Goal: Task Accomplishment & Management: Use online tool/utility

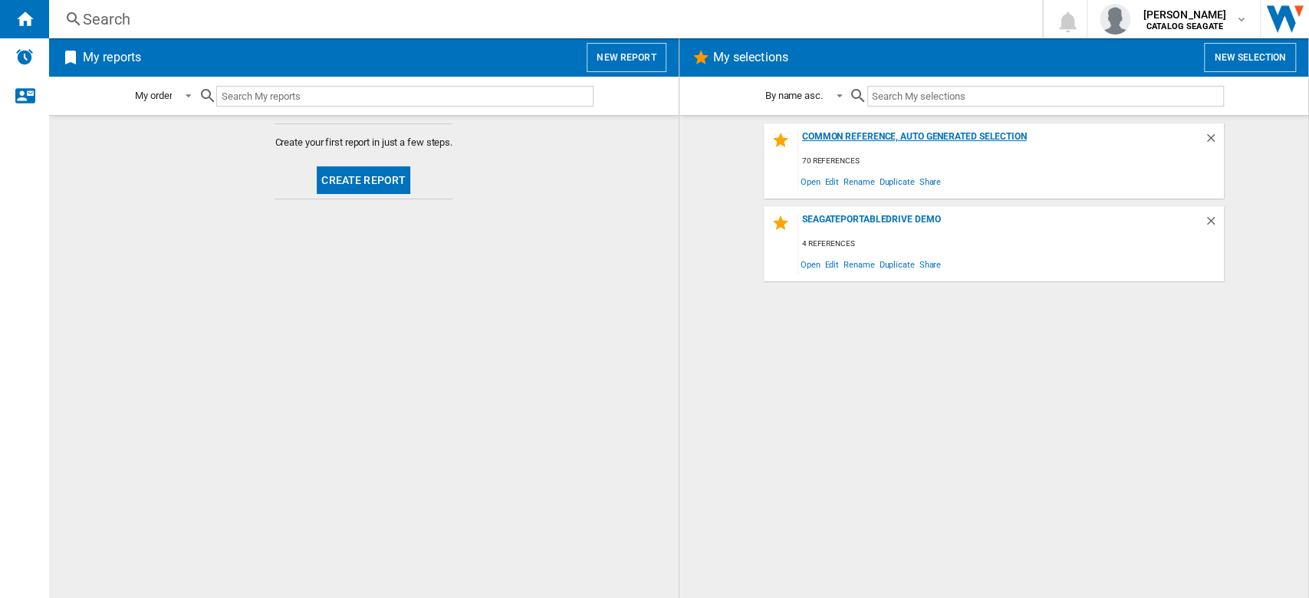
click at [1018, 136] on div "Common reference, auto generated selection" at bounding box center [1001, 141] width 406 height 21
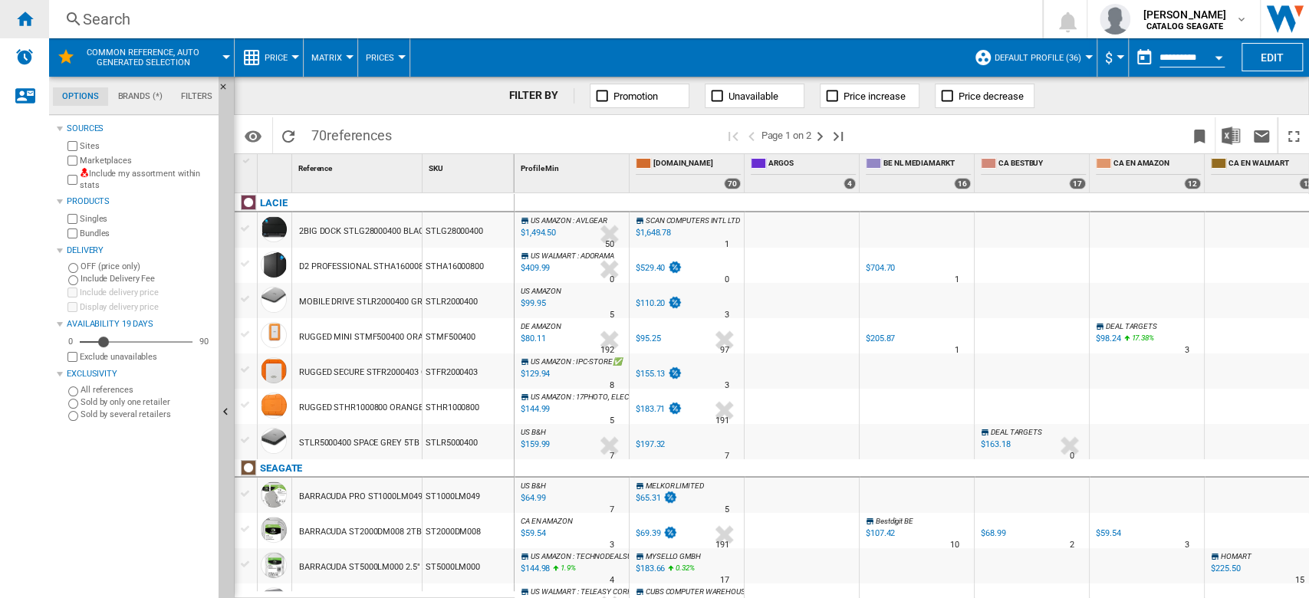
click at [28, 18] on ng-md-icon "Home" at bounding box center [24, 18] width 18 height 18
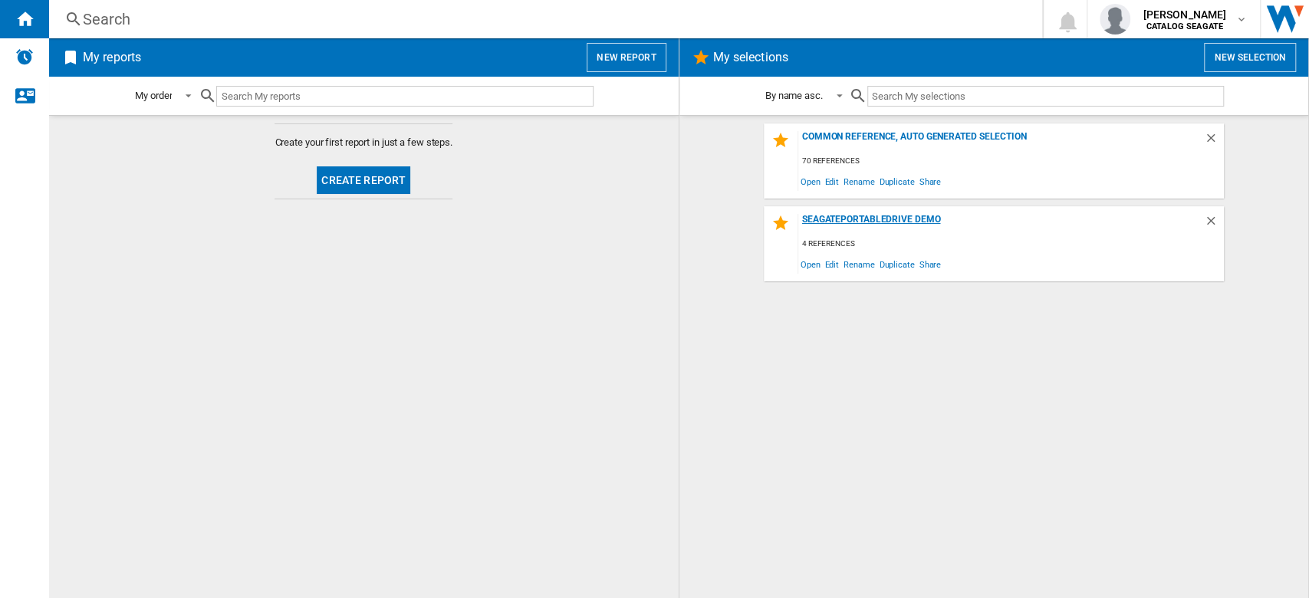
click at [895, 224] on div "SEAGATEPORTABLEDRIVE DEMO" at bounding box center [1001, 224] width 406 height 21
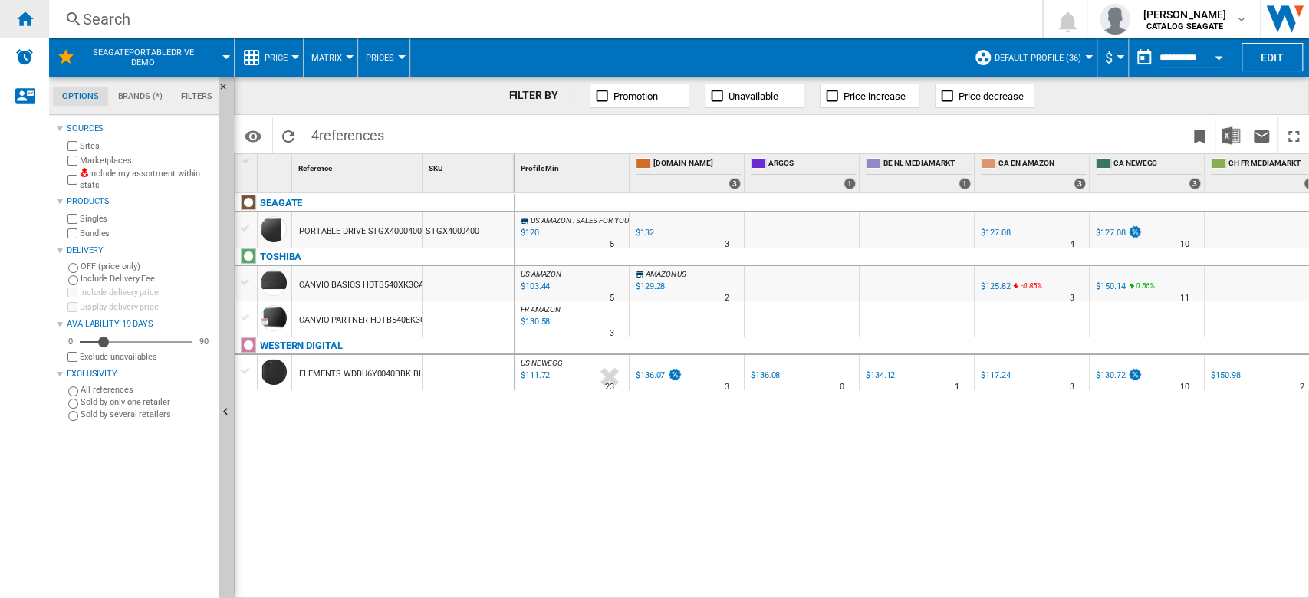
click at [40, 27] on div "Home" at bounding box center [24, 19] width 49 height 38
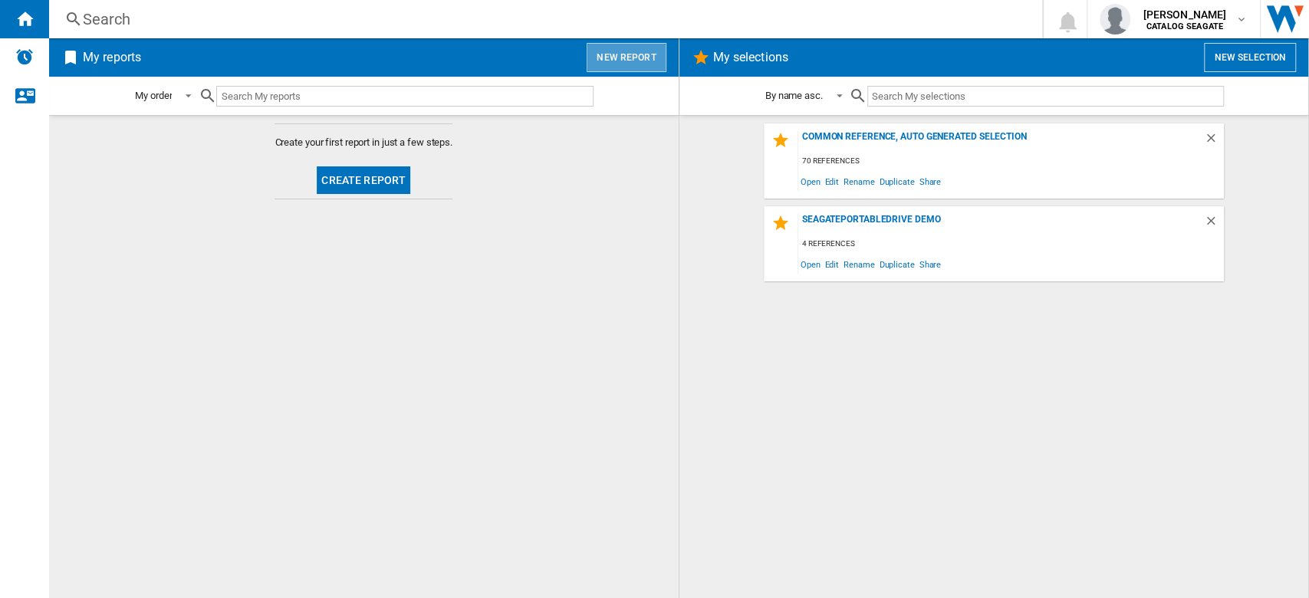
click at [646, 64] on button "New report" at bounding box center [626, 57] width 79 height 29
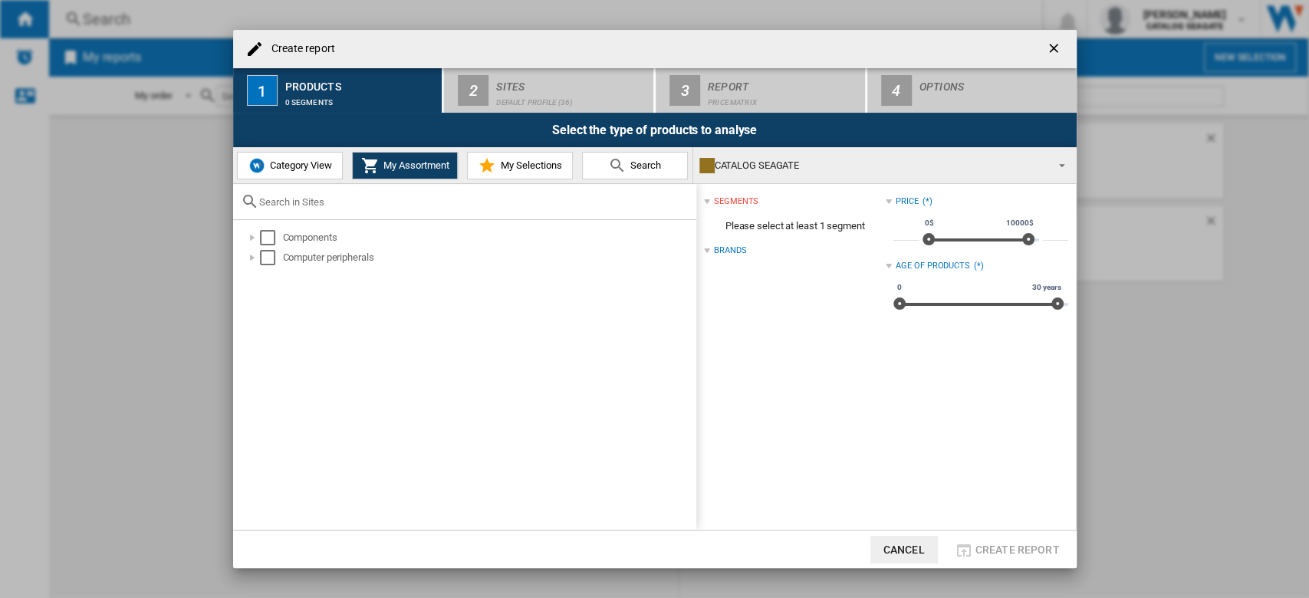
click at [575, 117] on div "Select the type of products to analyse" at bounding box center [654, 130] width 843 height 35
click at [265, 234] on div "Select" at bounding box center [267, 237] width 15 height 15
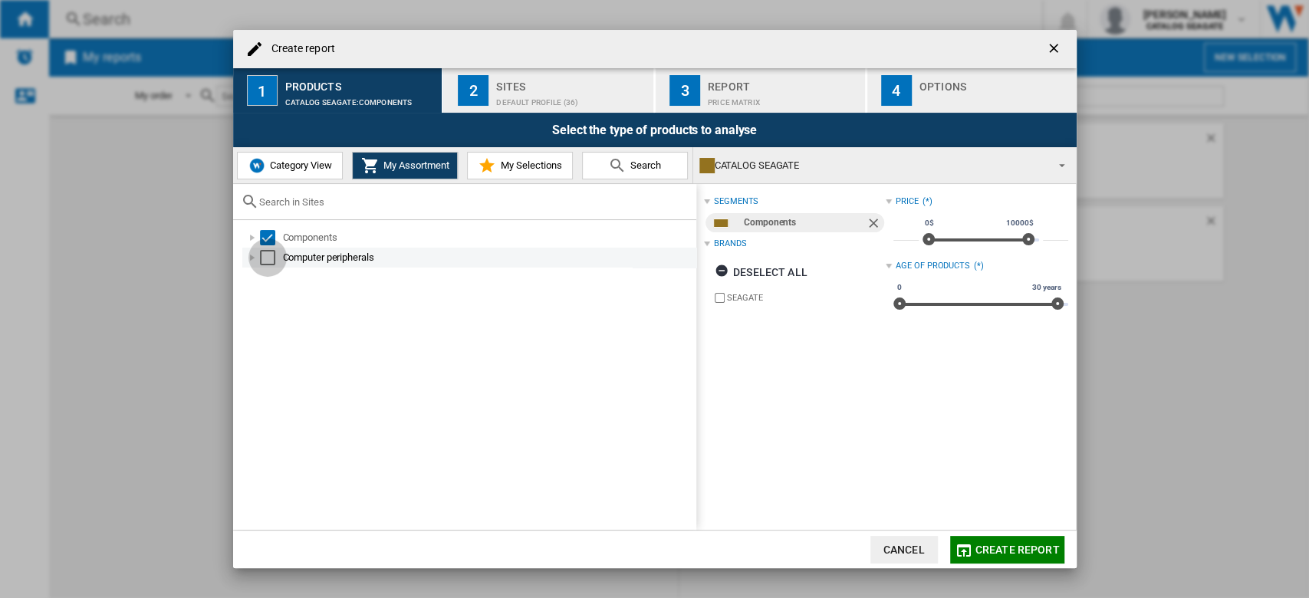
click at [274, 258] on div "Select" at bounding box center [267, 257] width 15 height 15
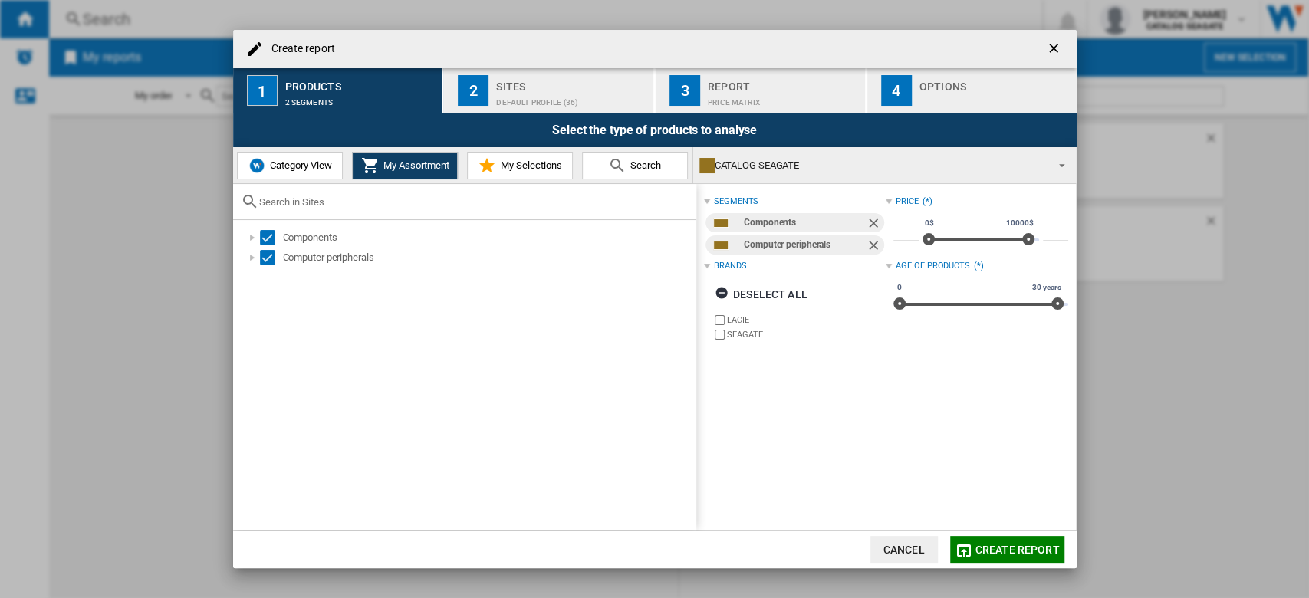
click at [544, 99] on div "Default profile (36)" at bounding box center [571, 98] width 151 height 16
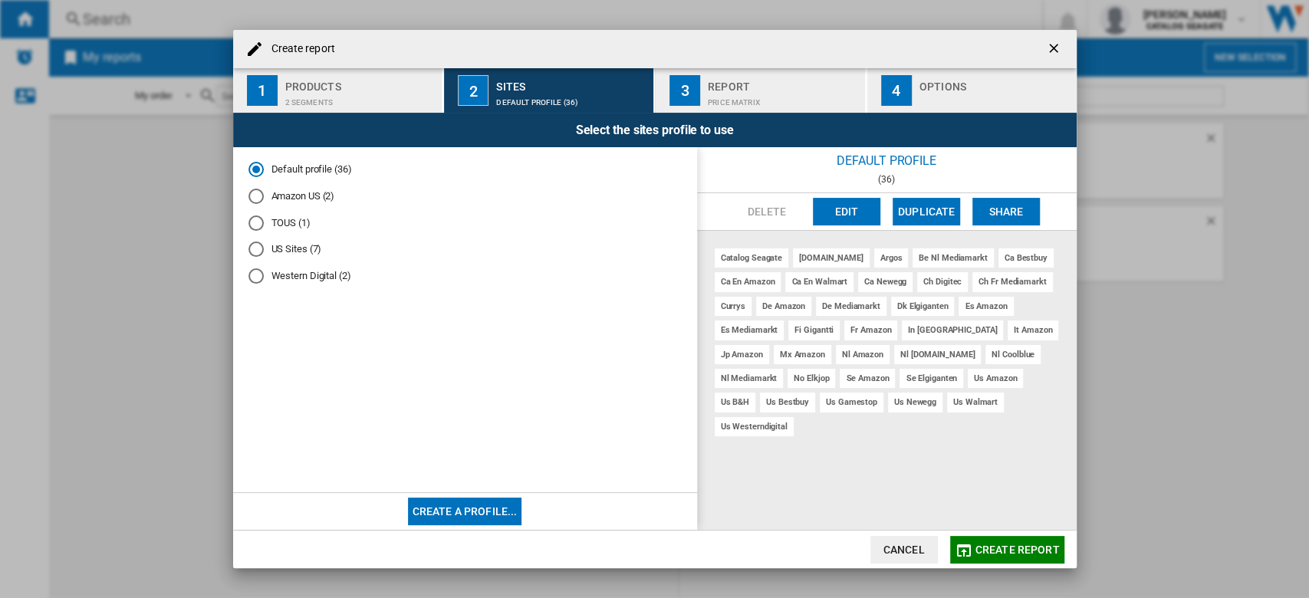
click at [859, 218] on button "Edit" at bounding box center [846, 212] width 67 height 28
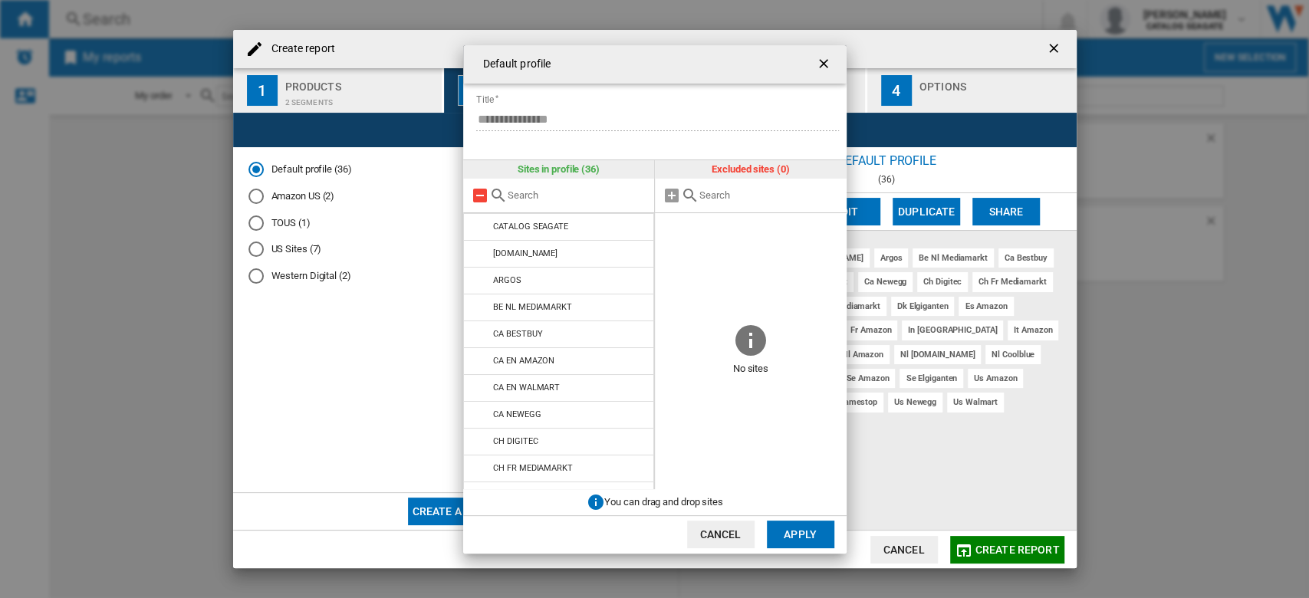
click at [472, 195] on md-icon at bounding box center [480, 195] width 18 height 18
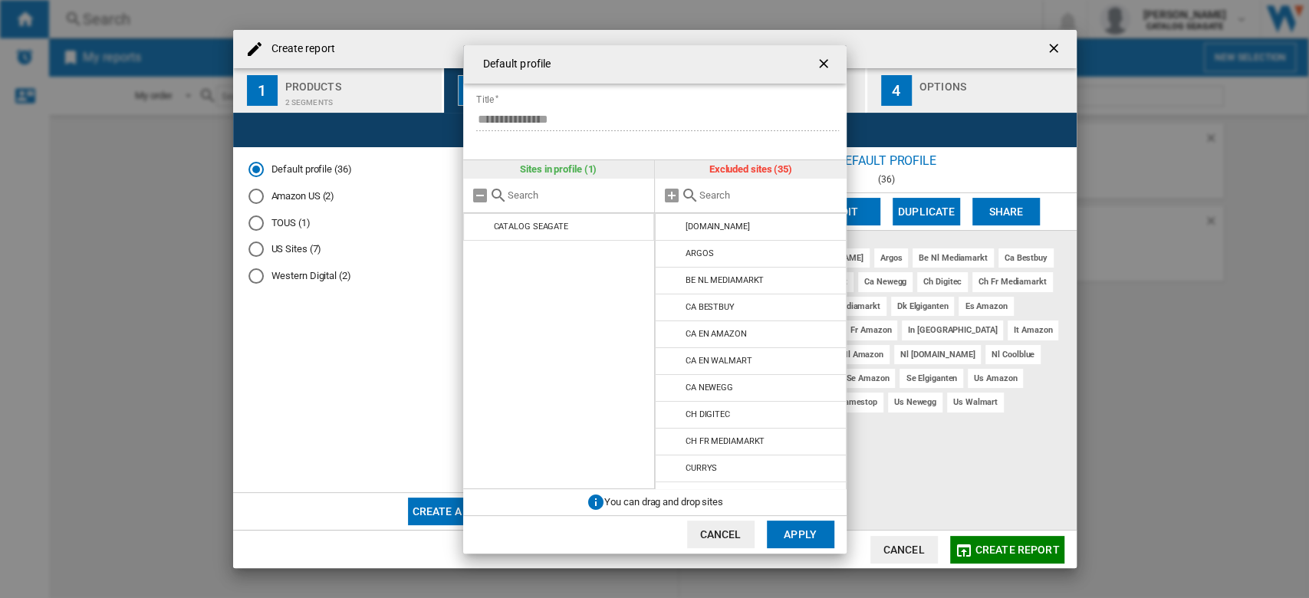
click at [816, 533] on button "Apply" at bounding box center [800, 535] width 67 height 28
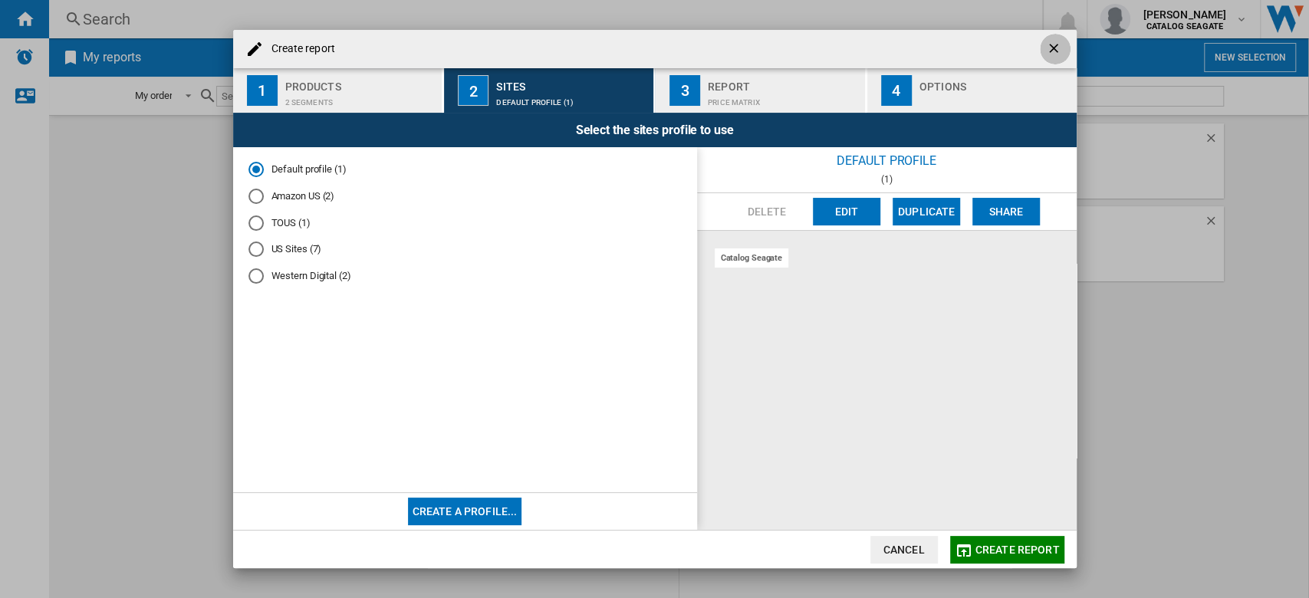
click at [1055, 53] on ng-md-icon "getI18NText('BUTTONS.CLOSE_DIALOG')" at bounding box center [1055, 50] width 18 height 18
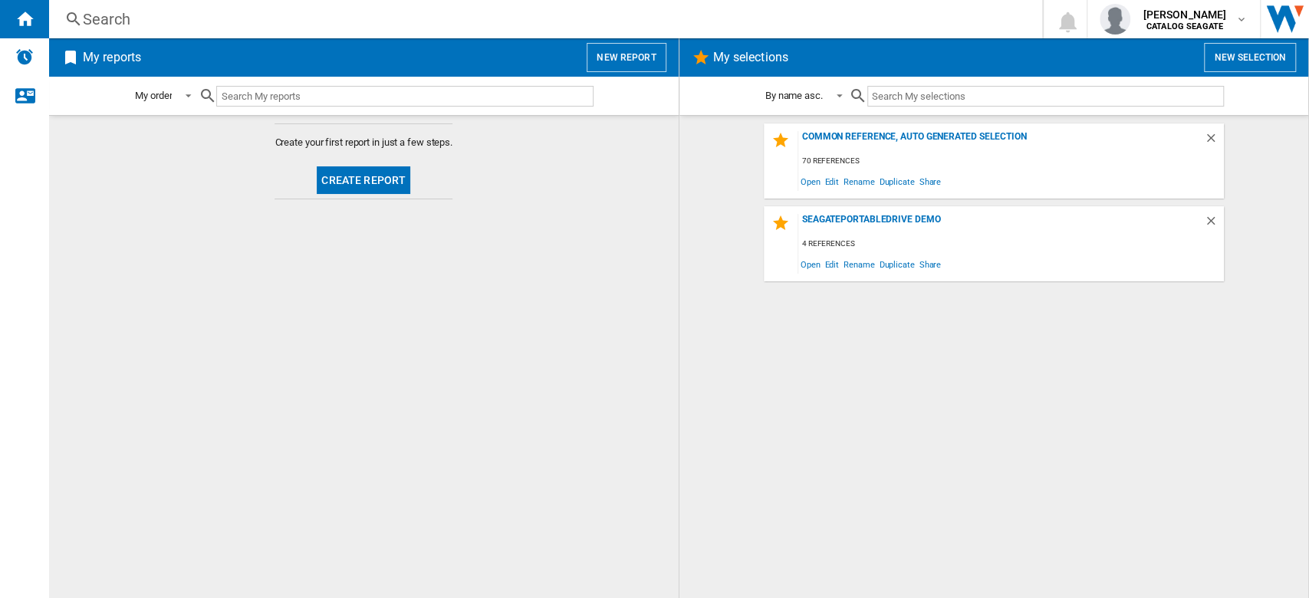
click at [665, 187] on md-content "Create your first report in just a few steps. Create report" at bounding box center [363, 356] width 629 height 483
click at [629, 64] on button "New report" at bounding box center [626, 57] width 79 height 29
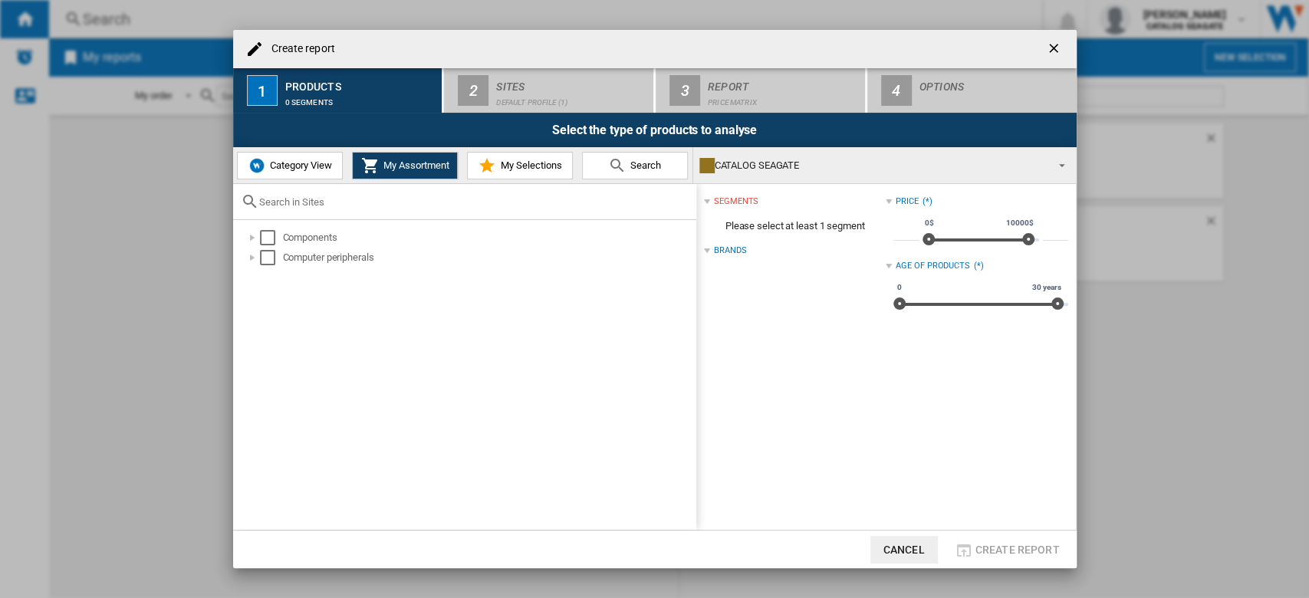
click at [314, 166] on span "Category View" at bounding box center [299, 165] width 66 height 12
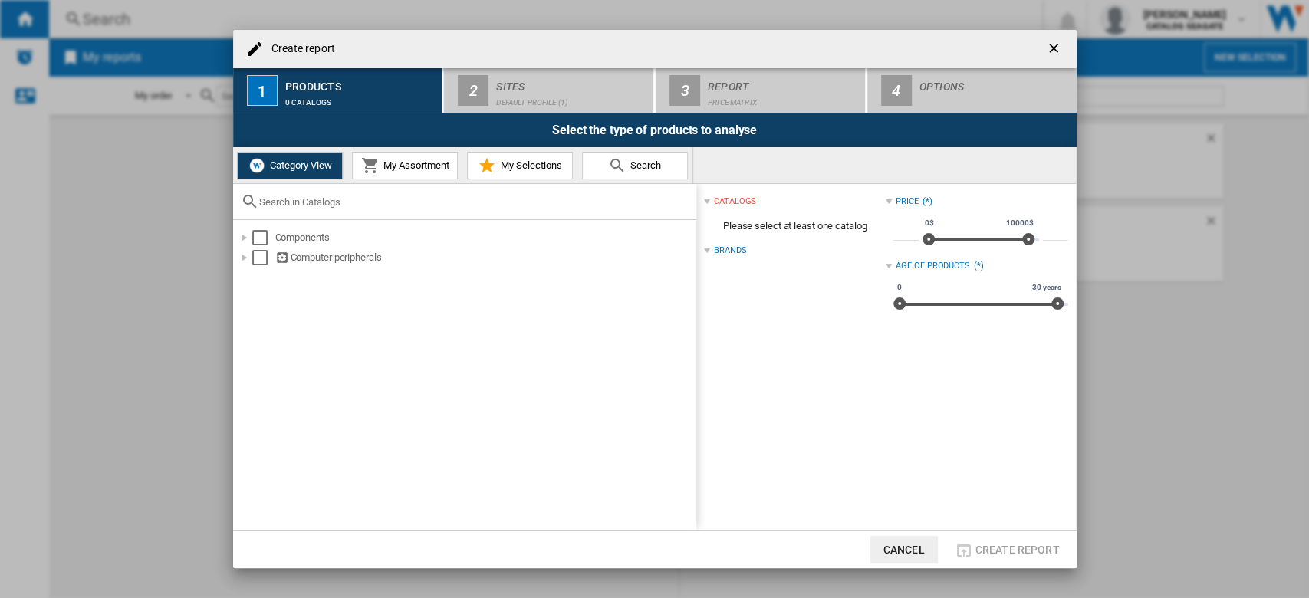
click at [415, 167] on span "My Assortment" at bounding box center [415, 165] width 70 height 12
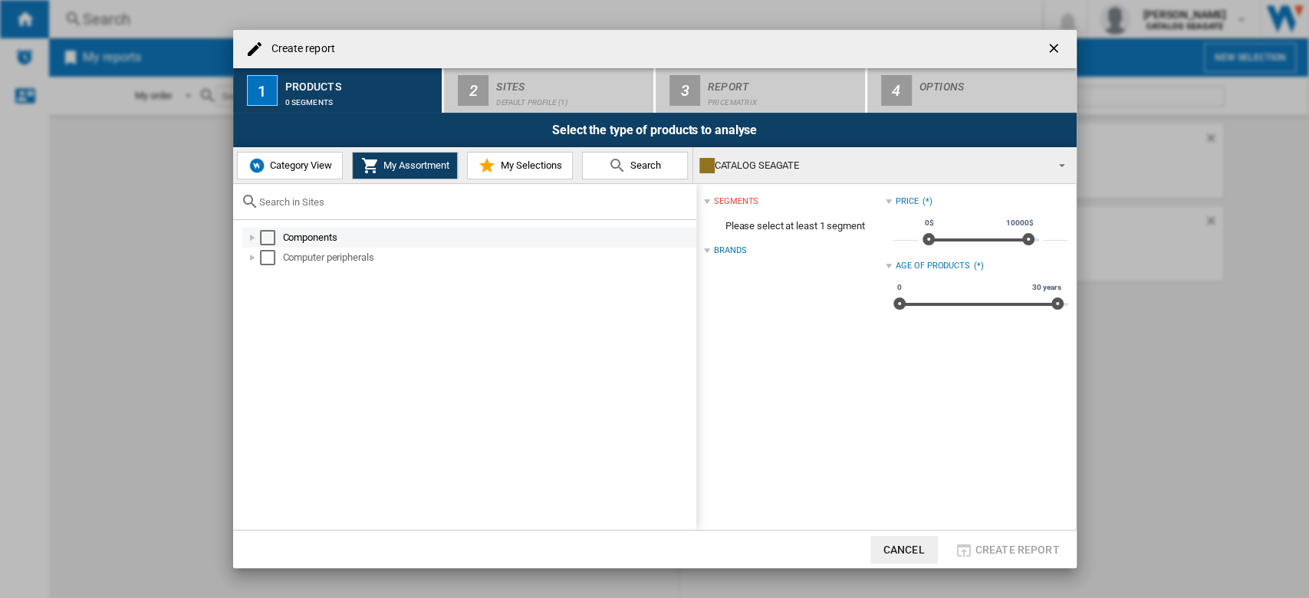
click at [248, 241] on div "Create report ..." at bounding box center [252, 237] width 15 height 15
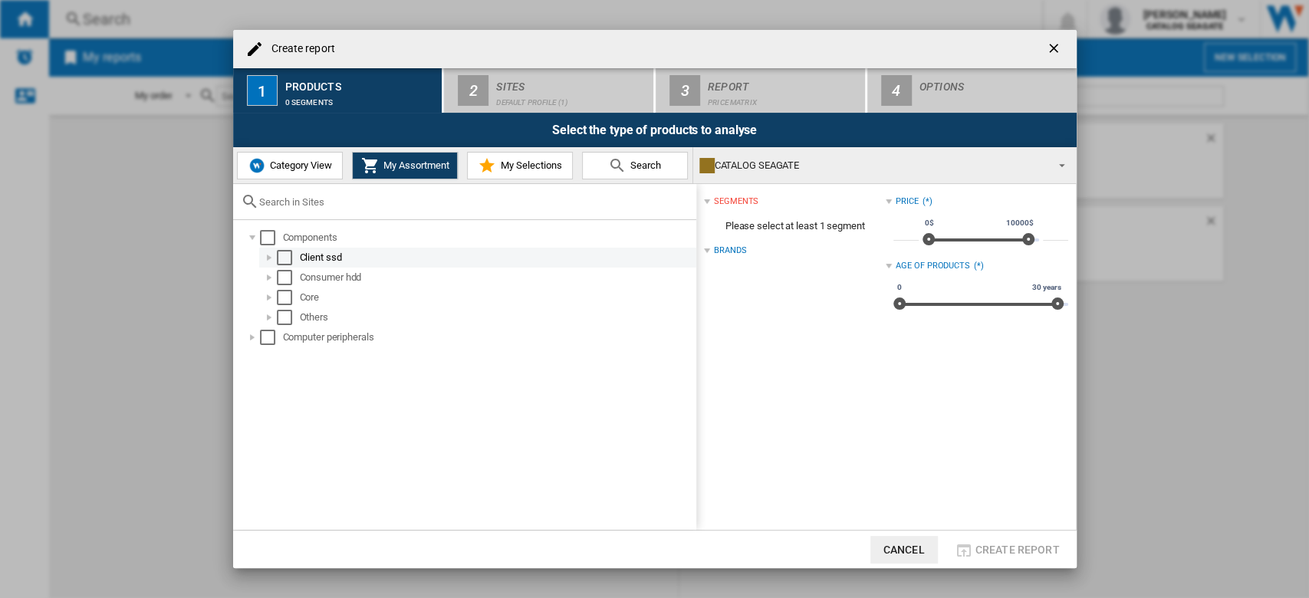
click at [264, 254] on div "Create report ..." at bounding box center [268, 257] width 15 height 15
click at [288, 273] on div "Create report ..." at bounding box center [285, 277] width 15 height 15
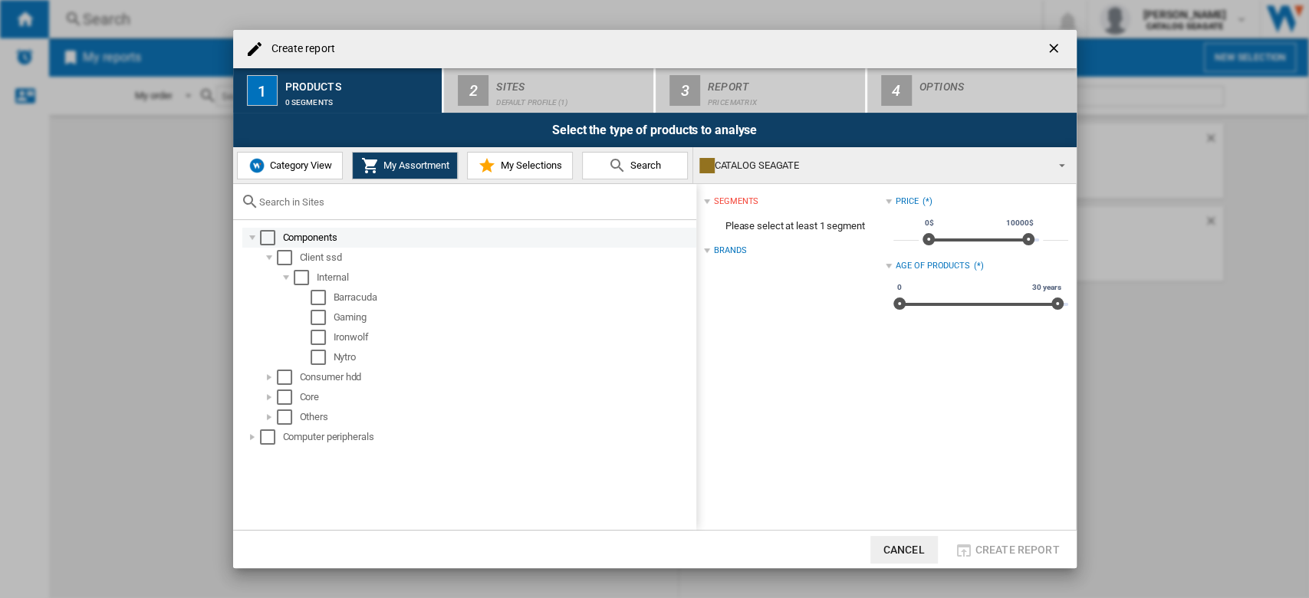
click at [254, 235] on div "Create report ..." at bounding box center [252, 237] width 15 height 15
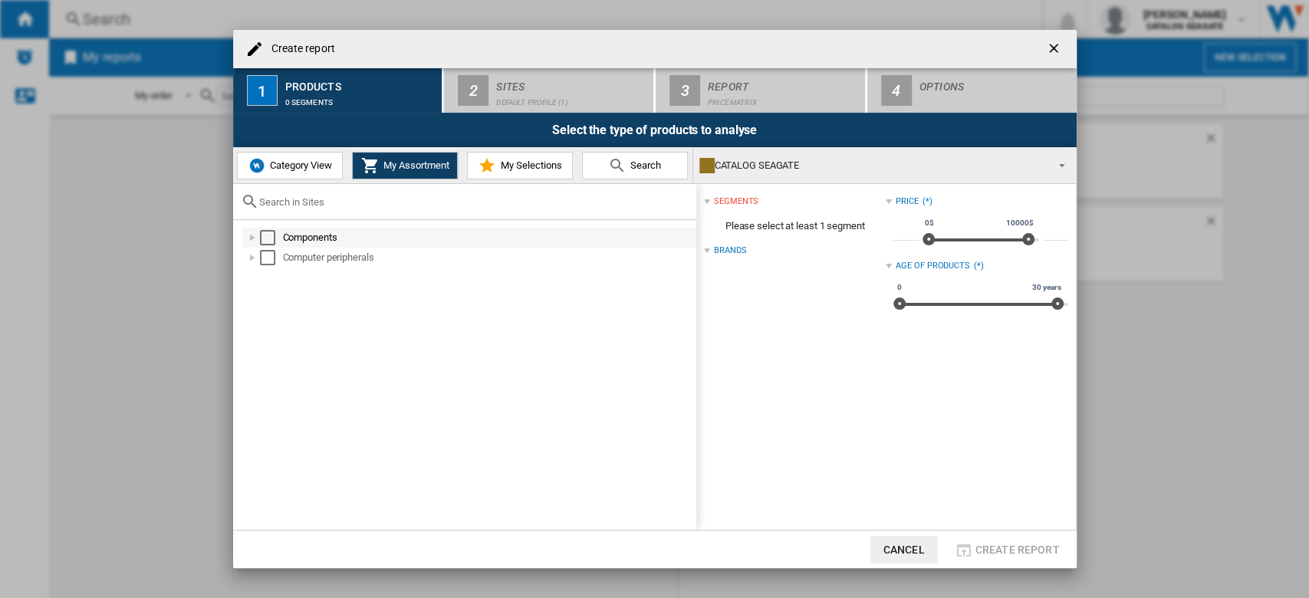
click at [274, 235] on div "Select" at bounding box center [267, 237] width 15 height 15
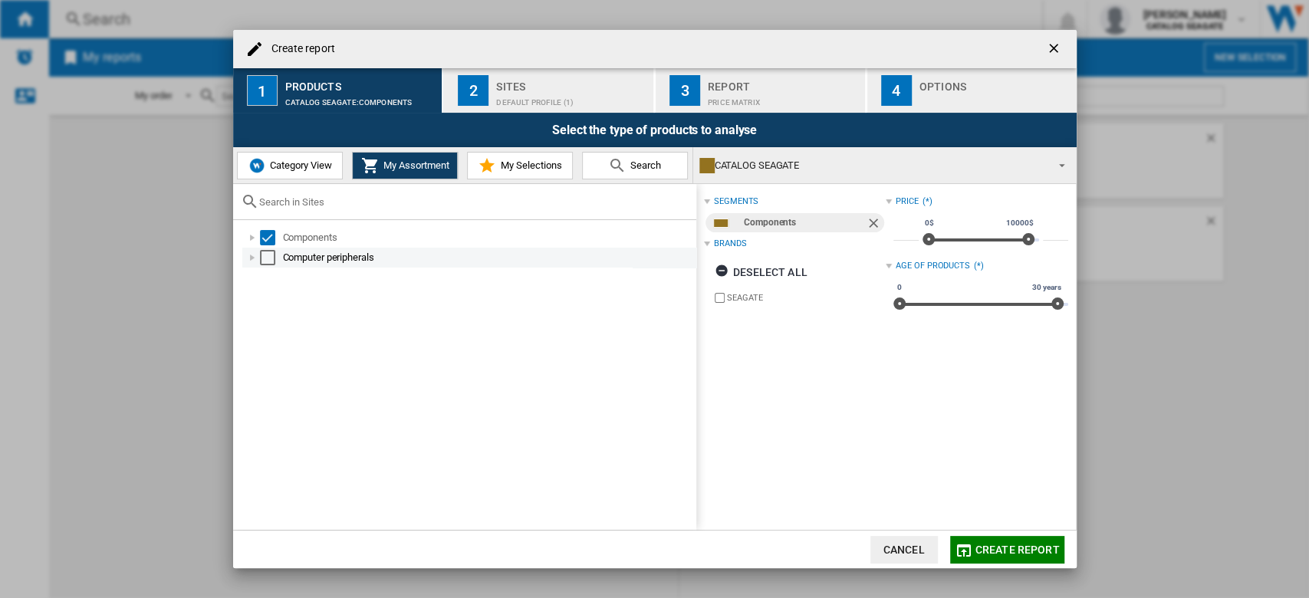
click at [268, 254] on div "Select" at bounding box center [267, 257] width 15 height 15
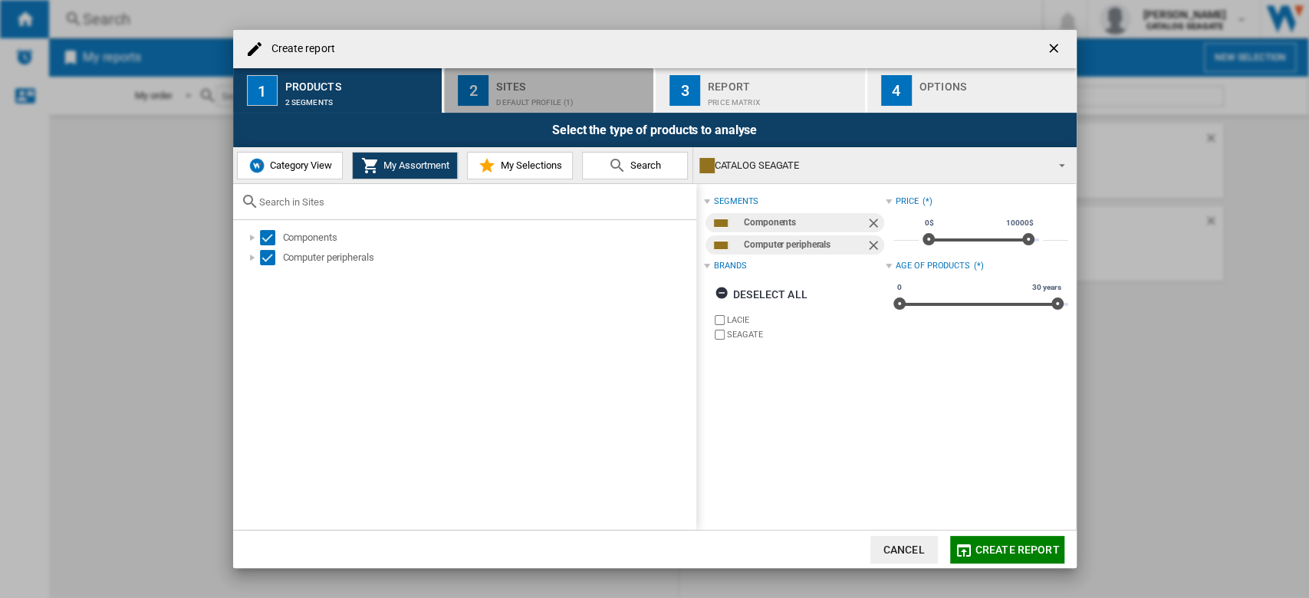
click at [505, 93] on div "Default profile (1)" at bounding box center [571, 98] width 151 height 16
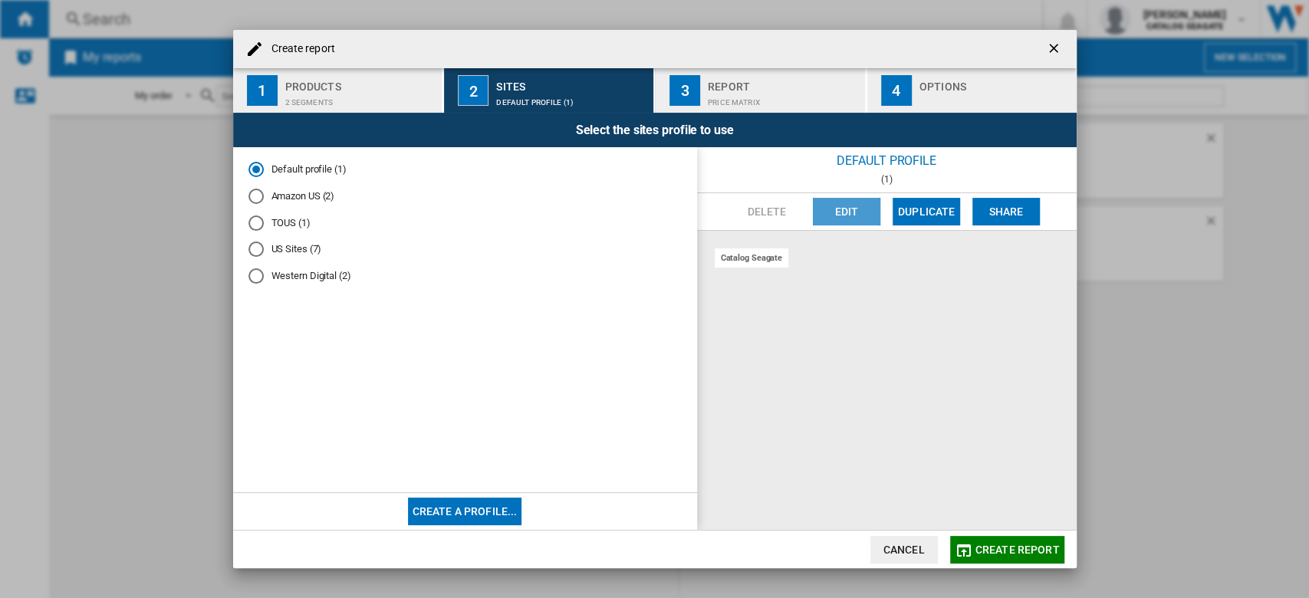
click at [849, 214] on button "Edit" at bounding box center [846, 212] width 67 height 28
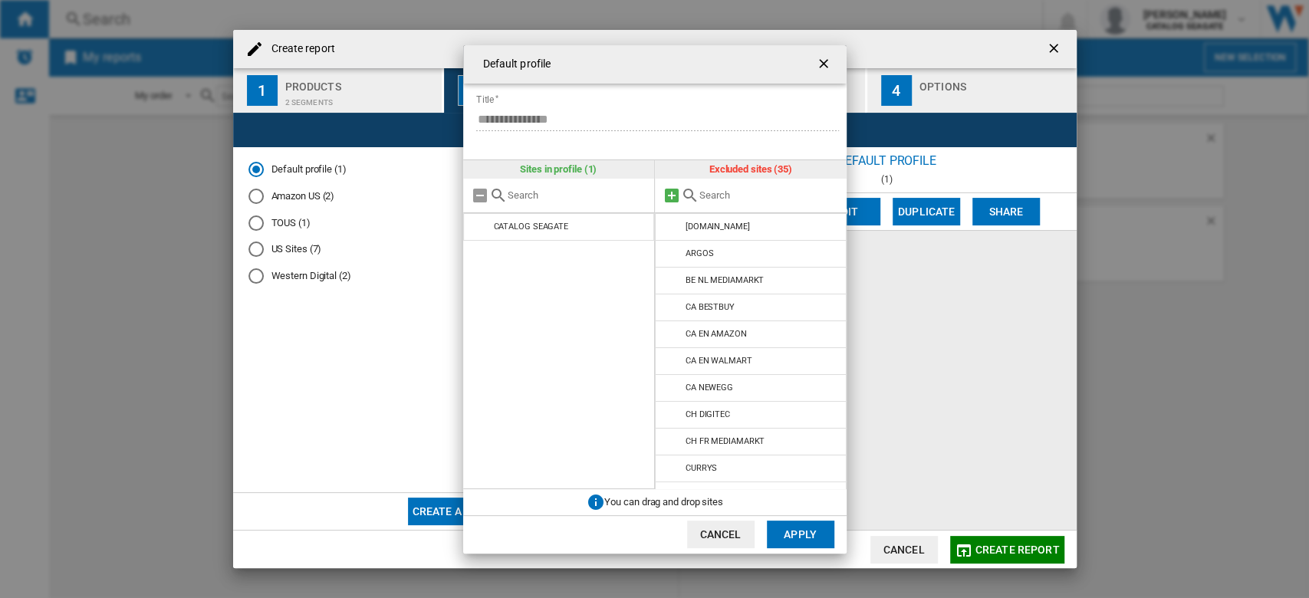
click at [677, 197] on md-icon "Default profile ..." at bounding box center [671, 195] width 18 height 18
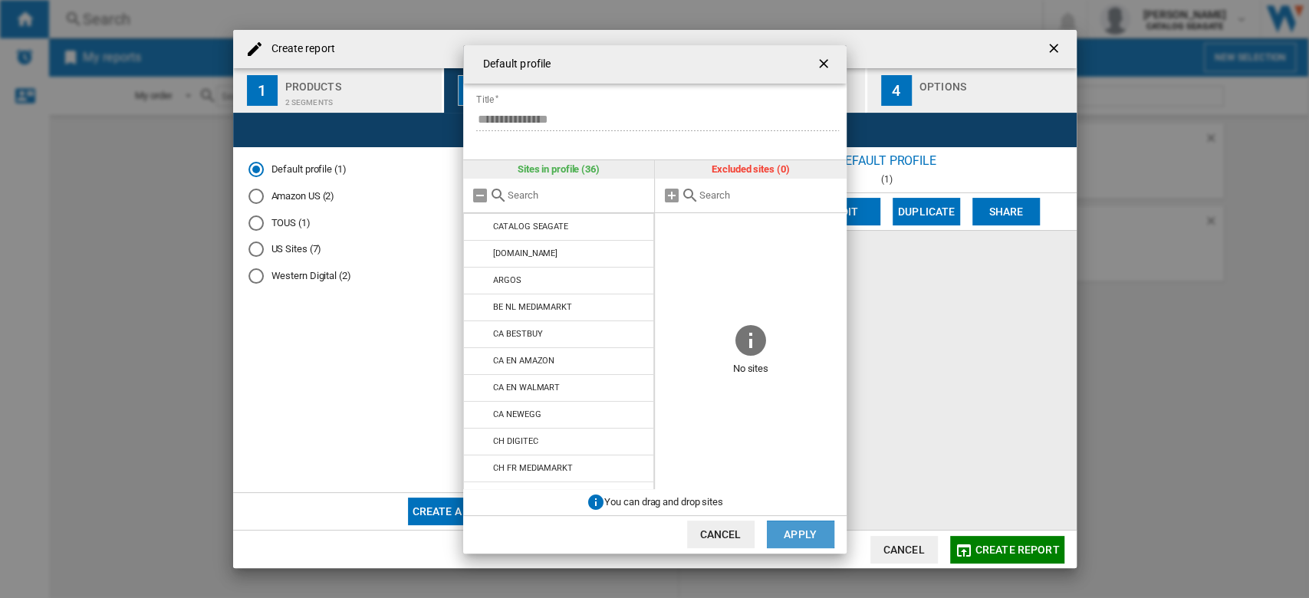
click at [797, 528] on button "Apply" at bounding box center [800, 535] width 67 height 28
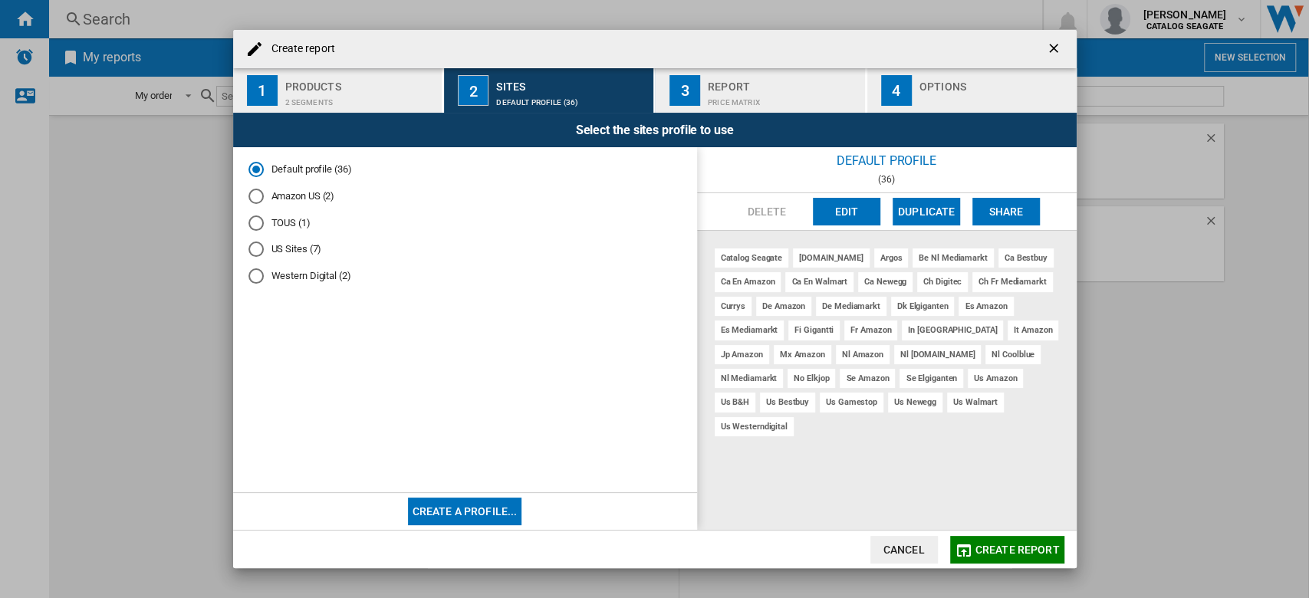
click at [504, 506] on button "Create a profile..." at bounding box center [465, 512] width 114 height 28
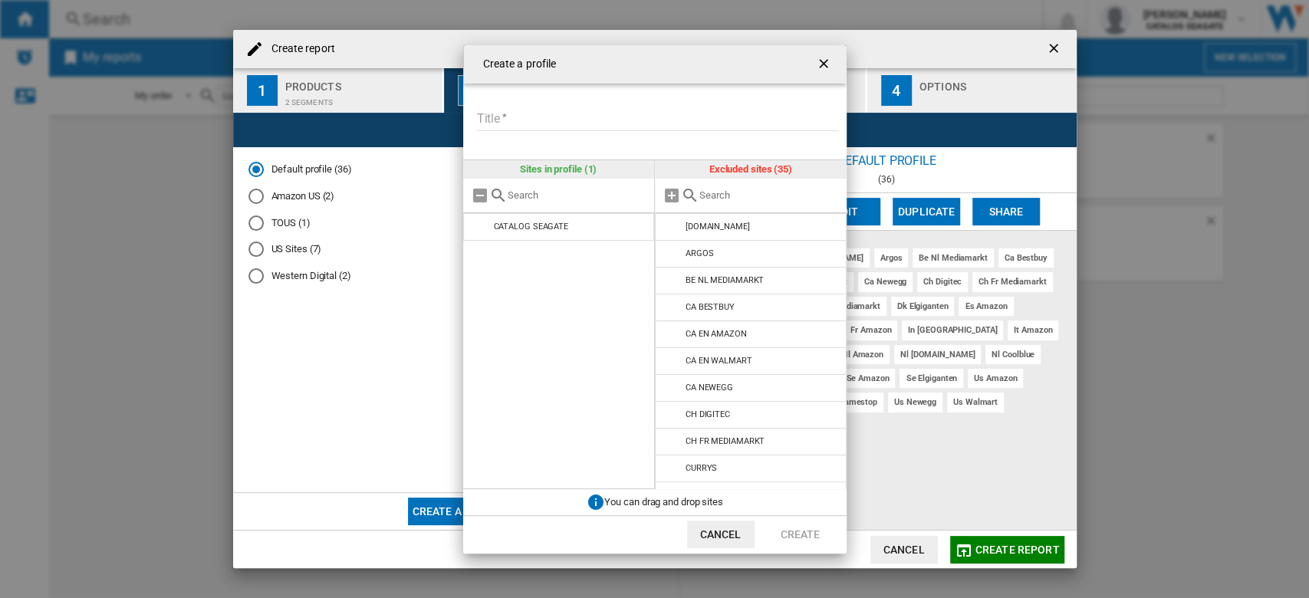
click at [557, 117] on input "Title" at bounding box center [657, 119] width 363 height 23
type input "**********"
click at [740, 186] on div "Create a ..." at bounding box center [751, 196] width 192 height 35
click at [744, 209] on div "Create a ..." at bounding box center [751, 196] width 192 height 35
click at [758, 196] on input "Create a ..." at bounding box center [769, 195] width 140 height 12
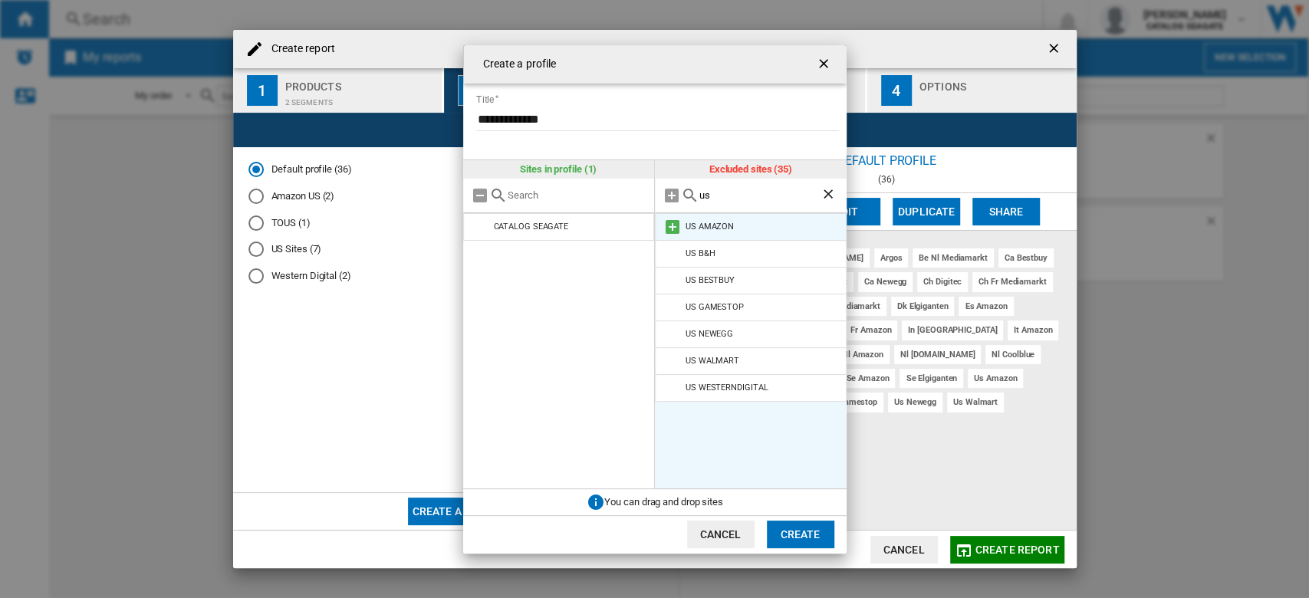
type input "us"
click at [676, 226] on md-icon "Create a ..." at bounding box center [672, 227] width 18 height 18
click at [672, 248] on md-icon "Create a ..." at bounding box center [672, 254] width 18 height 18
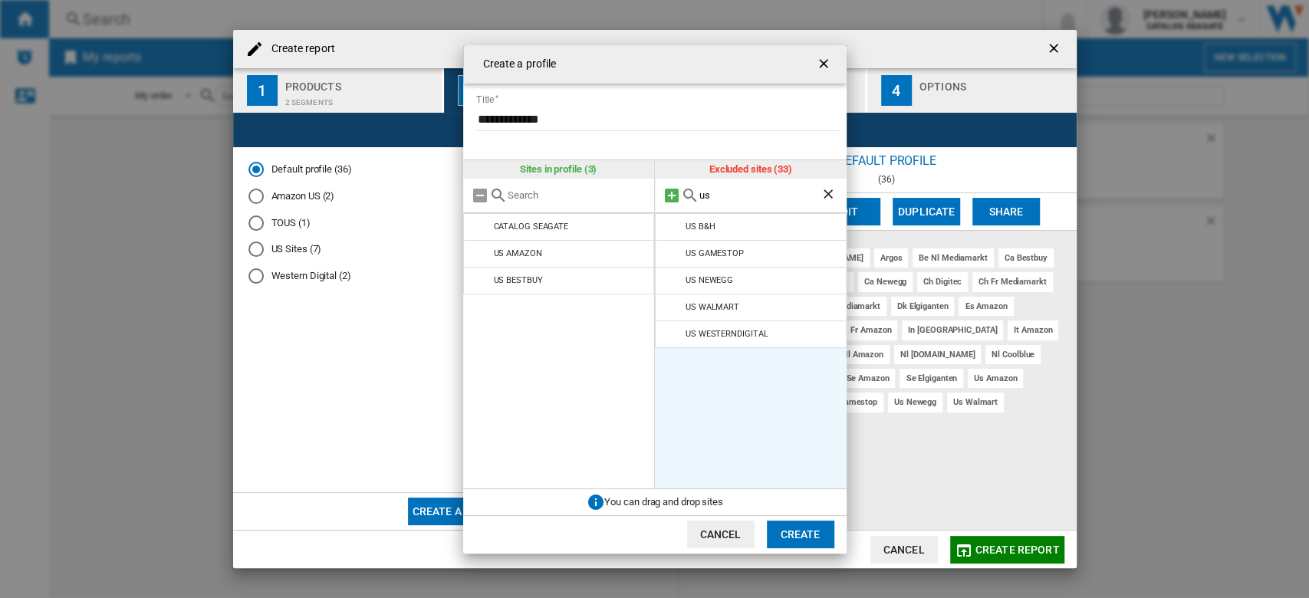
click at [665, 193] on md-icon "Create a ..." at bounding box center [671, 195] width 18 height 18
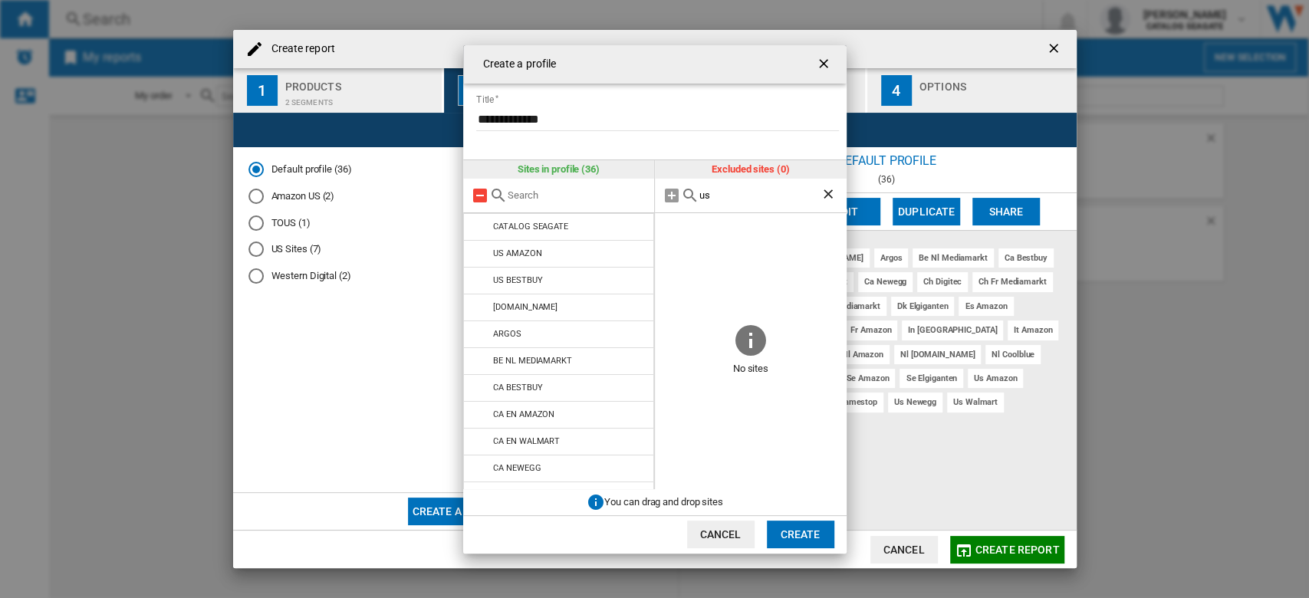
click at [478, 191] on md-icon "Create a ..." at bounding box center [480, 195] width 18 height 18
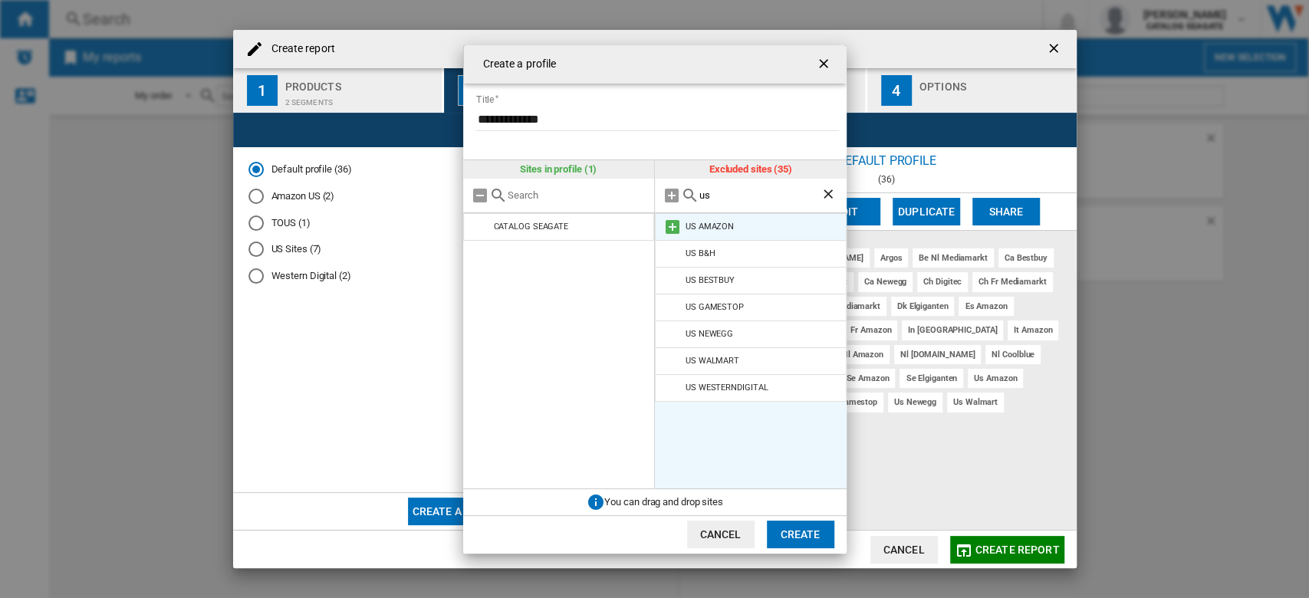
click at [669, 228] on md-icon "Create a ..." at bounding box center [672, 227] width 18 height 18
click at [668, 224] on md-icon "Create a ..." at bounding box center [672, 227] width 18 height 18
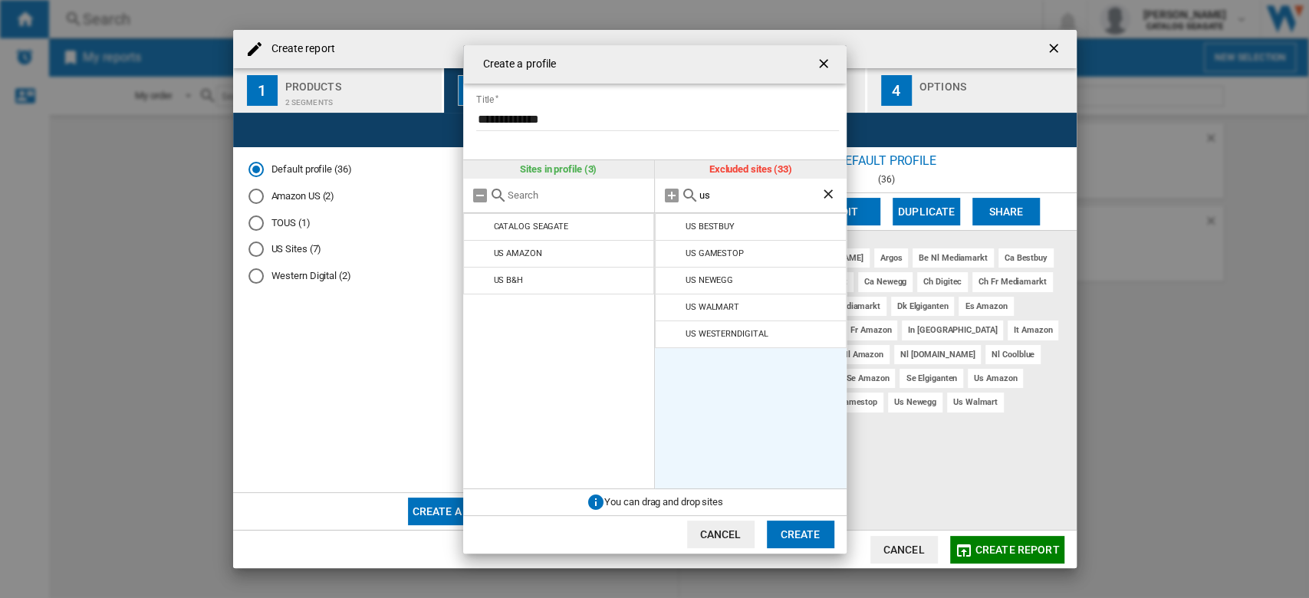
click at [668, 224] on md-icon "Create a ..." at bounding box center [672, 227] width 18 height 18
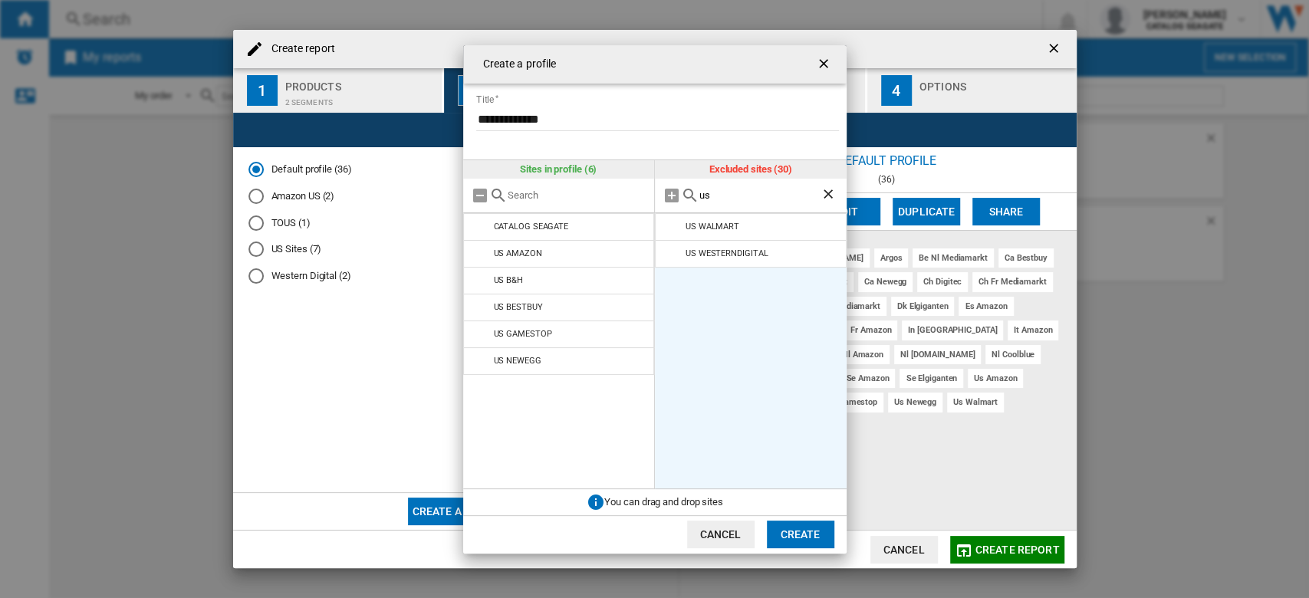
click at [668, 224] on md-icon "Create a ..." at bounding box center [672, 227] width 18 height 18
click at [799, 529] on button "Create" at bounding box center [800, 535] width 67 height 28
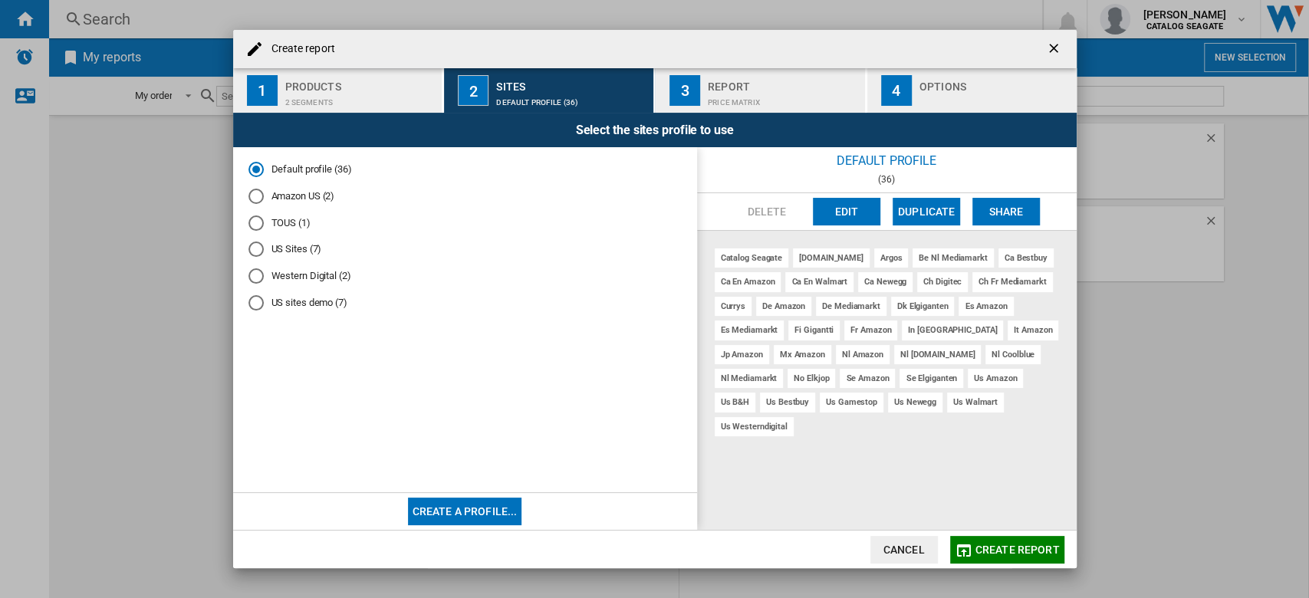
click at [255, 301] on div "US sites demo (7)" at bounding box center [255, 302] width 15 height 15
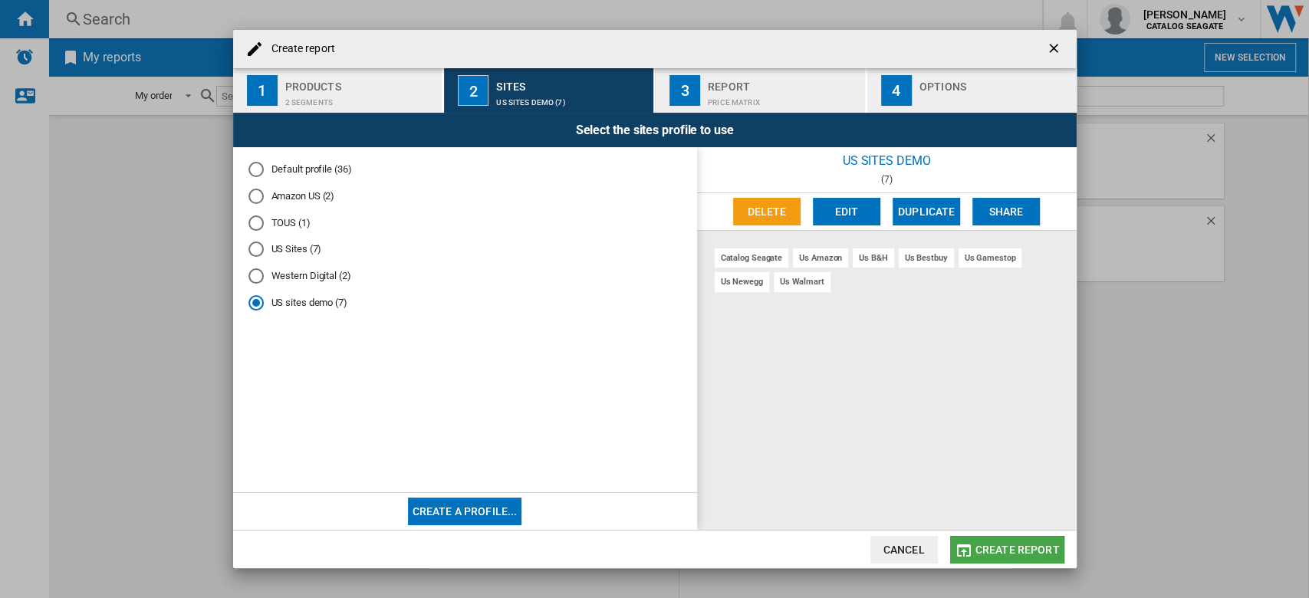
click at [1002, 551] on span "Create report" at bounding box center [1017, 550] width 84 height 12
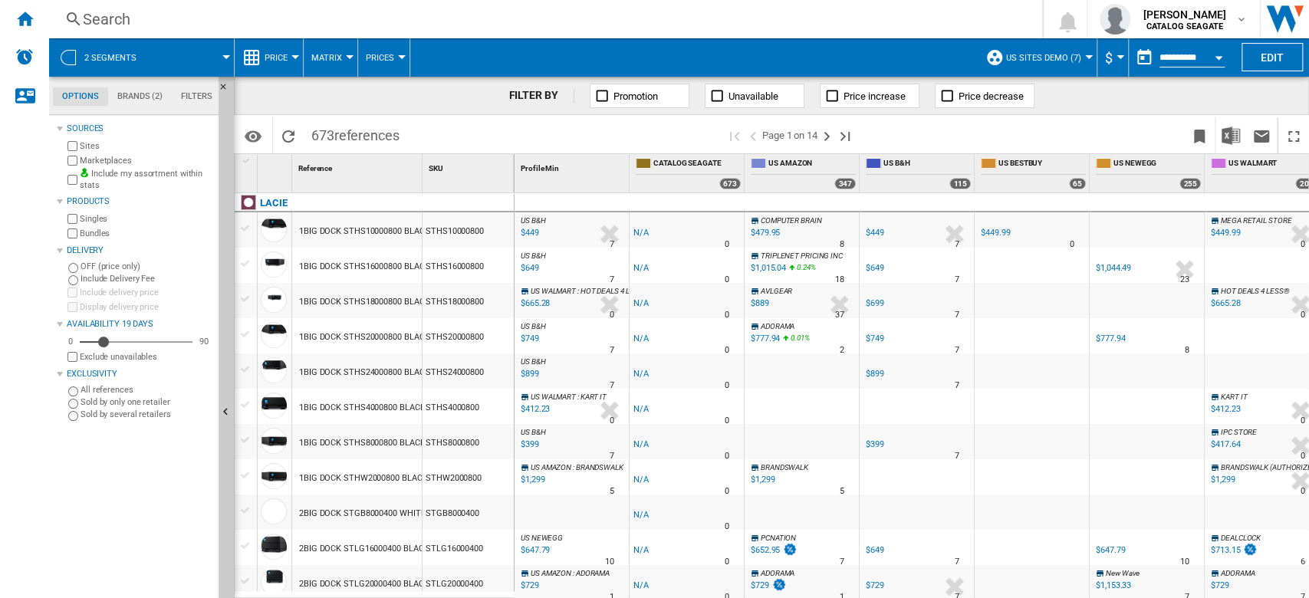
click at [1116, 58] on div "Currency" at bounding box center [1120, 57] width 8 height 4
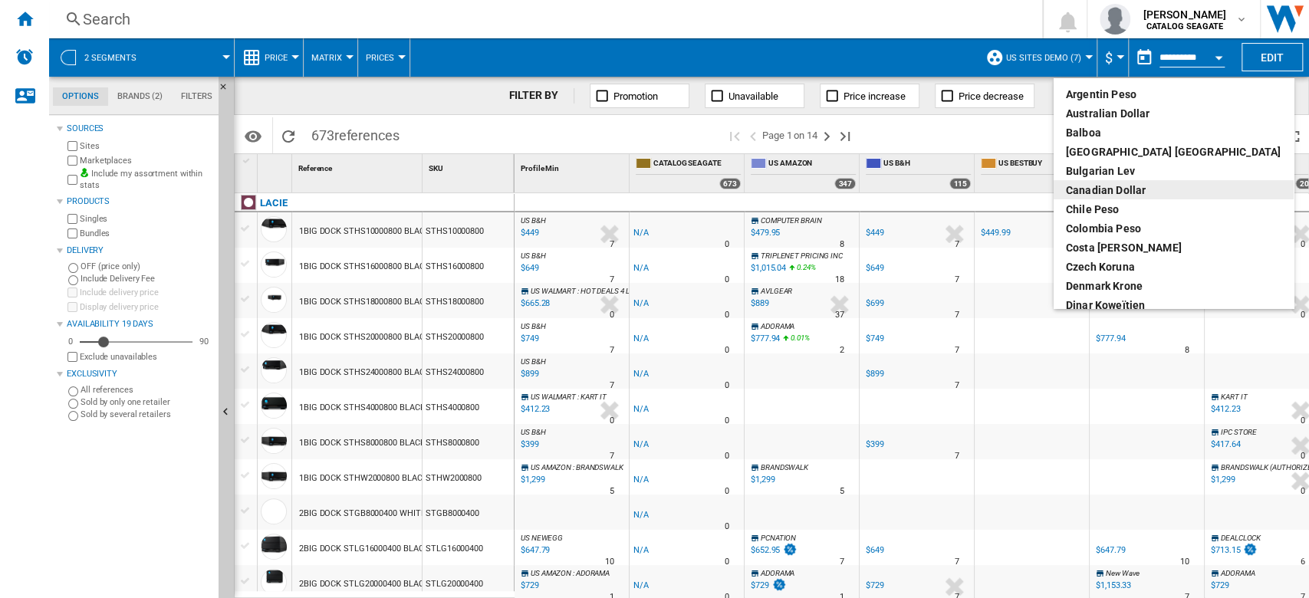
click at [1011, 24] on md-backdrop at bounding box center [654, 299] width 1309 height 598
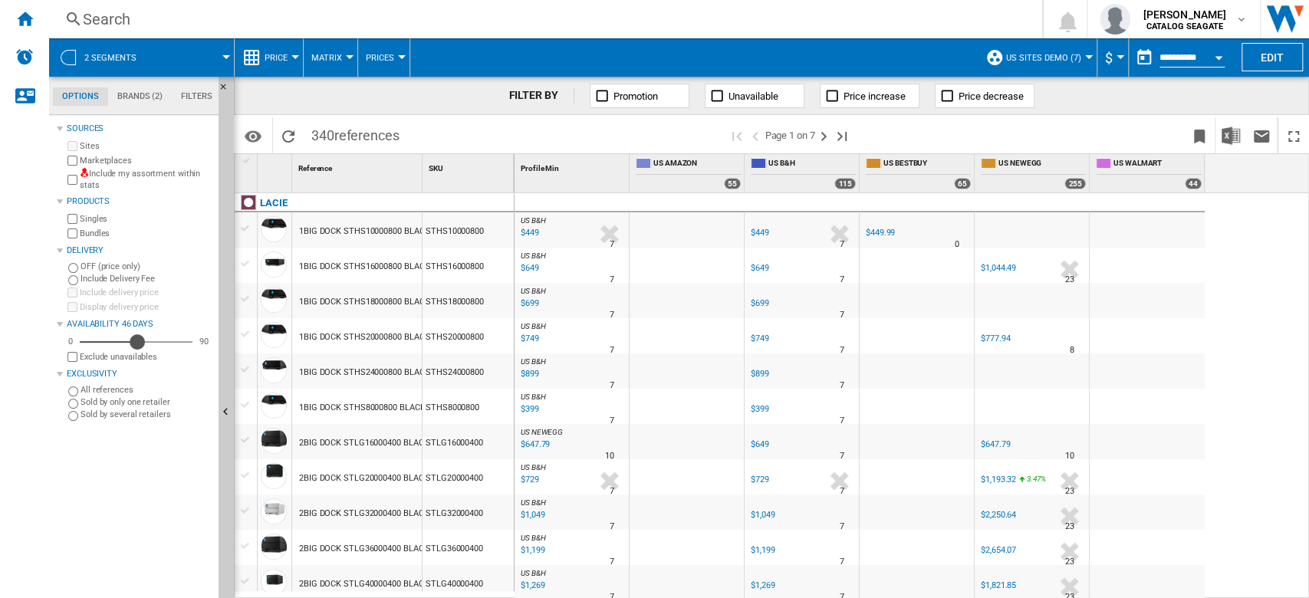
drag, startPoint x: 108, startPoint y: 340, endPoint x: 136, endPoint y: 341, distance: 28.4
click at [136, 341] on div "Availability" at bounding box center [137, 341] width 15 height 15
drag, startPoint x: 136, startPoint y: 337, endPoint x: 104, endPoint y: 336, distance: 33.0
click at [104, 336] on div "Availability" at bounding box center [103, 341] width 15 height 15
click at [1000, 267] on div "$1,044.49" at bounding box center [998, 268] width 35 height 10
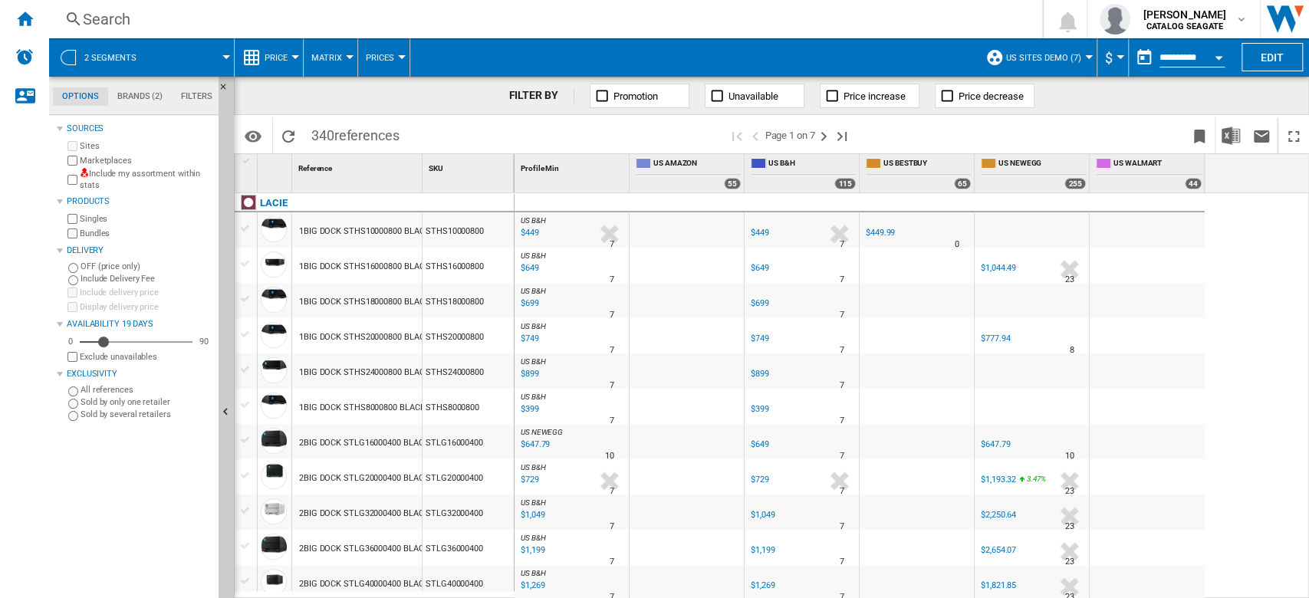
click at [763, 232] on div "$449" at bounding box center [760, 233] width 18 height 10
click at [601, 92] on ng-md-icon at bounding box center [601, 95] width 15 height 15
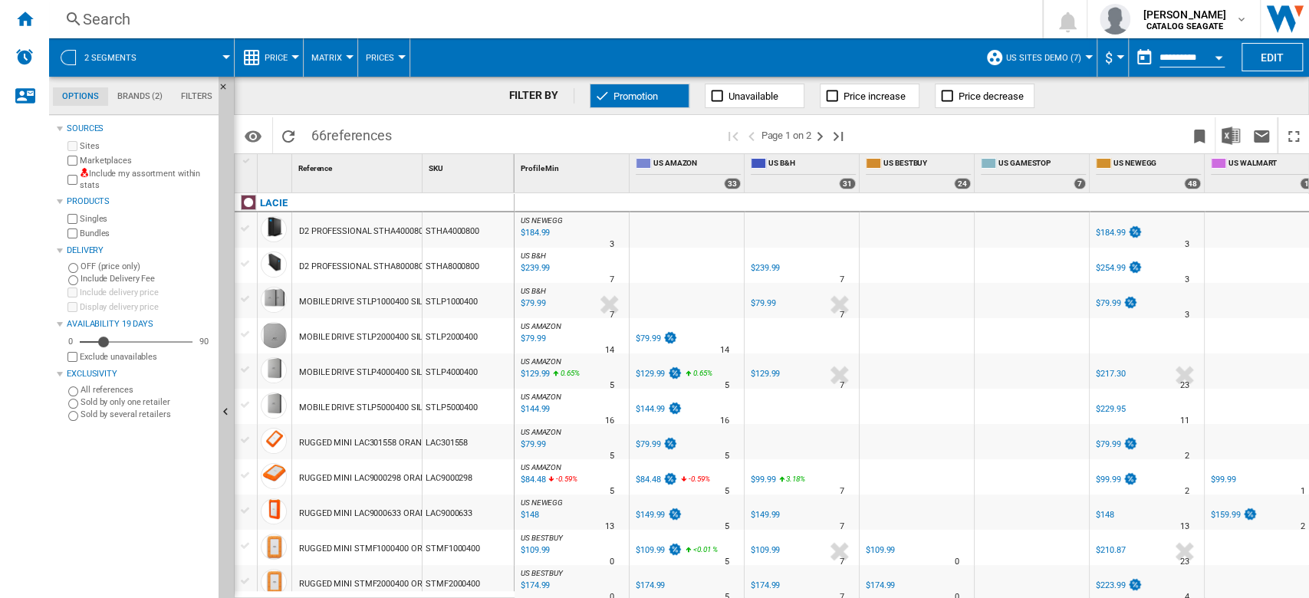
click at [650, 373] on div "$129.99" at bounding box center [650, 374] width 29 height 10
click at [639, 94] on span "Promotion" at bounding box center [635, 96] width 44 height 12
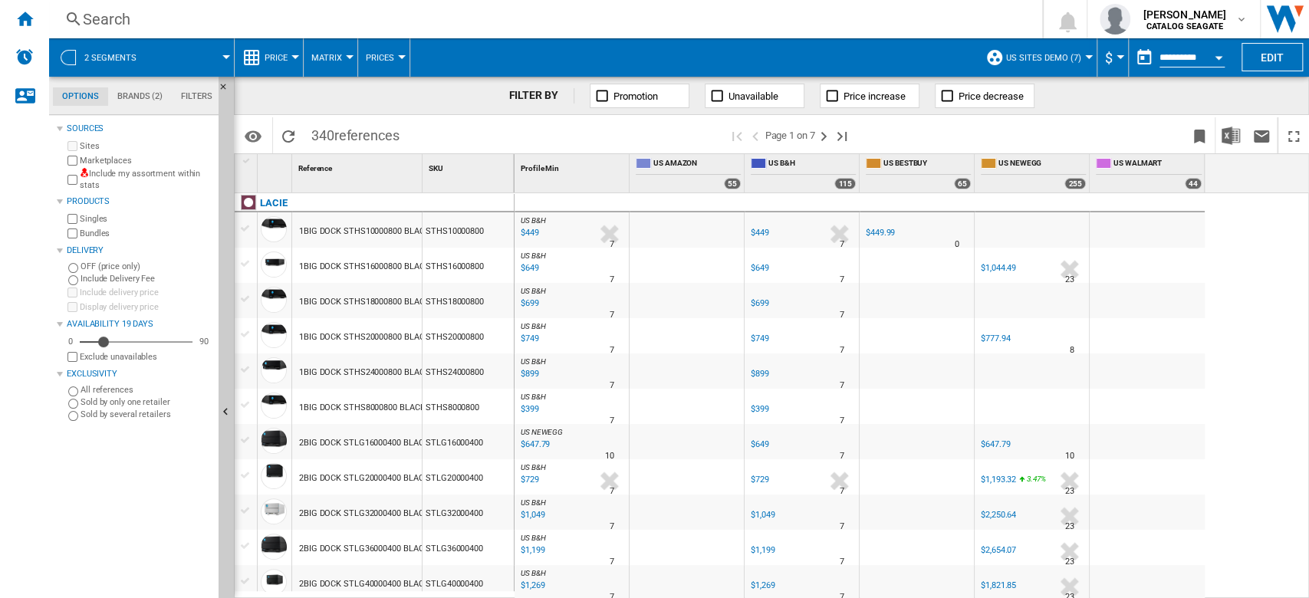
click at [1210, 61] on button "Open calendar" at bounding box center [1218, 55] width 28 height 28
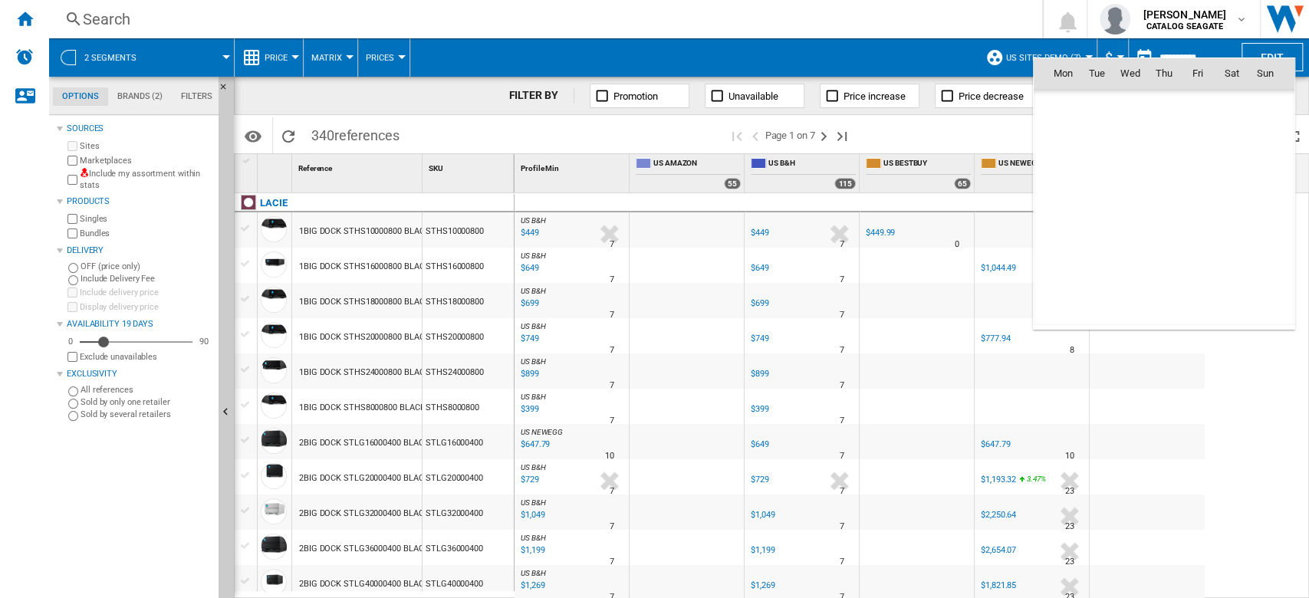
scroll to position [7314, 0]
click at [1073, 144] on span "1" at bounding box center [1062, 140] width 31 height 31
type input "**********"
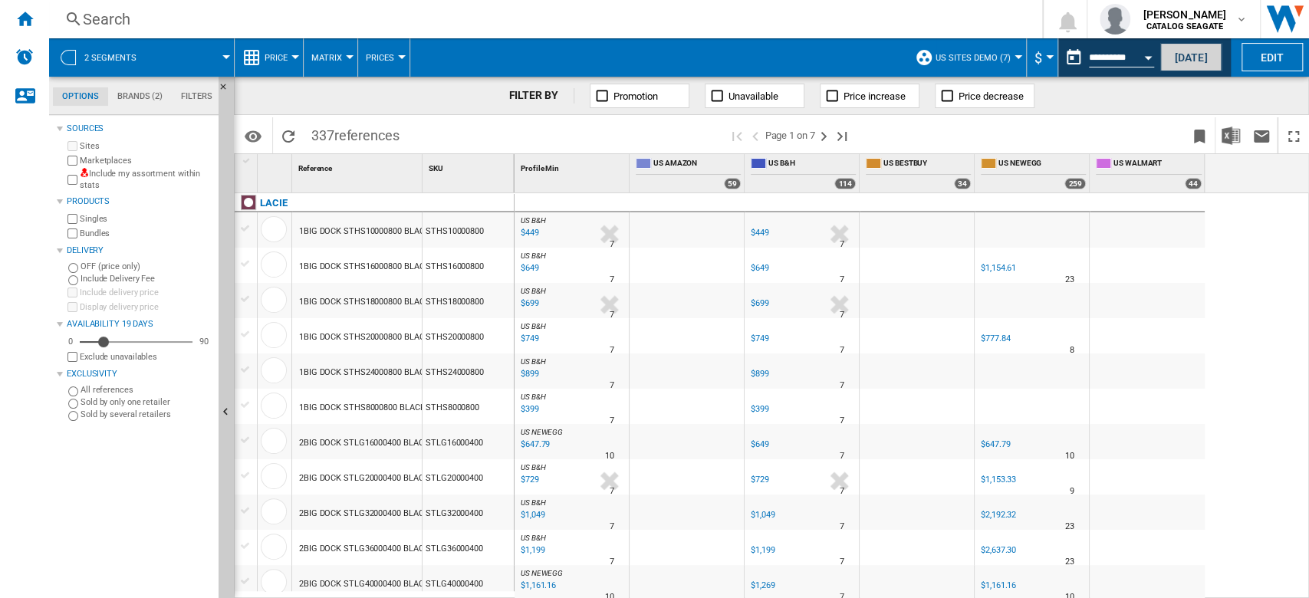
click at [1179, 66] on button "Today" at bounding box center [1190, 57] width 61 height 28
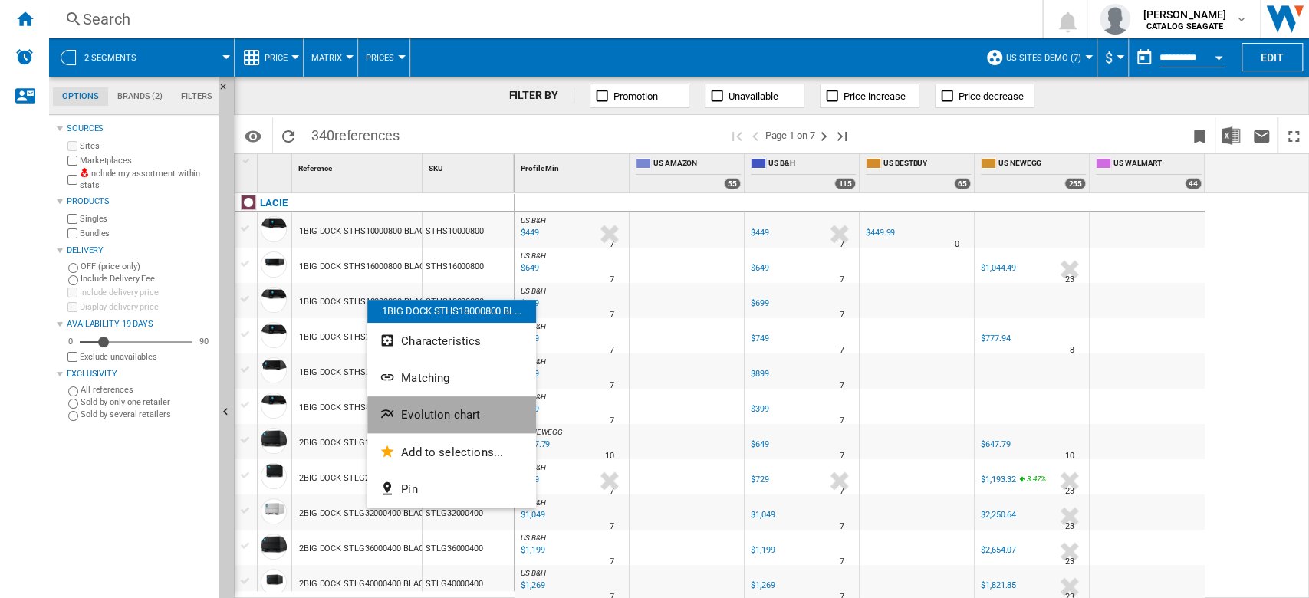
click at [461, 409] on span "Evolution chart" at bounding box center [440, 415] width 79 height 14
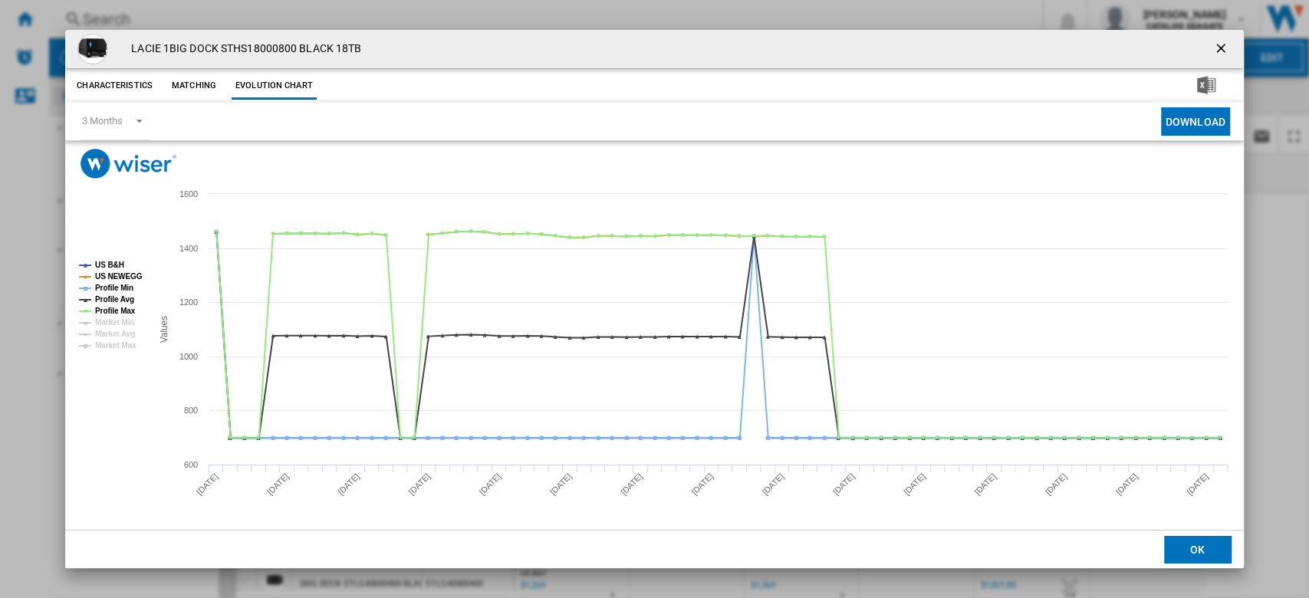
click at [1217, 50] on ng-md-icon "getI18NText('BUTTONS.CLOSE_DIALOG')" at bounding box center [1222, 50] width 18 height 18
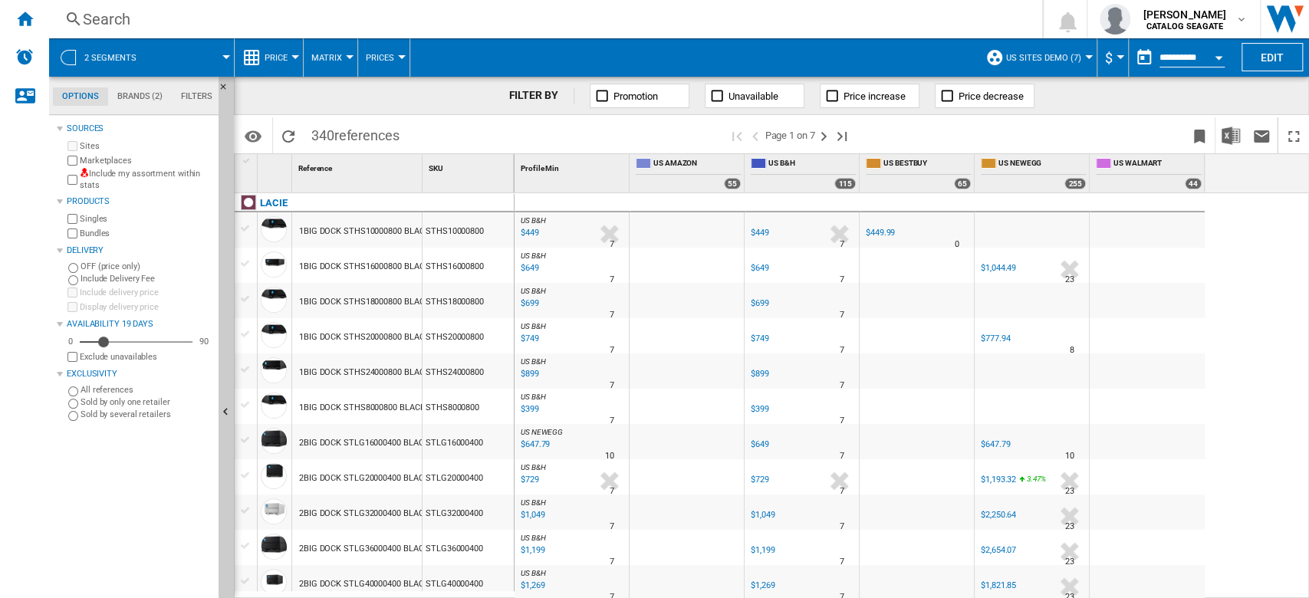
click at [282, 58] on span "Price" at bounding box center [276, 58] width 23 height 10
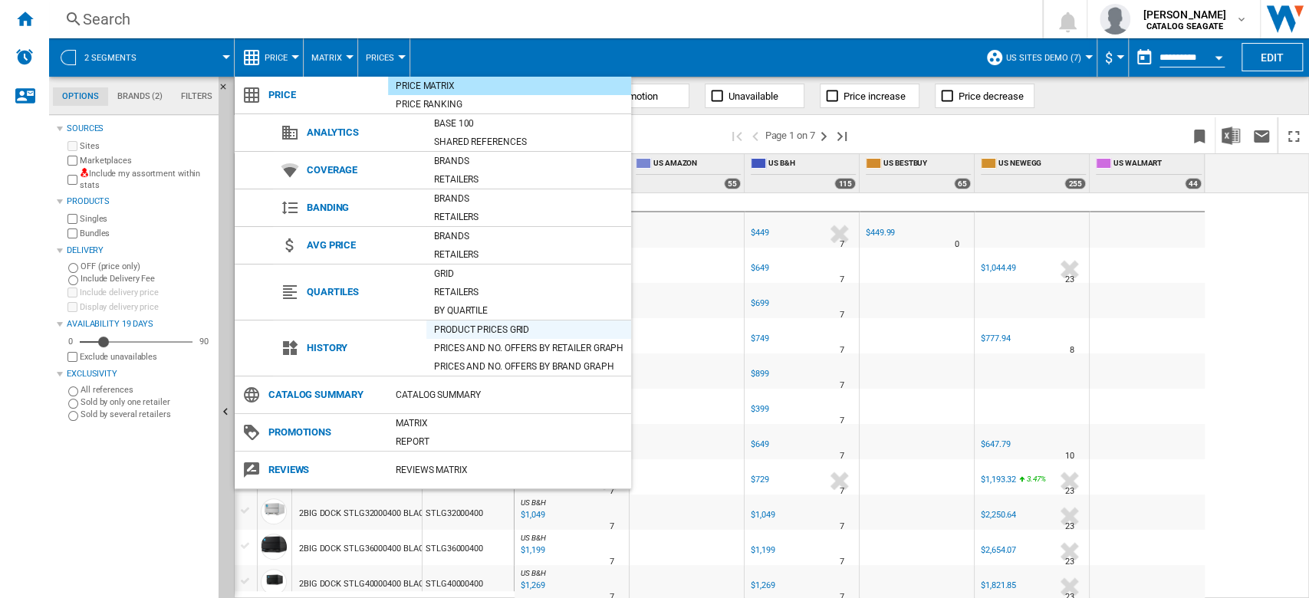
click at [477, 332] on div "Product prices grid" at bounding box center [528, 329] width 205 height 15
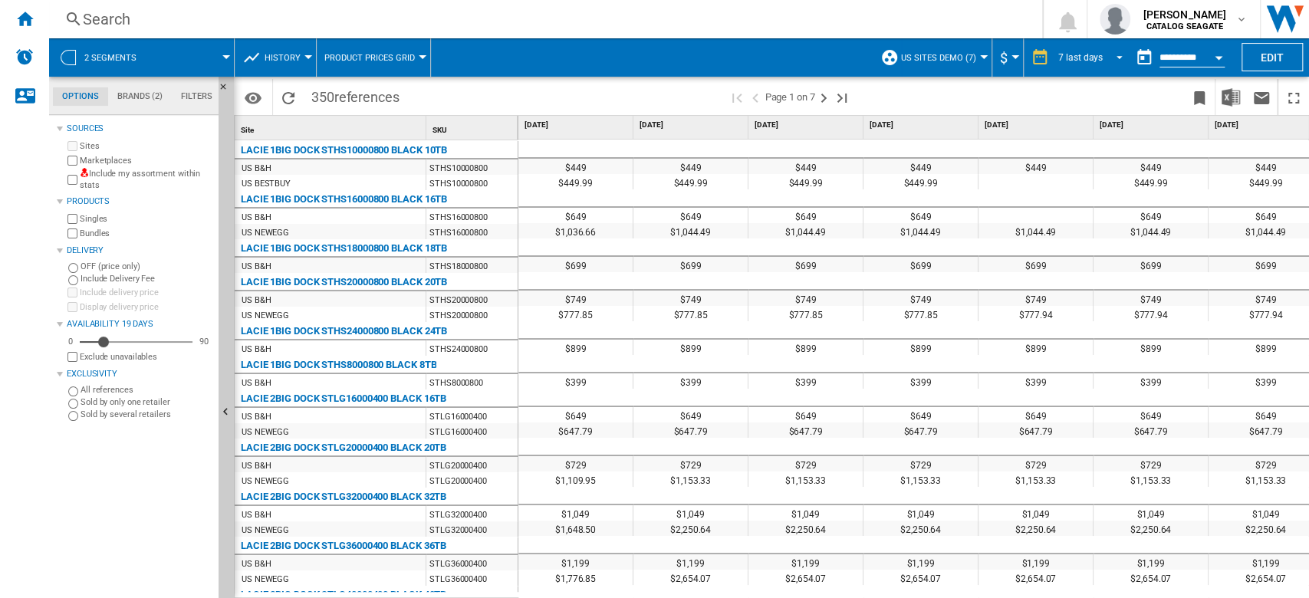
click at [1103, 64] on md-select-value "7 last days" at bounding box center [1092, 57] width 72 height 23
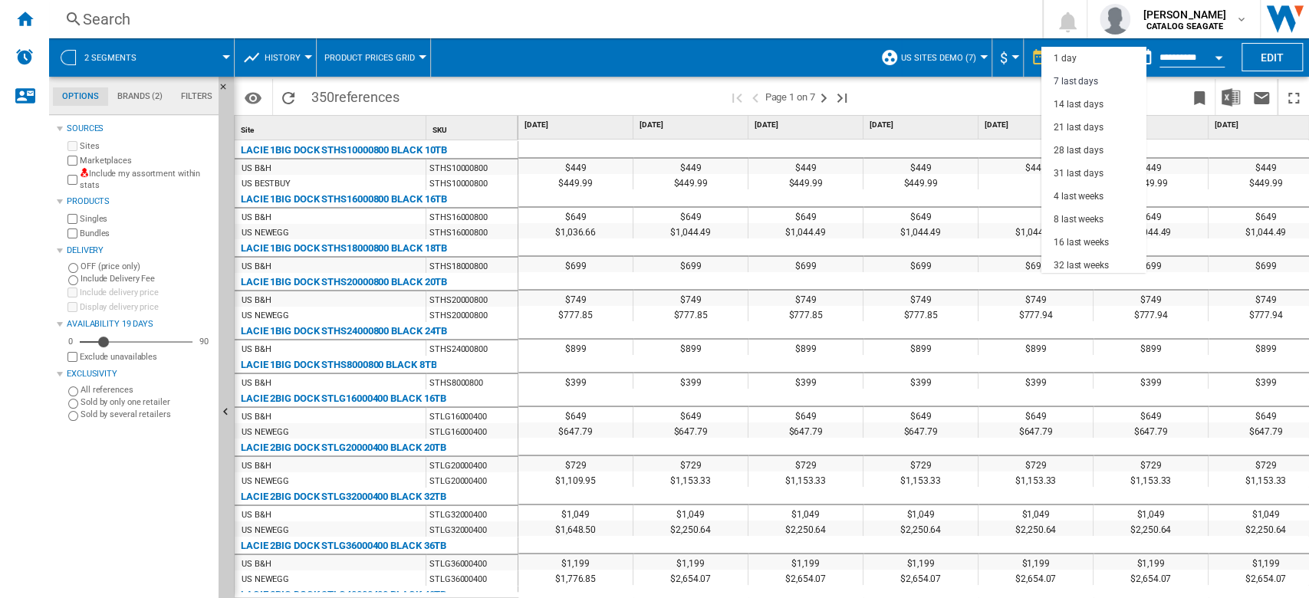
scroll to position [23, 0]
click at [830, 17] on md-backdrop at bounding box center [654, 299] width 1309 height 598
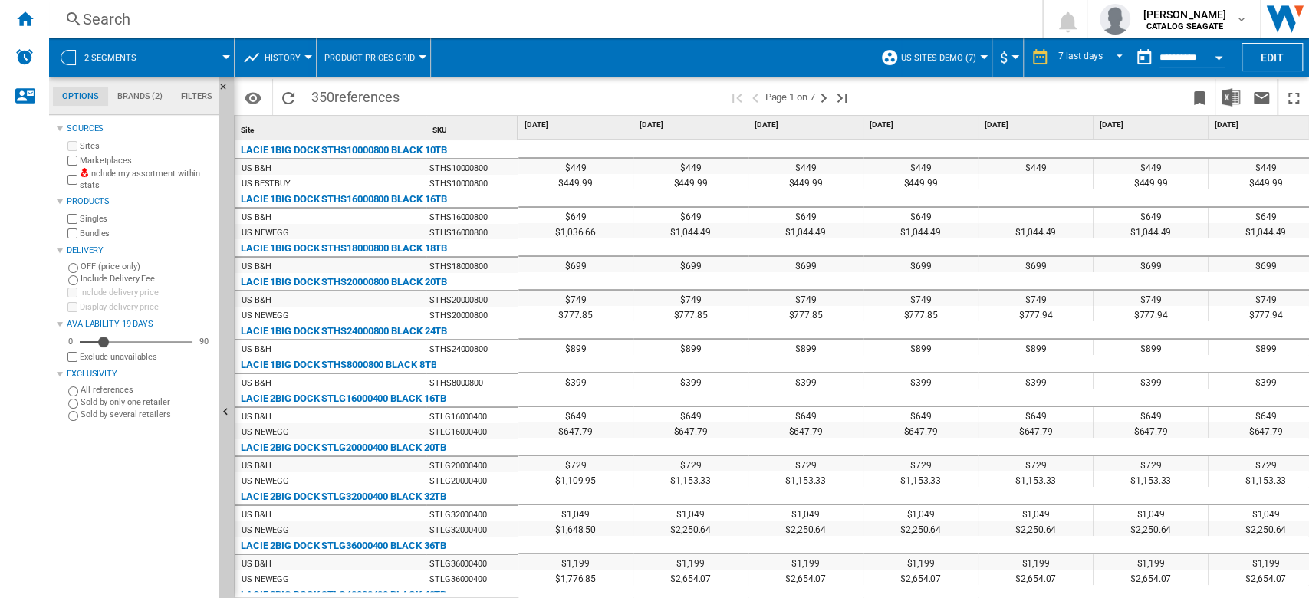
click at [278, 58] on span "History" at bounding box center [283, 58] width 36 height 10
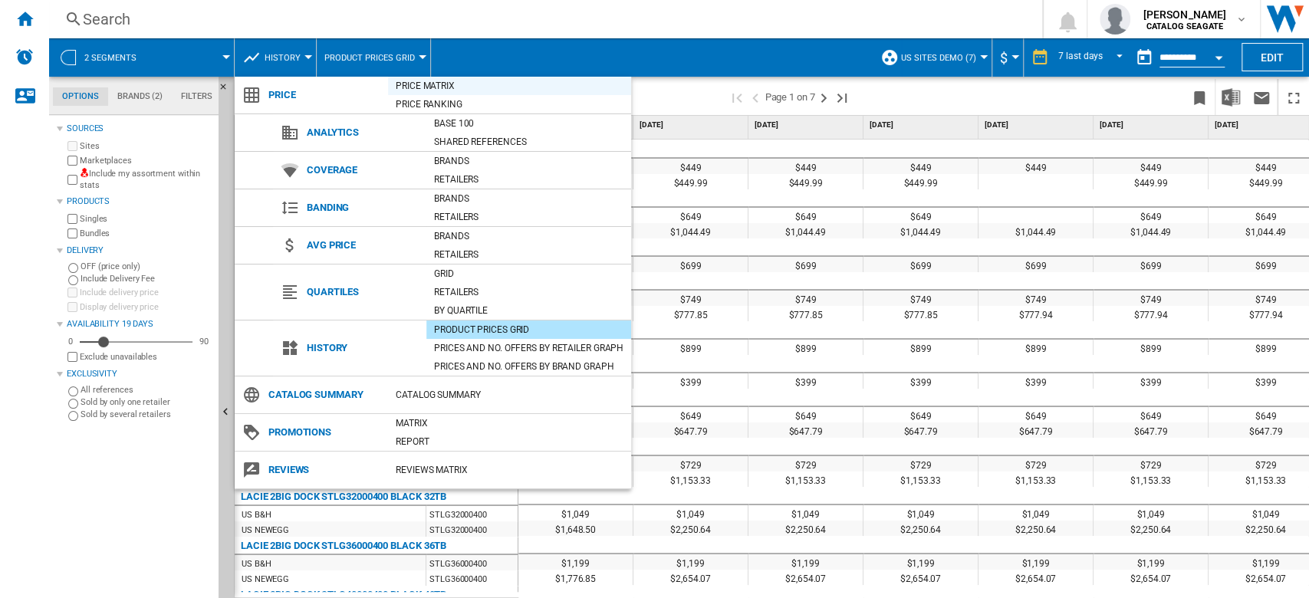
click at [426, 84] on div "Price Matrix" at bounding box center [509, 85] width 243 height 15
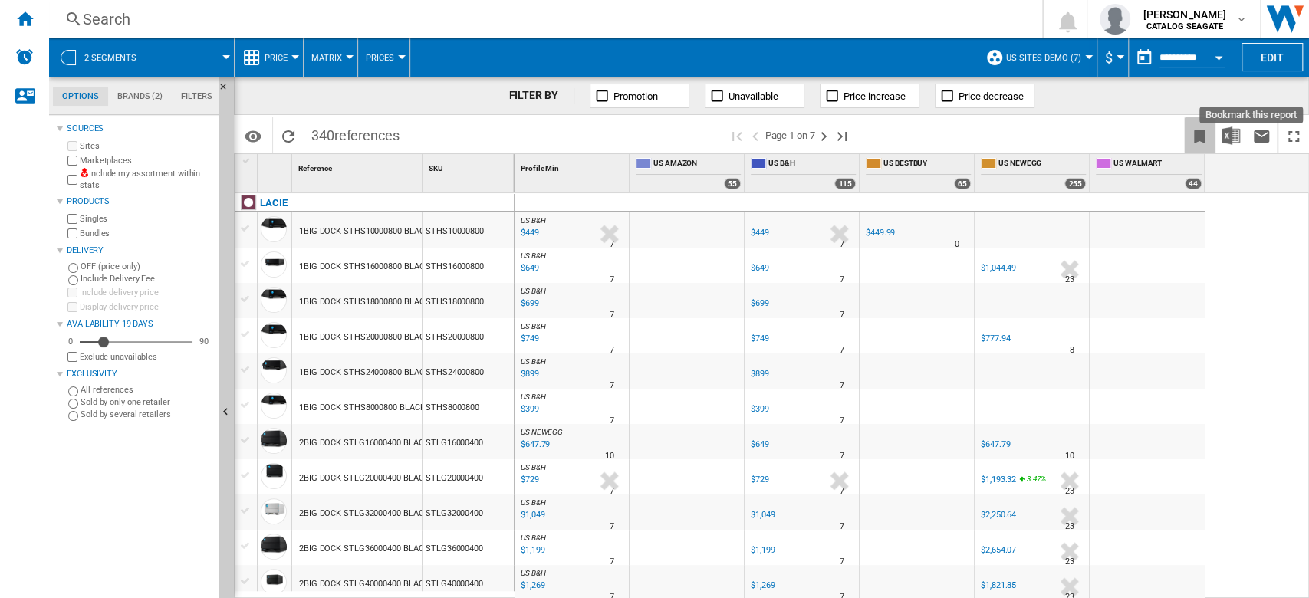
click at [1200, 138] on ng-md-icon "Bookmark this report" at bounding box center [1199, 136] width 18 height 18
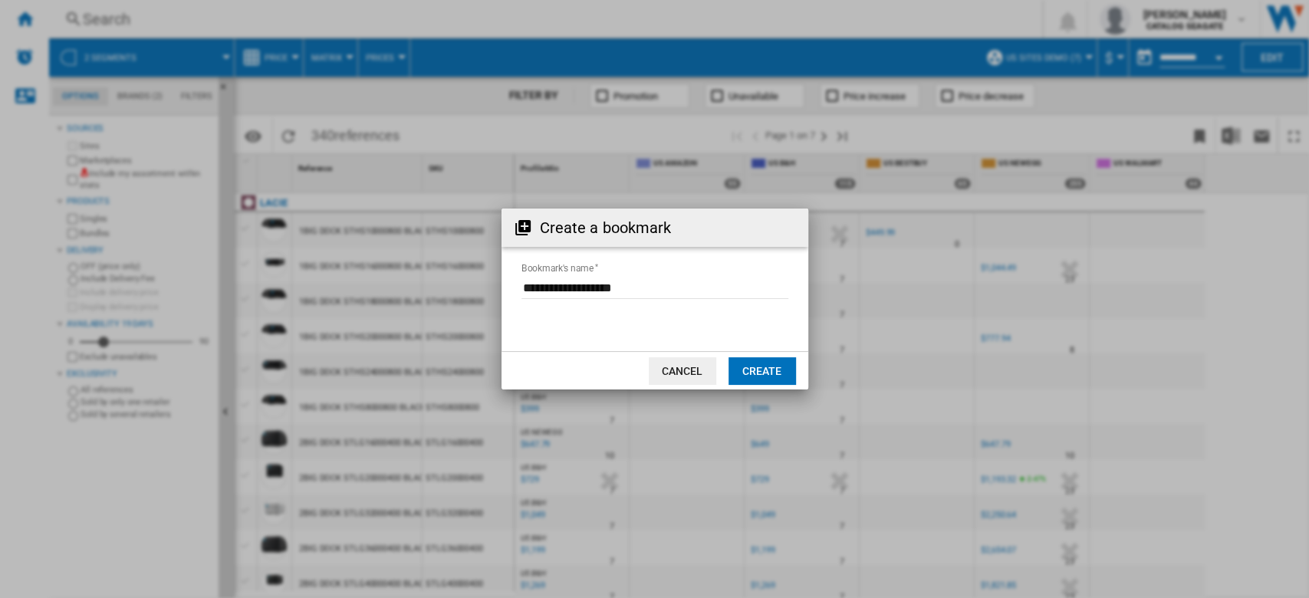
click at [684, 294] on input "Bookmark's name" at bounding box center [654, 287] width 267 height 23
drag, startPoint x: 697, startPoint y: 279, endPoint x: 472, endPoint y: 284, distance: 224.7
click at [472, 284] on div "Create a bookmark Bookmark's name Cancel Create" at bounding box center [654, 299] width 1309 height 598
click at [684, 365] on button "Cancel" at bounding box center [682, 371] width 67 height 28
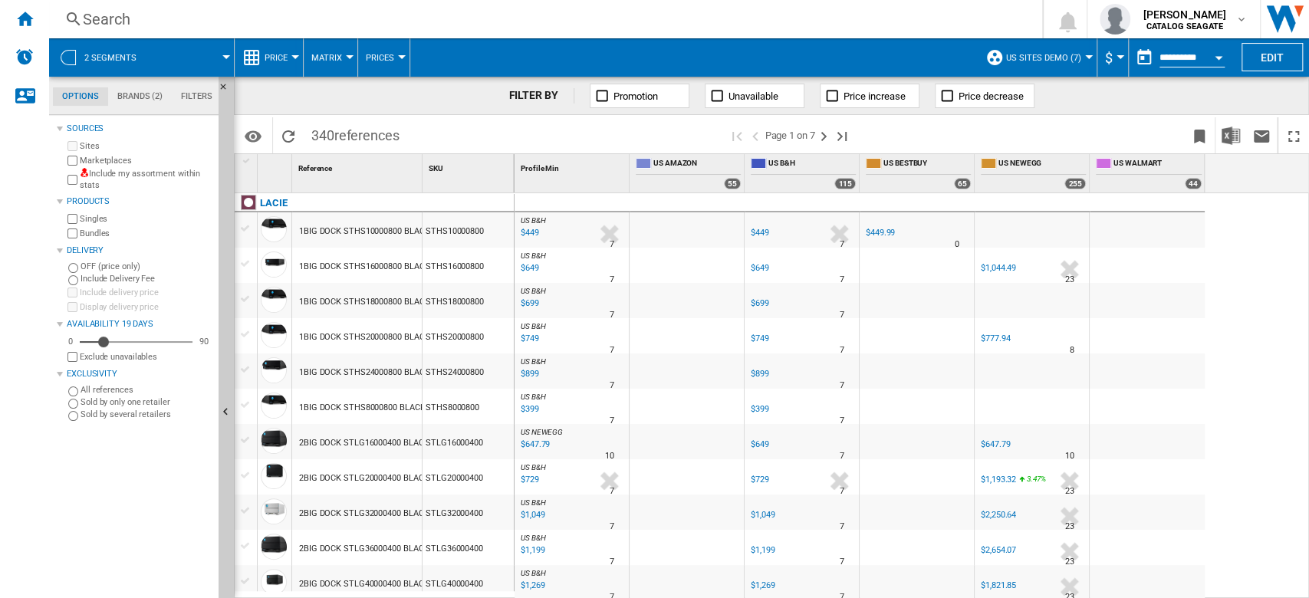
click at [286, 54] on span "Price" at bounding box center [276, 58] width 23 height 10
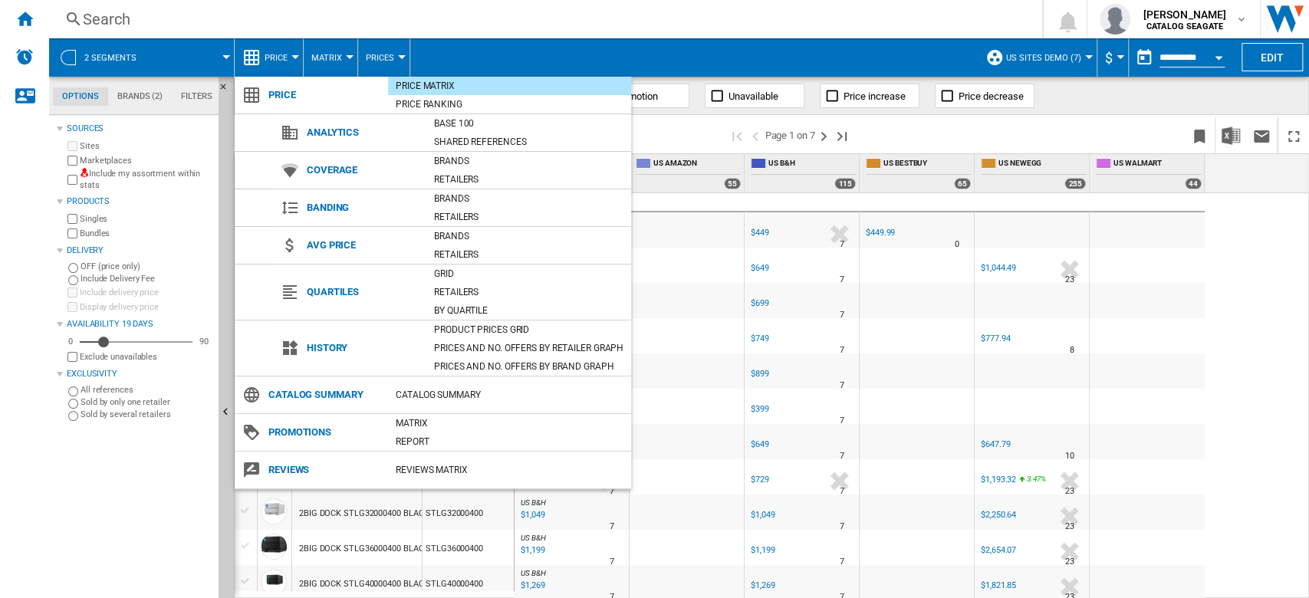
click at [564, 10] on md-backdrop at bounding box center [654, 299] width 1309 height 598
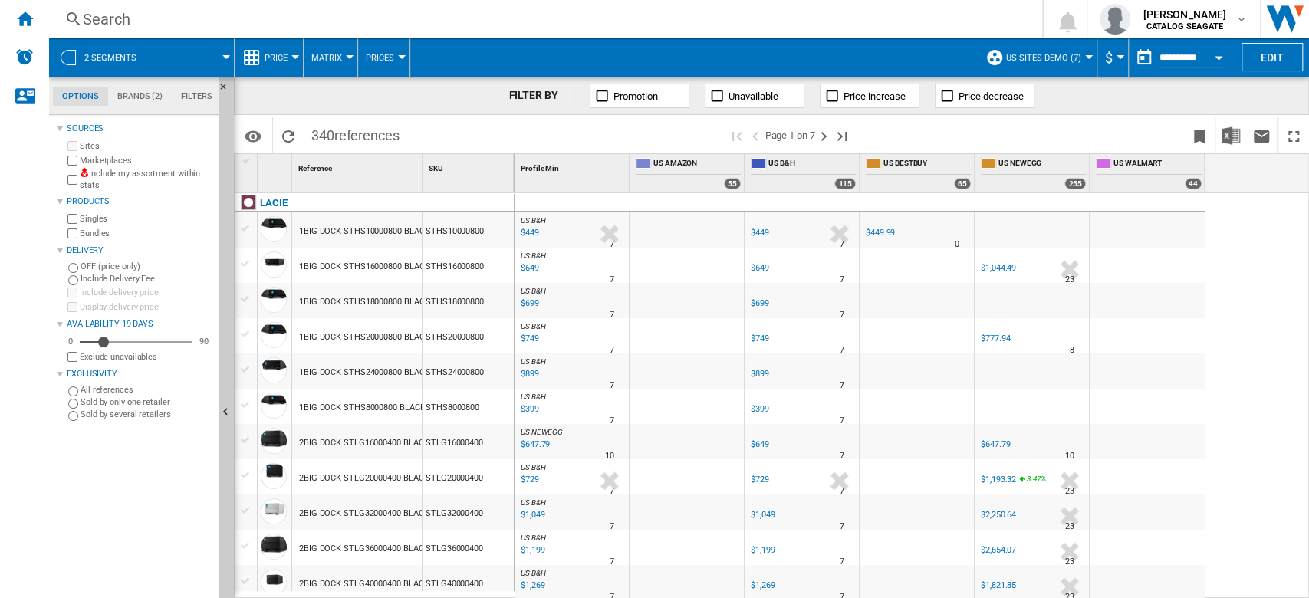
click at [223, 55] on div at bounding box center [226, 57] width 8 height 4
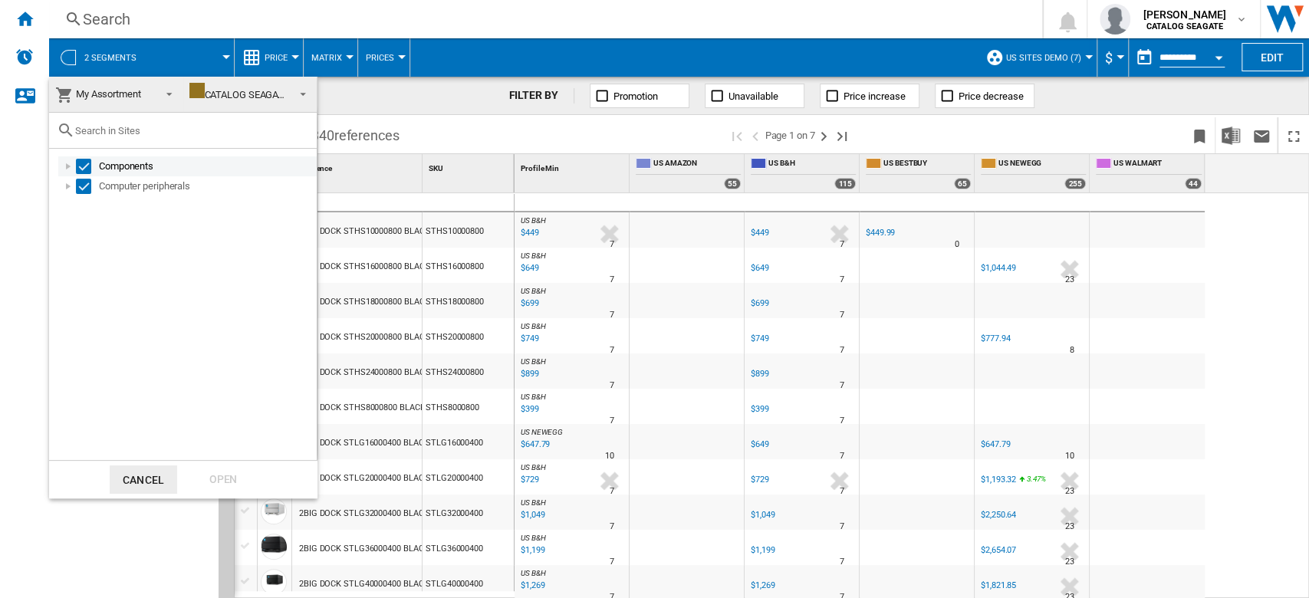
click at [82, 169] on div "Select" at bounding box center [83, 166] width 15 height 15
click at [65, 183] on div at bounding box center [68, 186] width 15 height 15
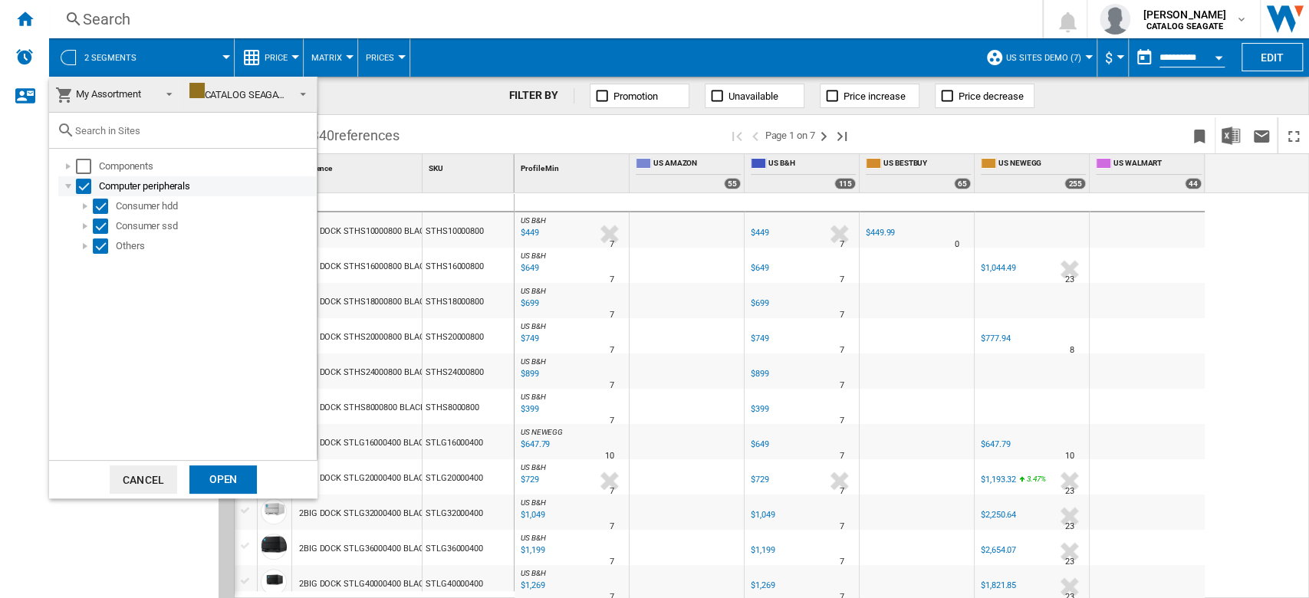
click at [84, 189] on div "Select" at bounding box center [83, 186] width 15 height 15
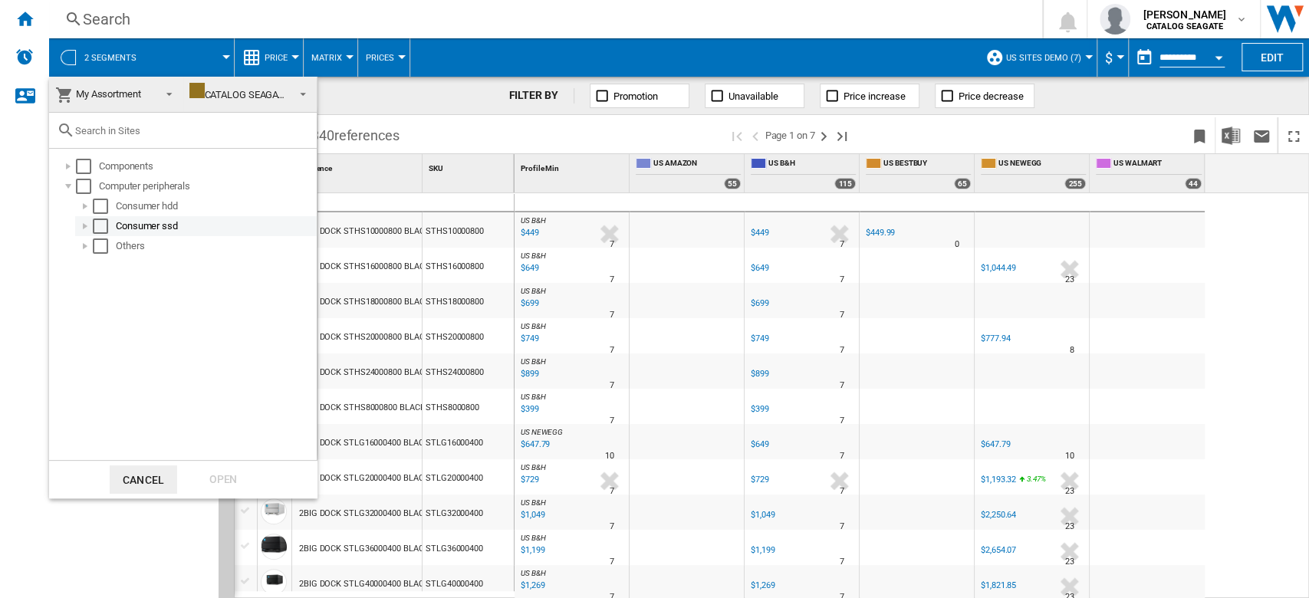
click at [86, 228] on div at bounding box center [84, 226] width 15 height 15
click at [123, 248] on div "Select" at bounding box center [117, 245] width 15 height 15
click at [100, 250] on div at bounding box center [101, 245] width 15 height 15
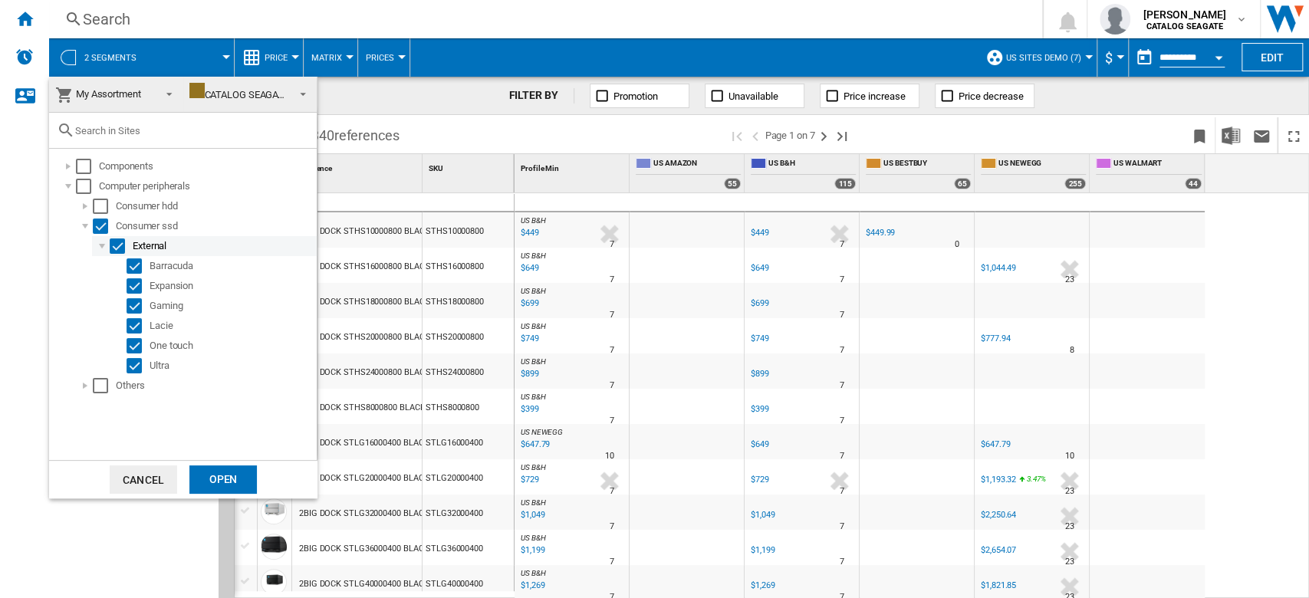
click at [117, 245] on div "Select" at bounding box center [117, 245] width 15 height 15
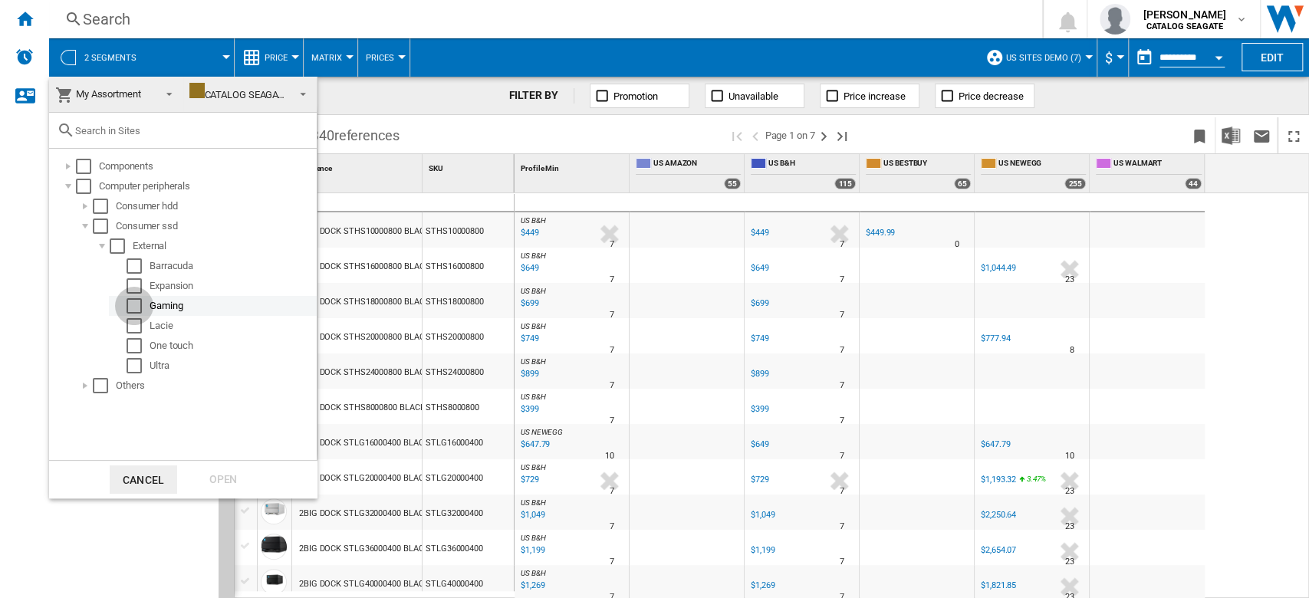
click at [135, 301] on div "Select" at bounding box center [134, 305] width 15 height 15
click at [133, 287] on div "Select" at bounding box center [134, 285] width 15 height 15
click at [135, 267] on div "Select" at bounding box center [134, 265] width 15 height 15
click at [225, 481] on div "Open" at bounding box center [222, 479] width 67 height 28
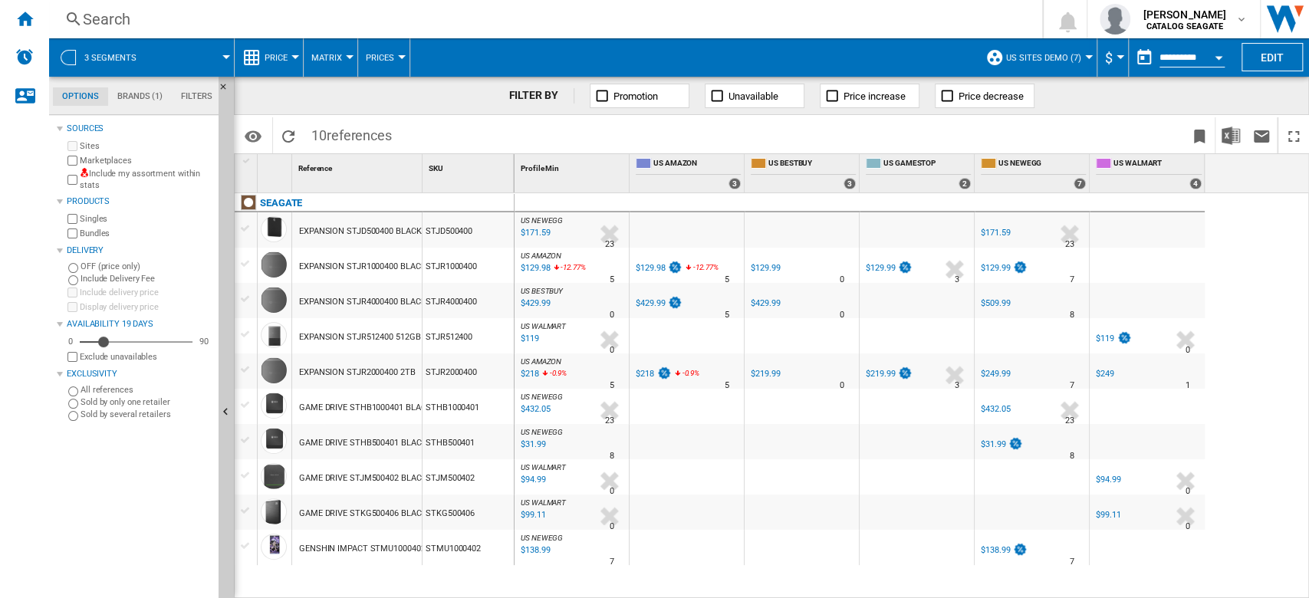
click at [1076, 57] on button "US sites demo (7)" at bounding box center [1047, 57] width 83 height 38
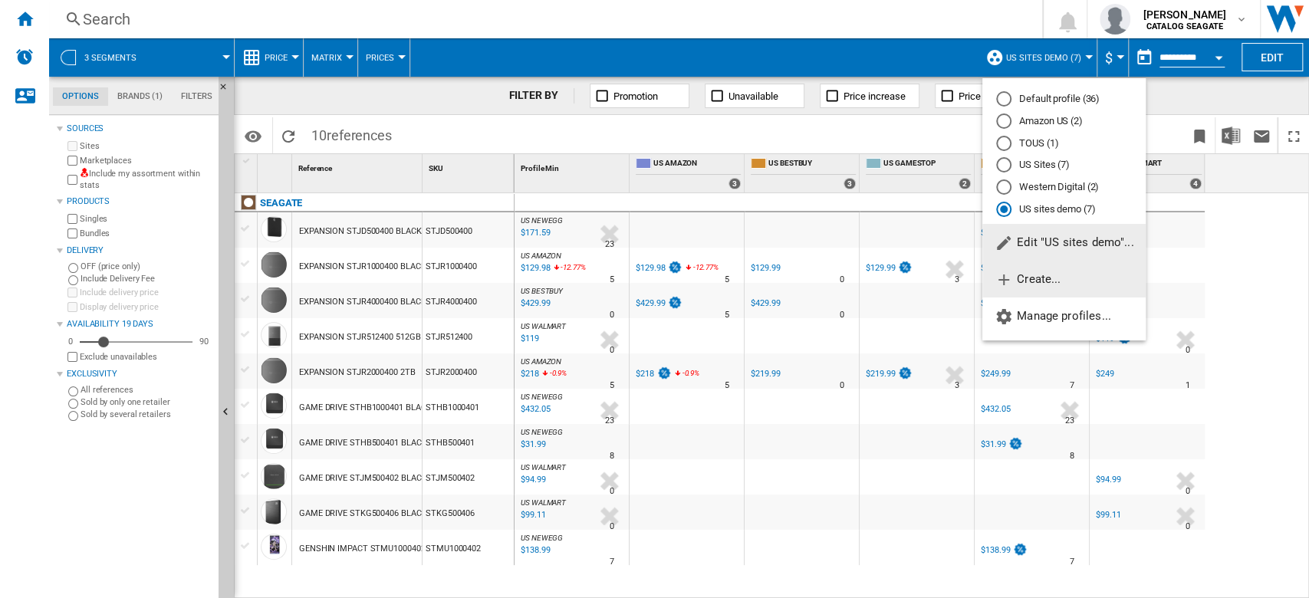
click at [1054, 280] on span "Create..." at bounding box center [1027, 279] width 66 height 14
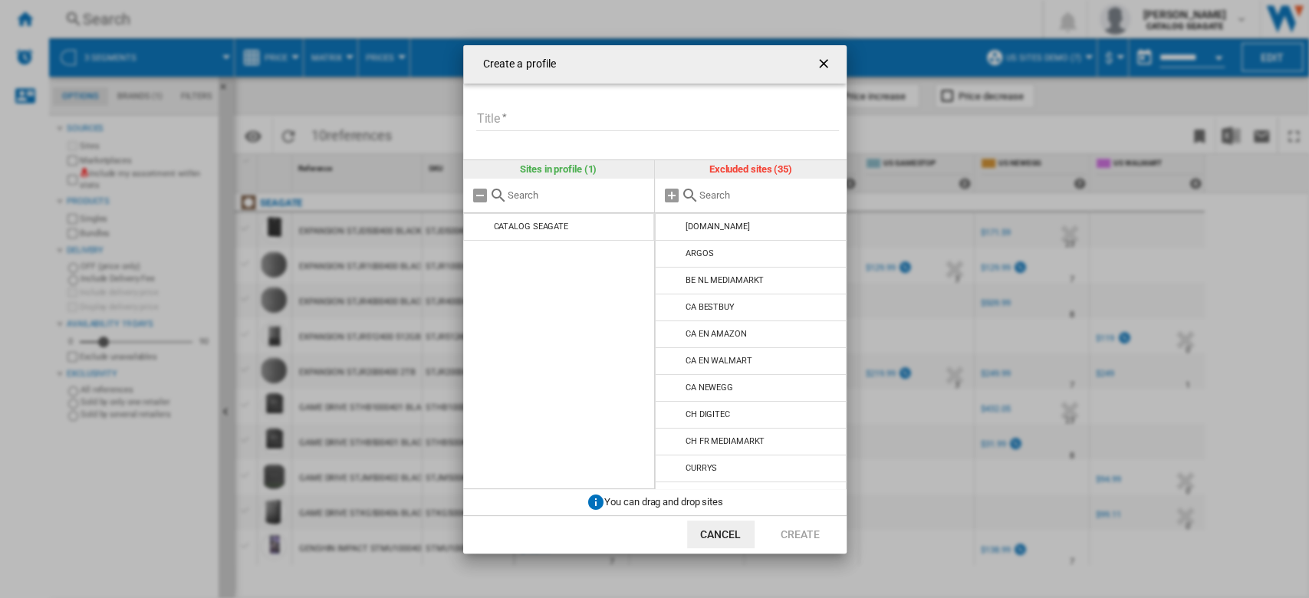
click at [632, 108] on input "Title" at bounding box center [657, 119] width 363 height 23
type input "***"
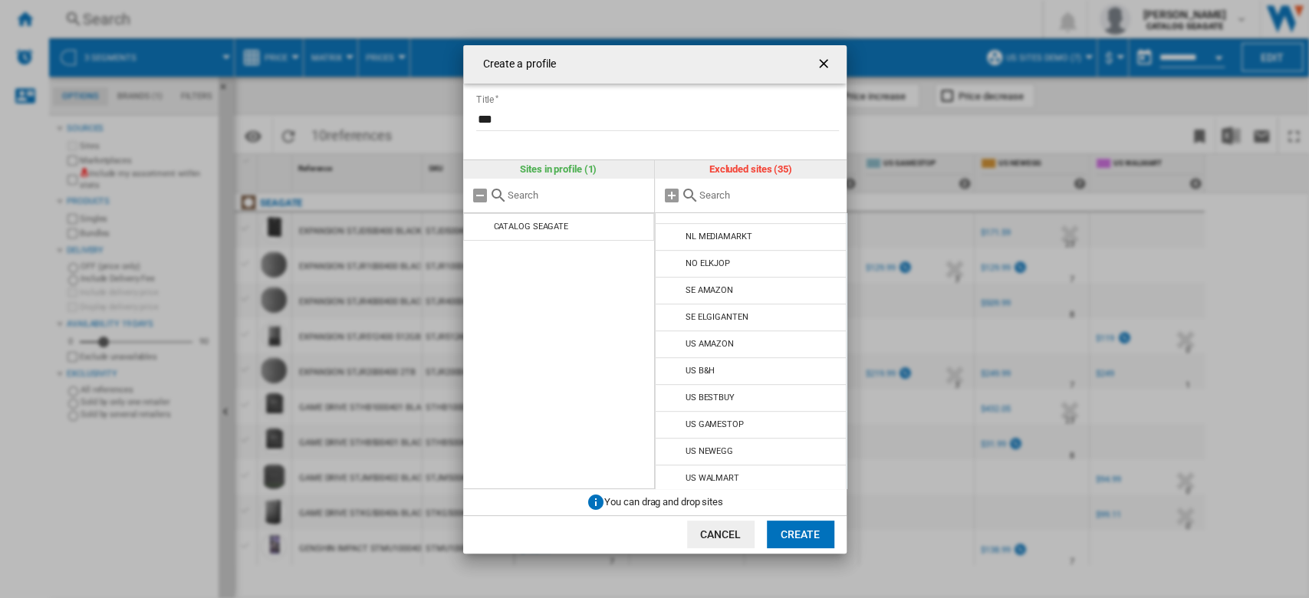
scroll to position [657, 0]
click at [736, 196] on input "Create a ..." at bounding box center [769, 195] width 140 height 12
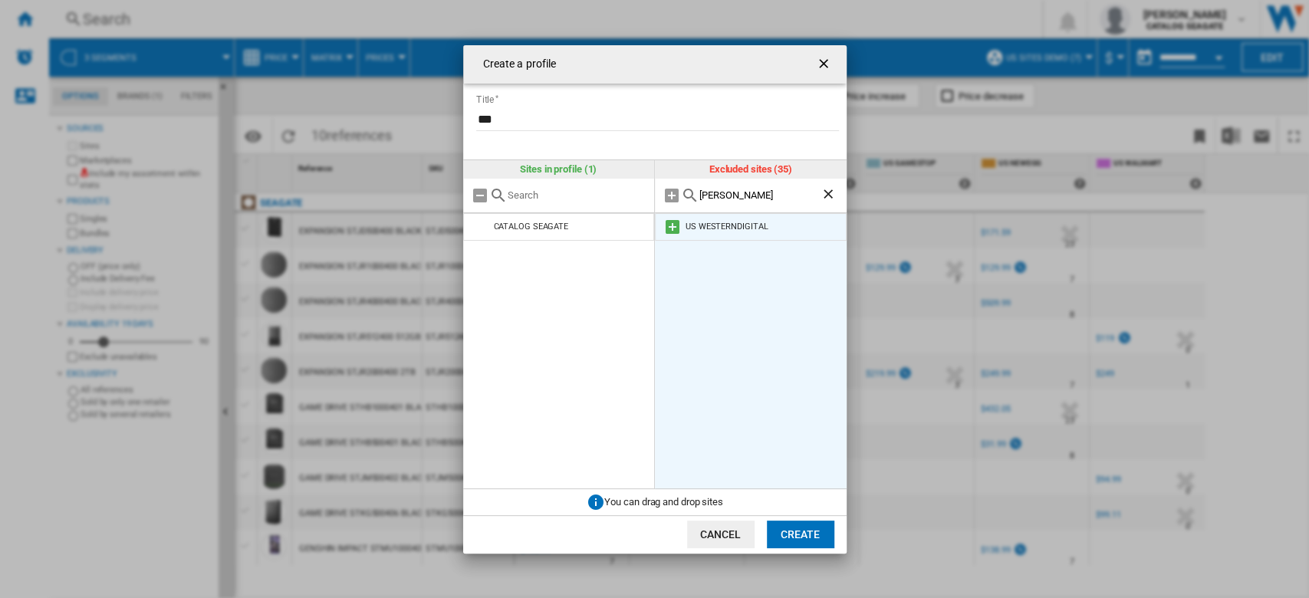
type input "wes"
click at [674, 233] on md-icon "Create a ..." at bounding box center [672, 227] width 18 height 18
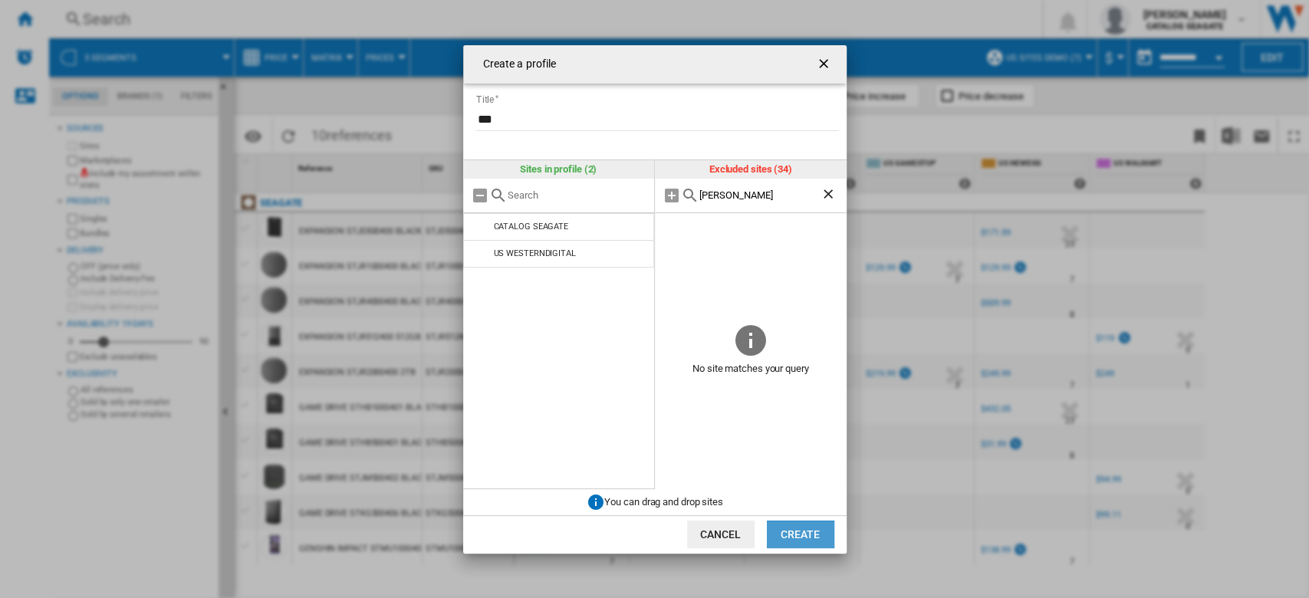
click at [803, 532] on button "Create" at bounding box center [800, 535] width 67 height 28
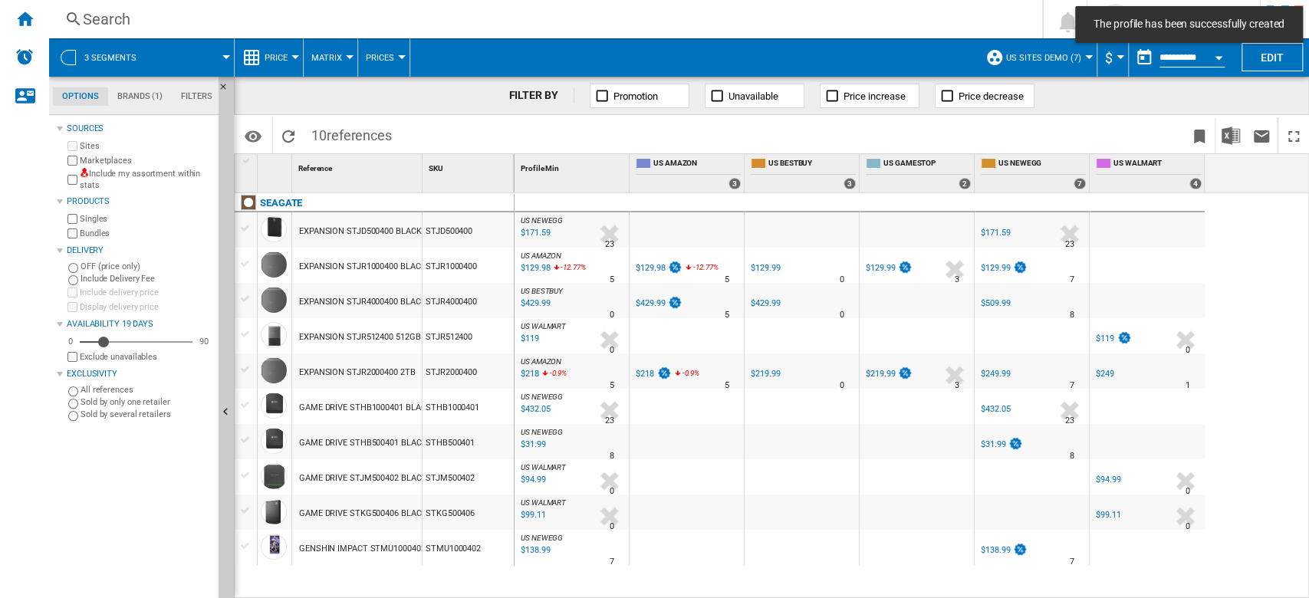
click at [1055, 59] on span "US sites demo (7)" at bounding box center [1043, 58] width 75 height 10
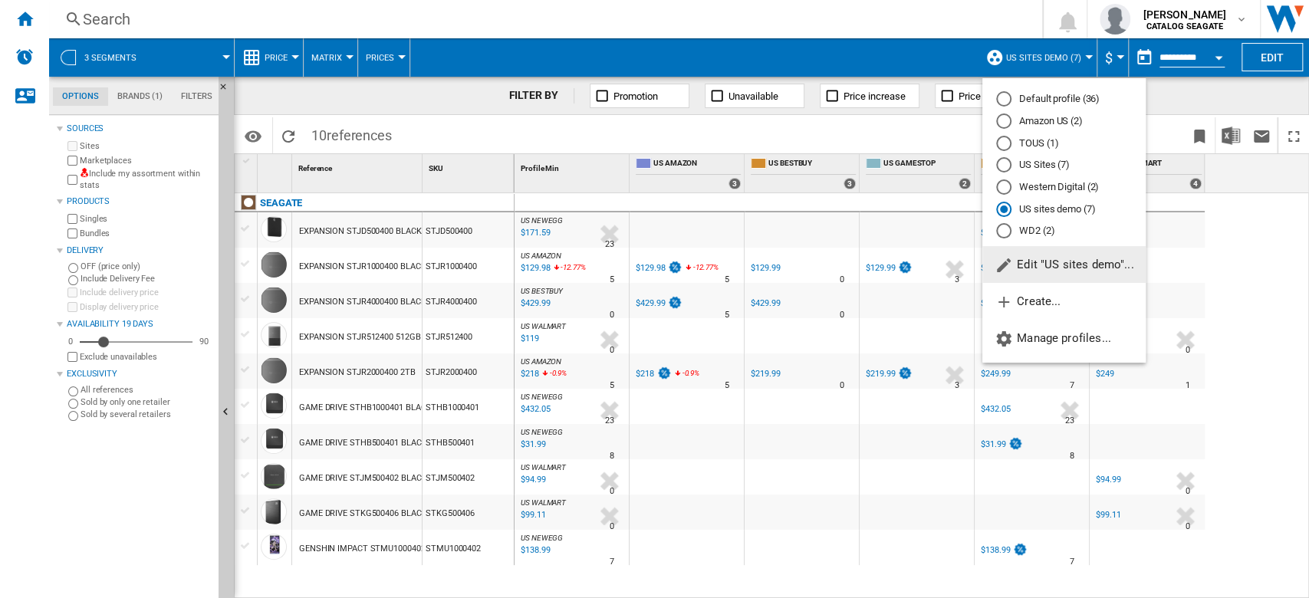
click at [1036, 235] on md-radio-button "WD2 (2)" at bounding box center [1064, 231] width 136 height 15
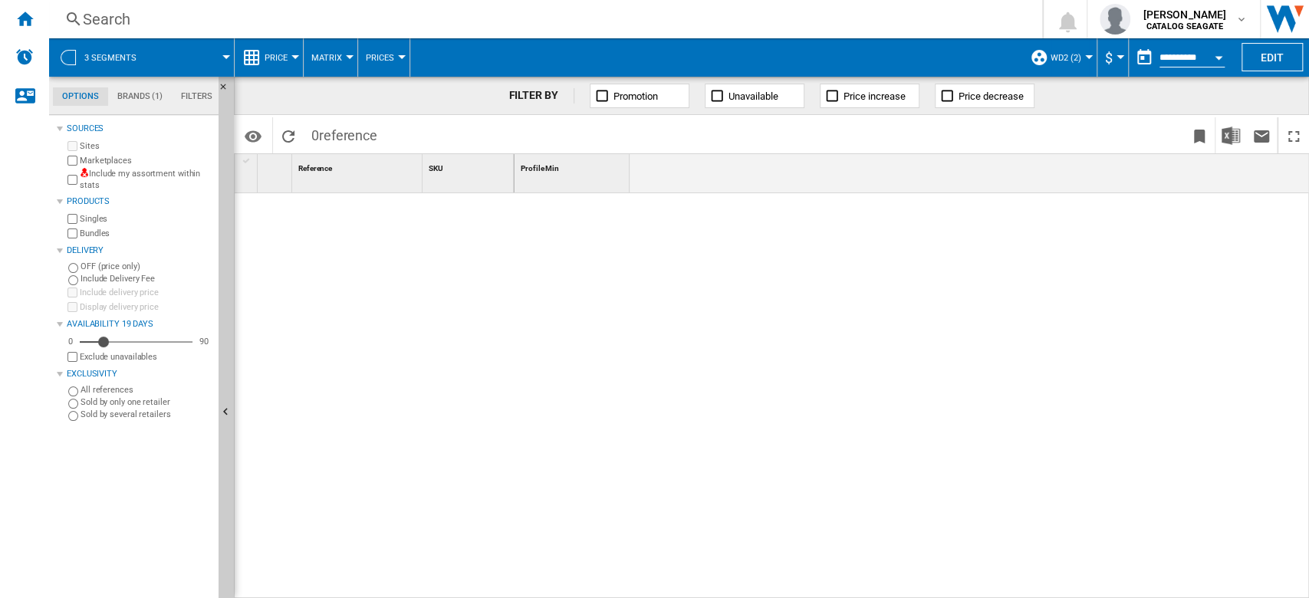
click at [227, 62] on md-menu "3 segments" at bounding box center [142, 57] width 186 height 38
click at [225, 51] on span at bounding box center [192, 57] width 68 height 38
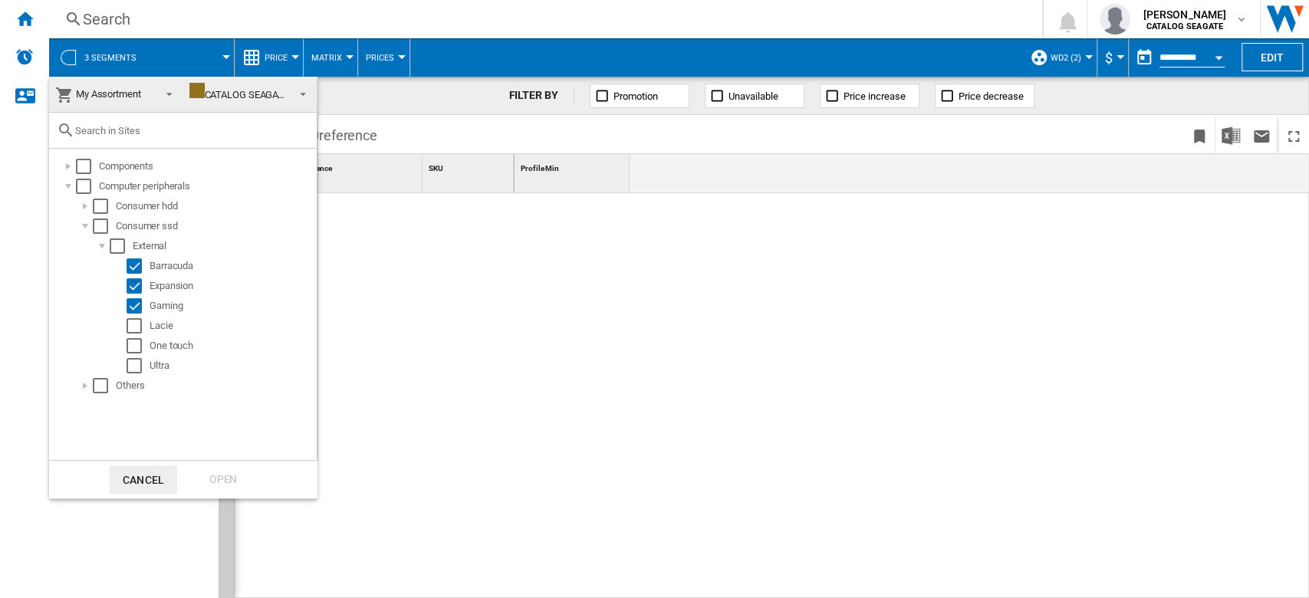
click at [178, 89] on md-select-value "My Assortment" at bounding box center [116, 95] width 134 height 36
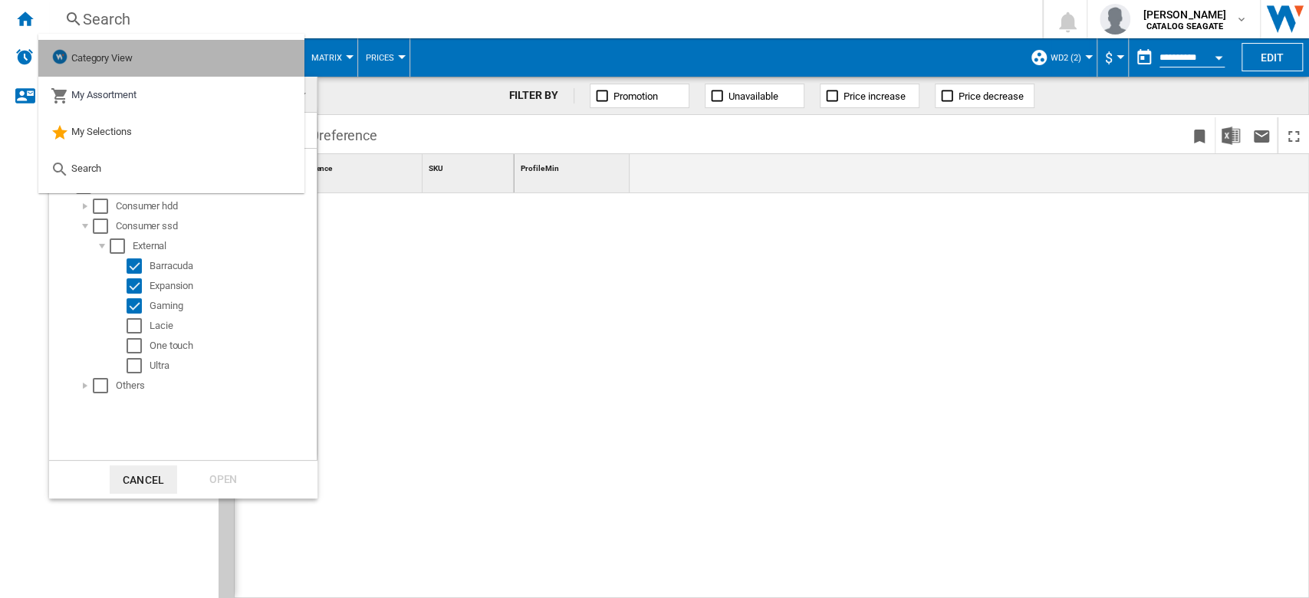
click at [123, 56] on span "Category View" at bounding box center [101, 58] width 61 height 12
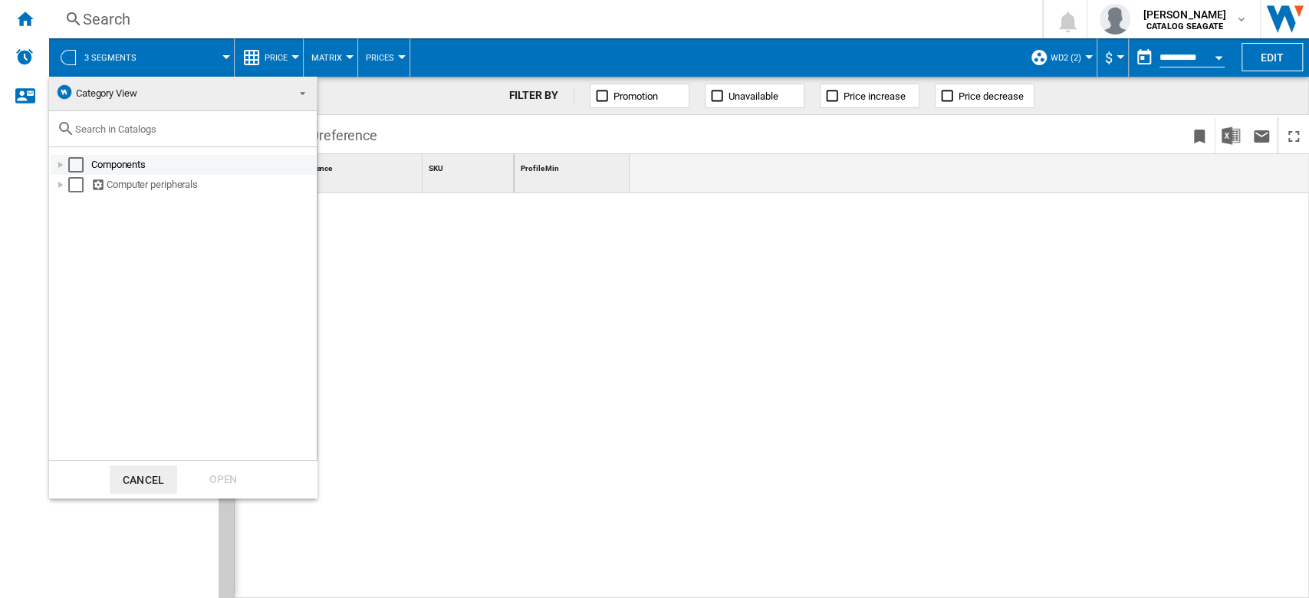
click at [63, 163] on div at bounding box center [60, 164] width 15 height 15
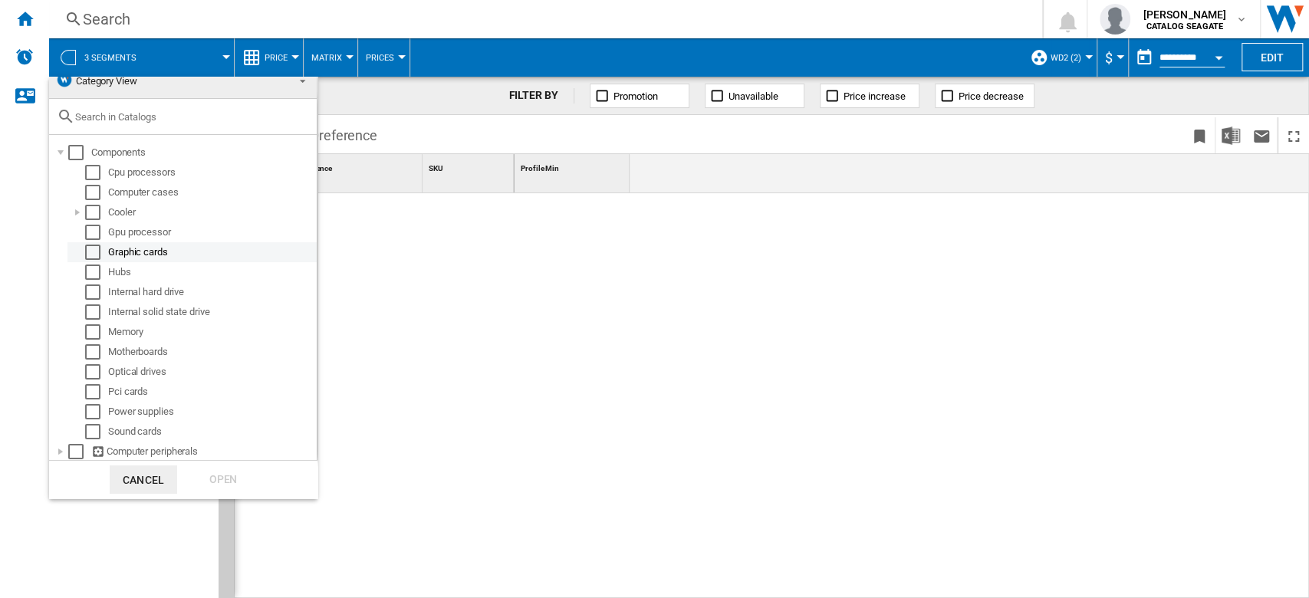
scroll to position [13, 0]
click at [87, 294] on div "Select" at bounding box center [92, 291] width 15 height 15
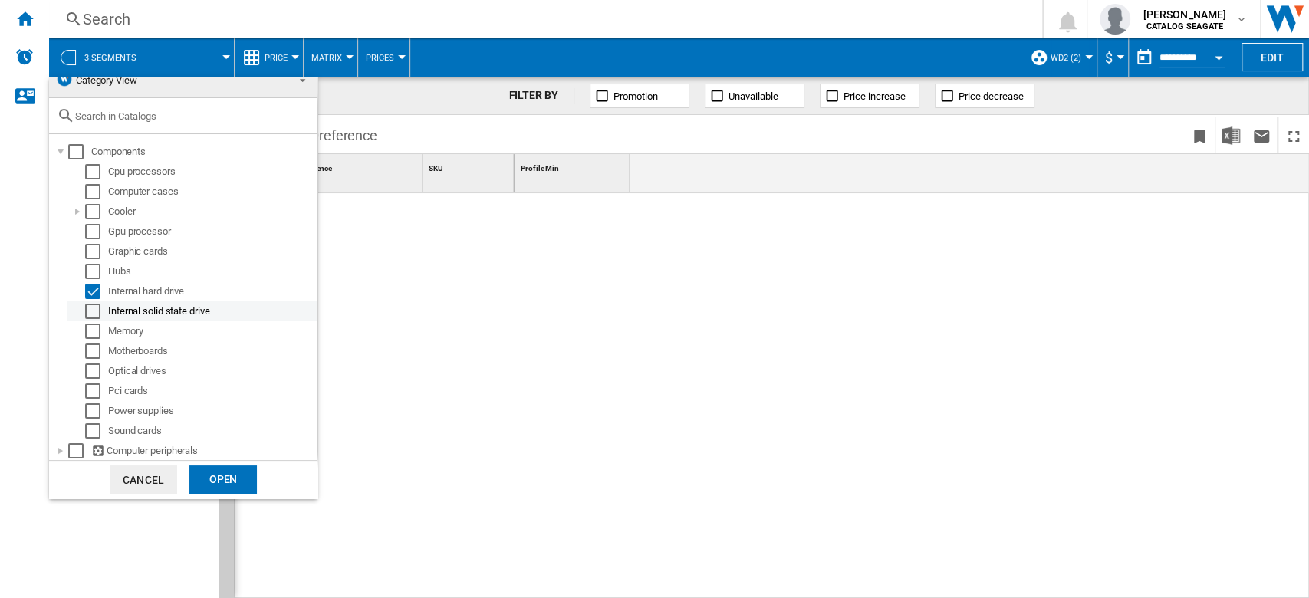
click at [95, 308] on div "Select" at bounding box center [92, 311] width 15 height 15
click at [58, 446] on div at bounding box center [60, 450] width 15 height 15
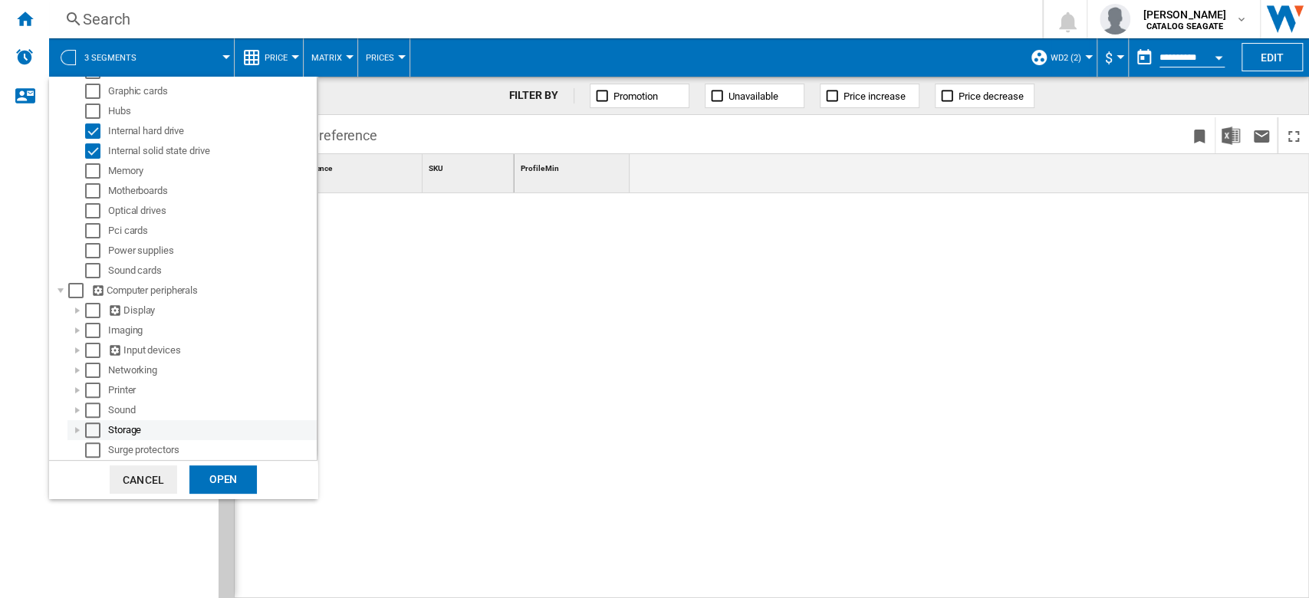
click at [76, 431] on div at bounding box center [77, 429] width 15 height 15
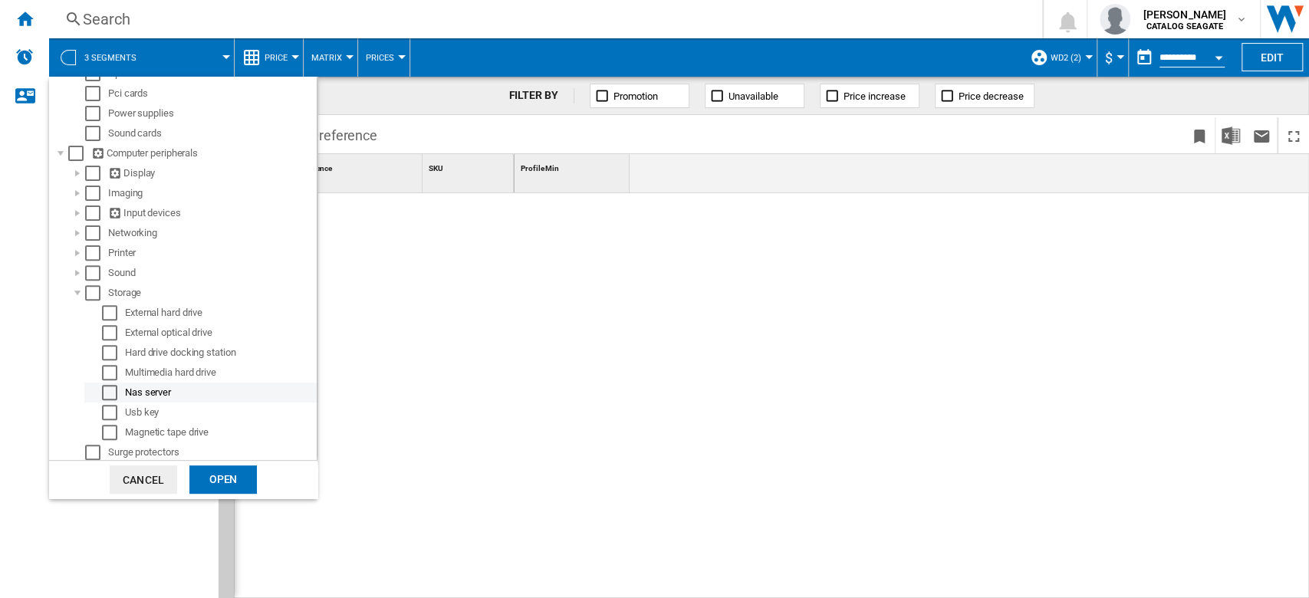
scroll to position [313, 0]
click at [109, 314] on div "Select" at bounding box center [109, 310] width 15 height 15
click at [222, 475] on div "Open" at bounding box center [222, 479] width 67 height 28
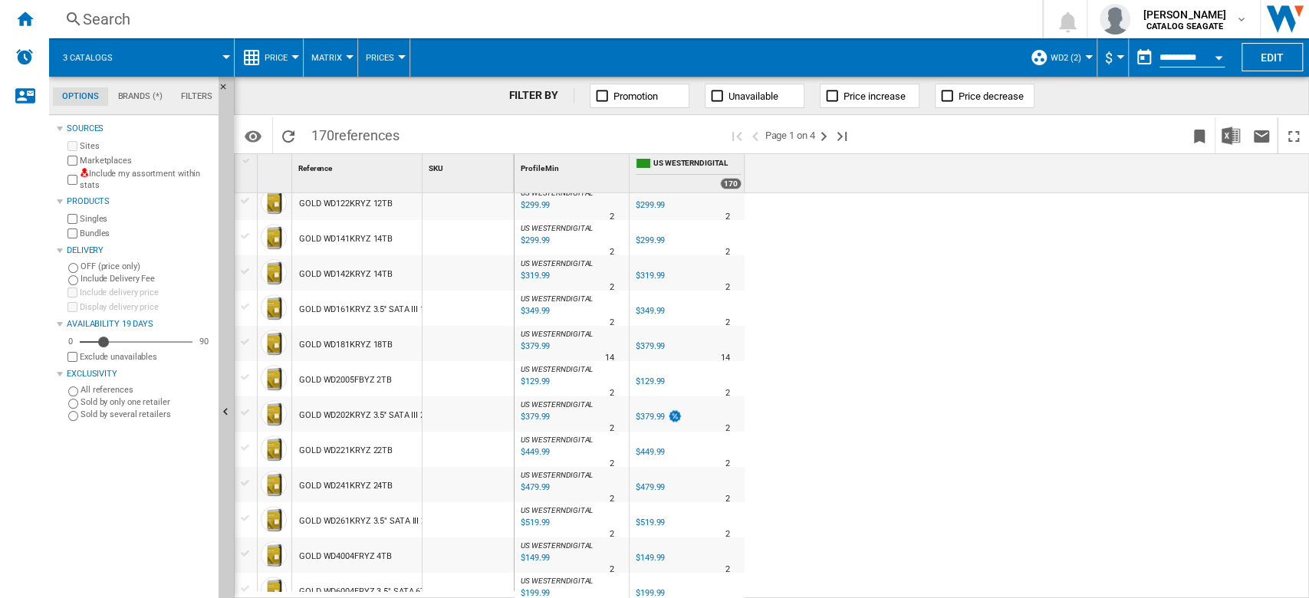
scroll to position [1380, 0]
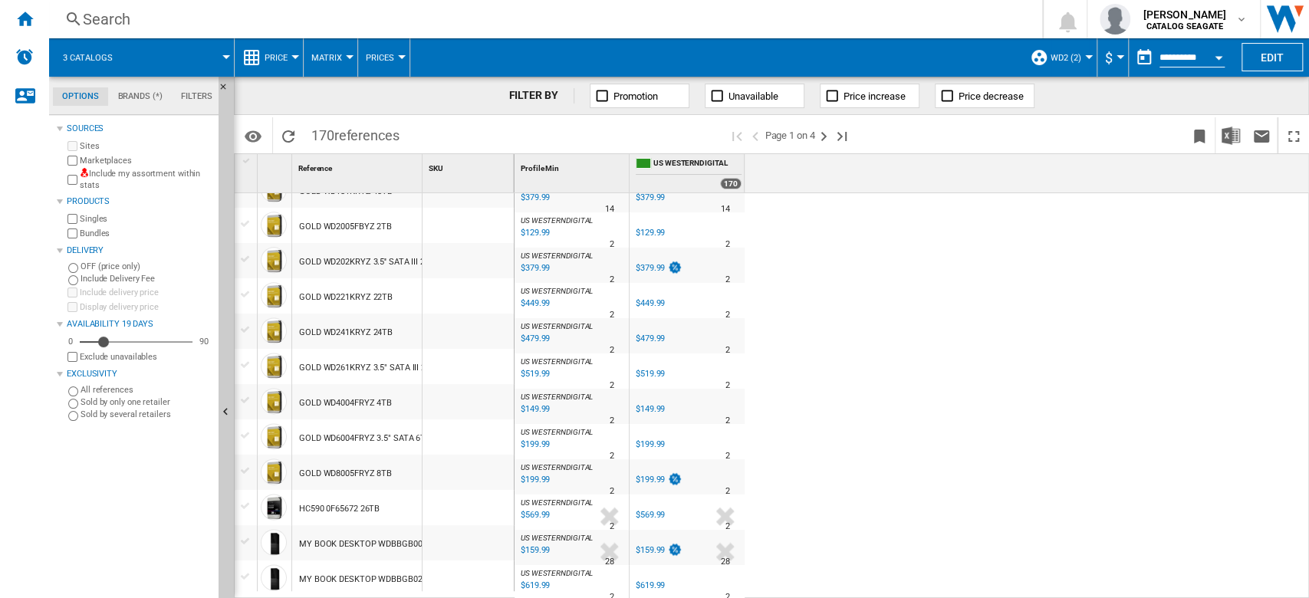
click at [1067, 67] on button "WD2 (2)" at bounding box center [1069, 57] width 38 height 38
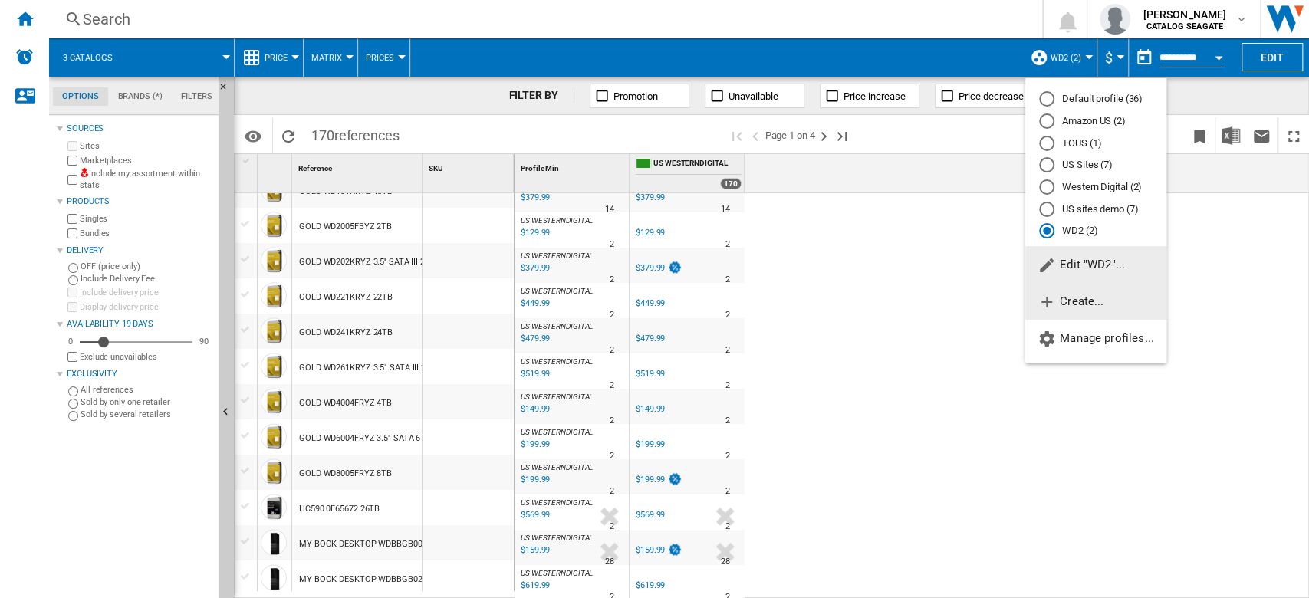
click at [1081, 307] on span "Create..." at bounding box center [1070, 301] width 66 height 14
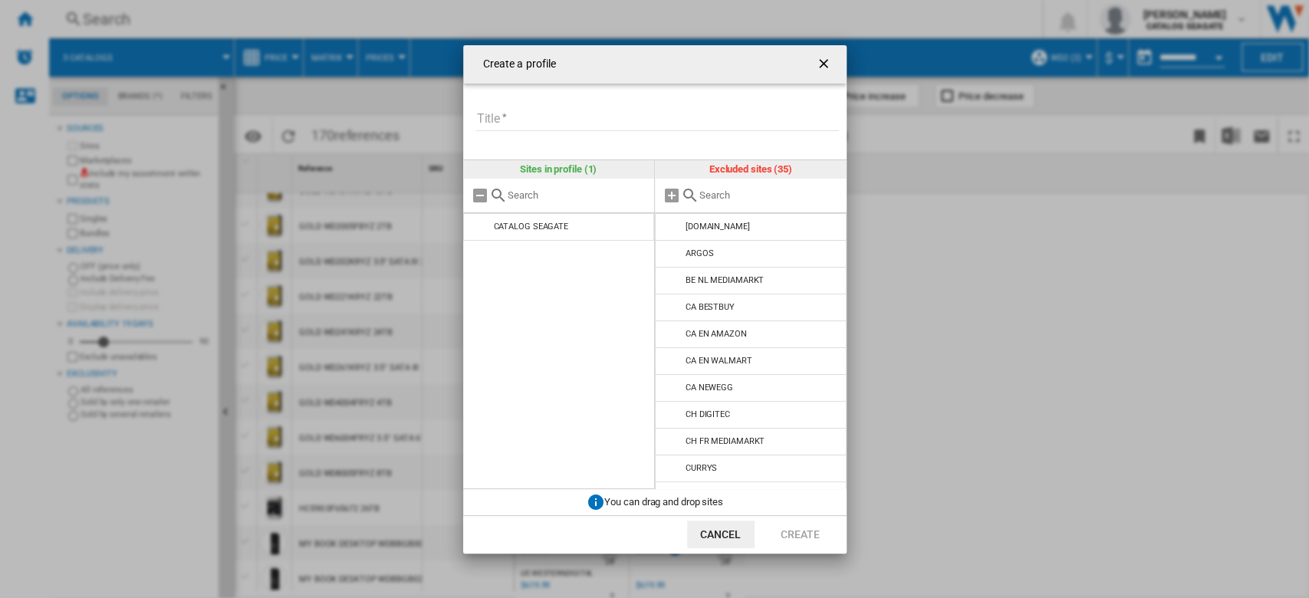
click at [532, 193] on input "Create a ..." at bounding box center [578, 195] width 140 height 12
click at [541, 117] on input "Title" at bounding box center [657, 119] width 363 height 23
type input "**********"
click at [736, 203] on div "Create a ..." at bounding box center [751, 196] width 192 height 35
click at [745, 194] on input "Create a ..." at bounding box center [769, 195] width 140 height 12
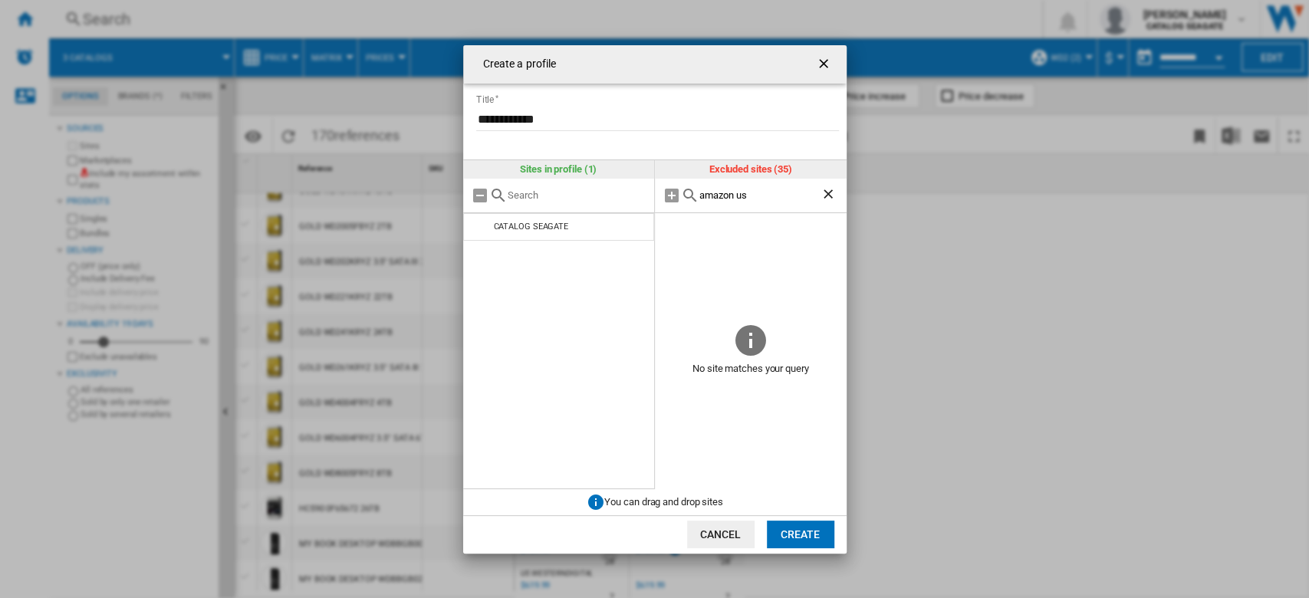
drag, startPoint x: 745, startPoint y: 194, endPoint x: 603, endPoint y: 179, distance: 143.4
click at [603, 179] on div "Sites in profile (1) CATALOG SEAGATE Excluded sites (35) amazon us No site matc…" at bounding box center [654, 324] width 383 height 329
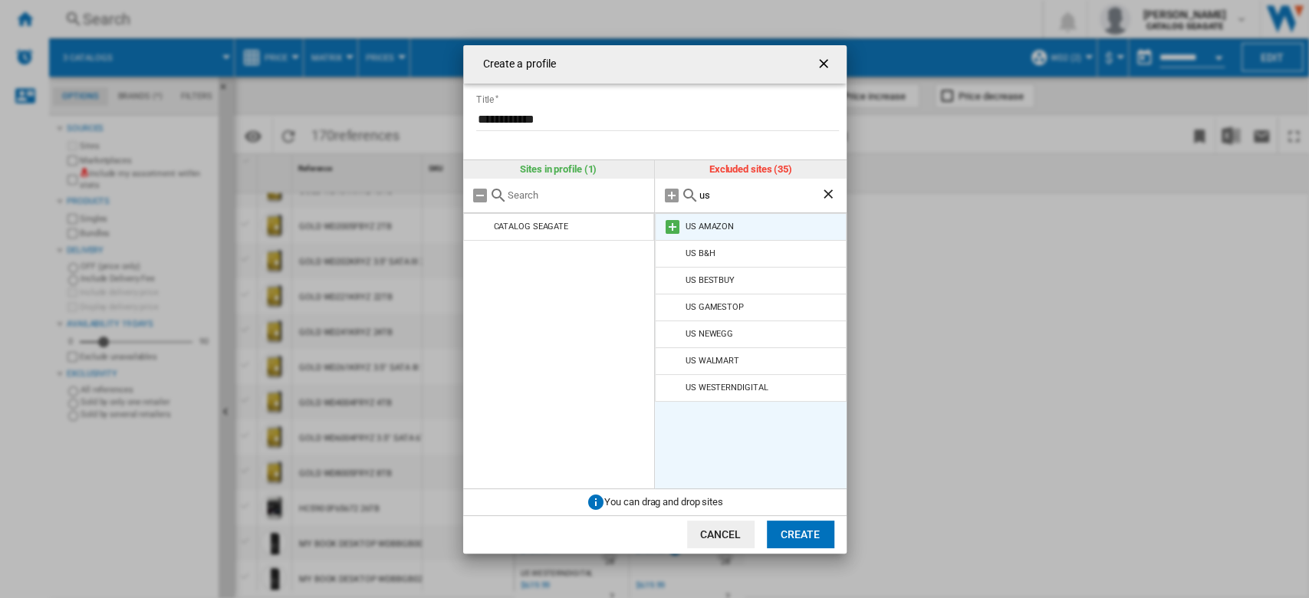
type input "us"
click at [684, 224] on li "US AMAZON" at bounding box center [751, 227] width 192 height 28
click at [673, 228] on md-icon "Create a ..." at bounding box center [672, 227] width 18 height 18
click at [810, 531] on button "Create" at bounding box center [800, 535] width 67 height 28
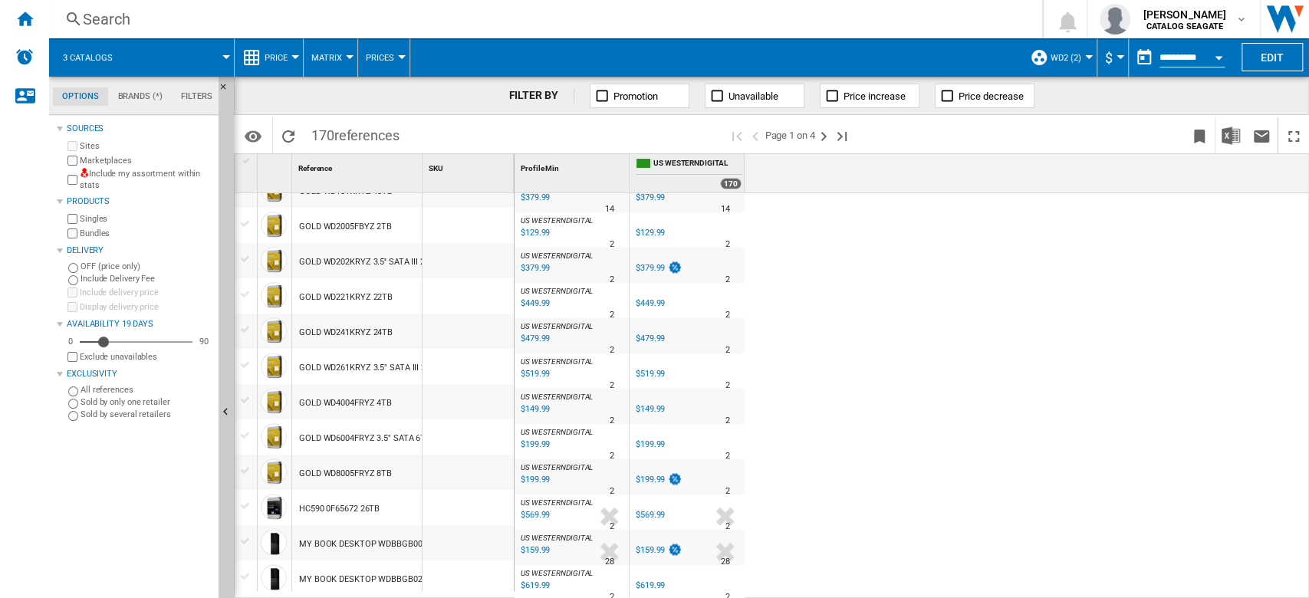
click at [1073, 54] on span "WD2 (2)" at bounding box center [1065, 58] width 31 height 10
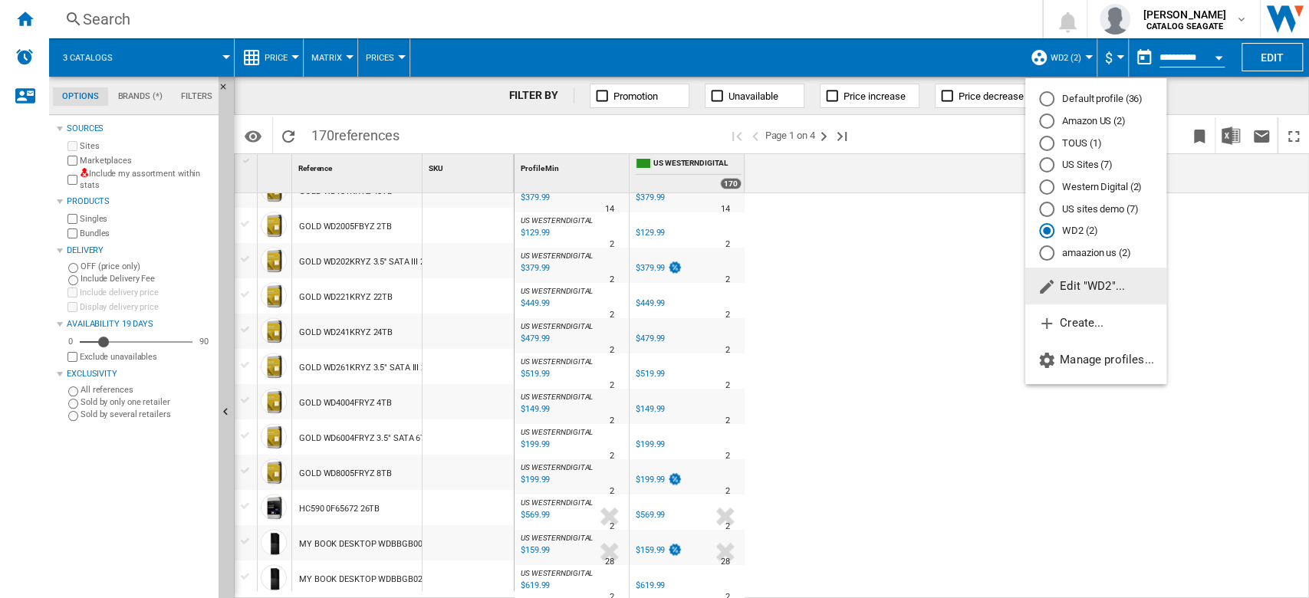
drag, startPoint x: 1106, startPoint y: 252, endPoint x: 978, endPoint y: 288, distance: 132.1
click at [1106, 252] on md-radio-button "amaazion us (2)" at bounding box center [1095, 253] width 113 height 15
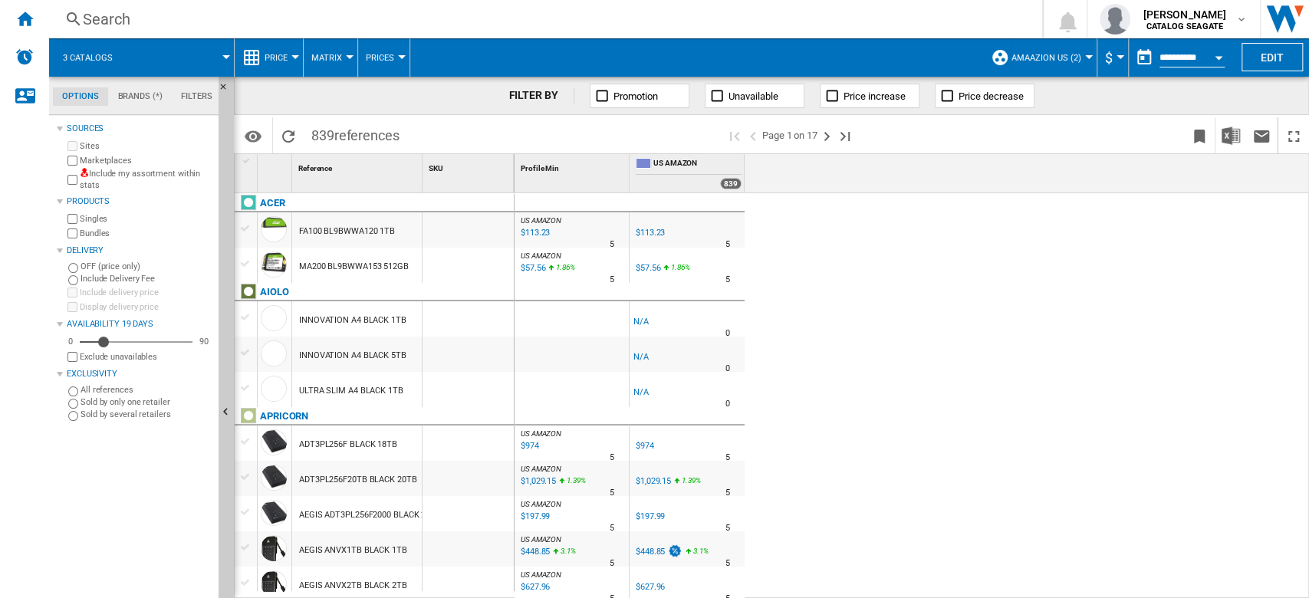
click at [222, 58] on span at bounding box center [180, 57] width 92 height 38
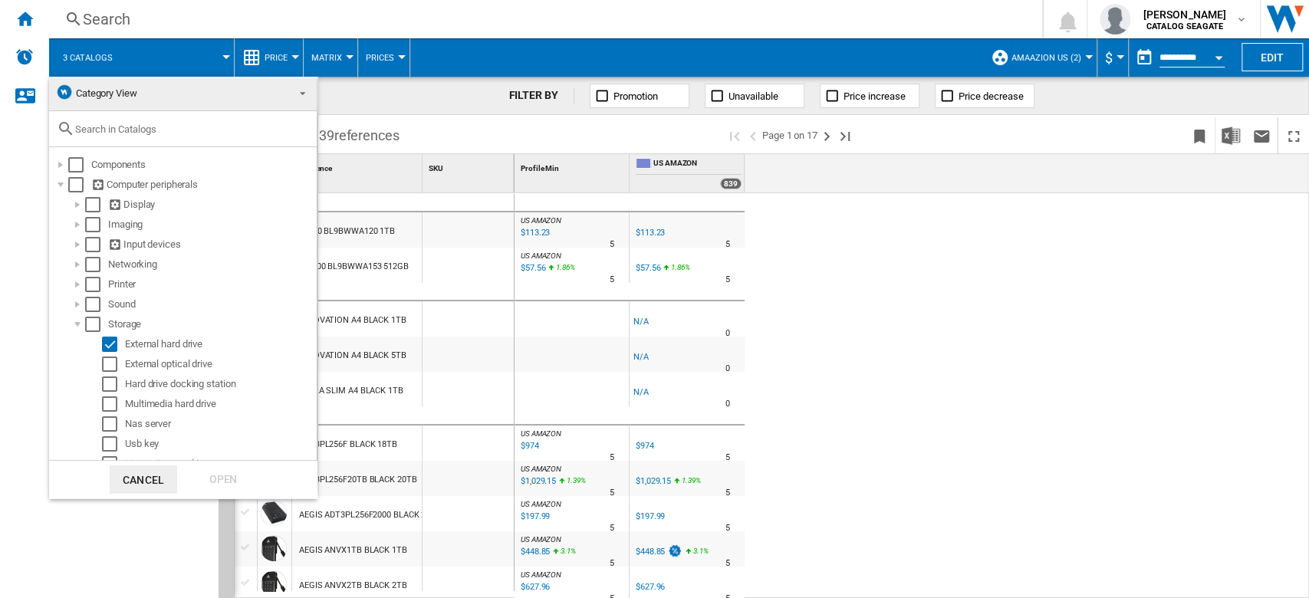
click at [1024, 256] on md-backdrop at bounding box center [654, 299] width 1309 height 598
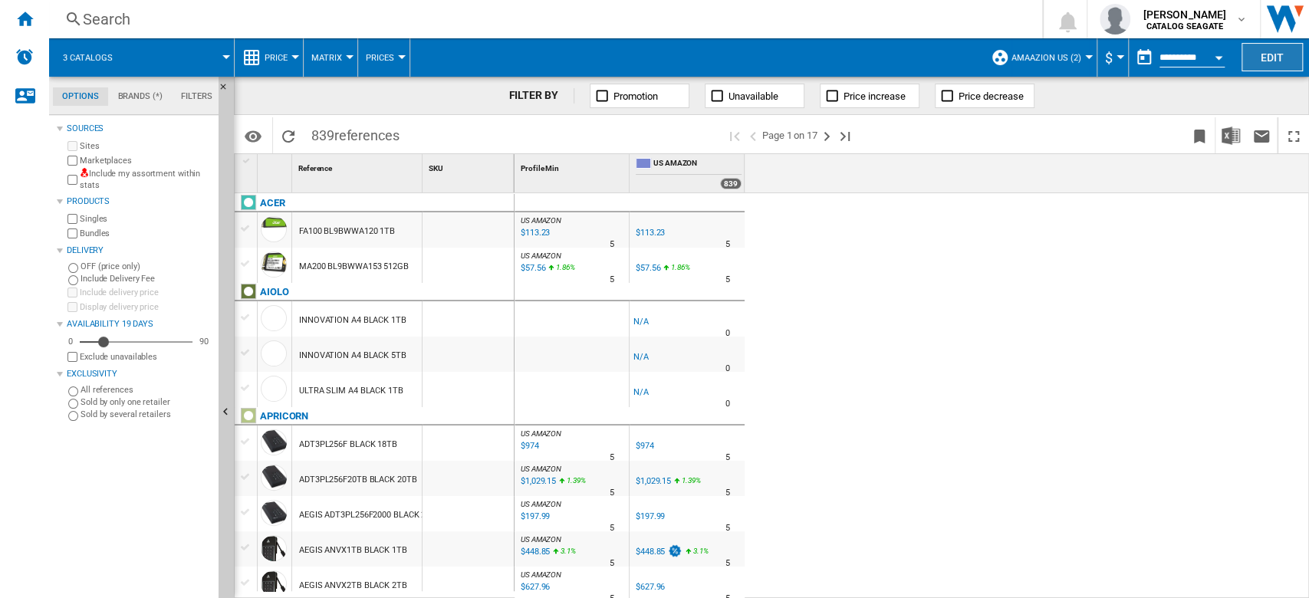
click at [1279, 60] on button "Edit" at bounding box center [1271, 57] width 61 height 28
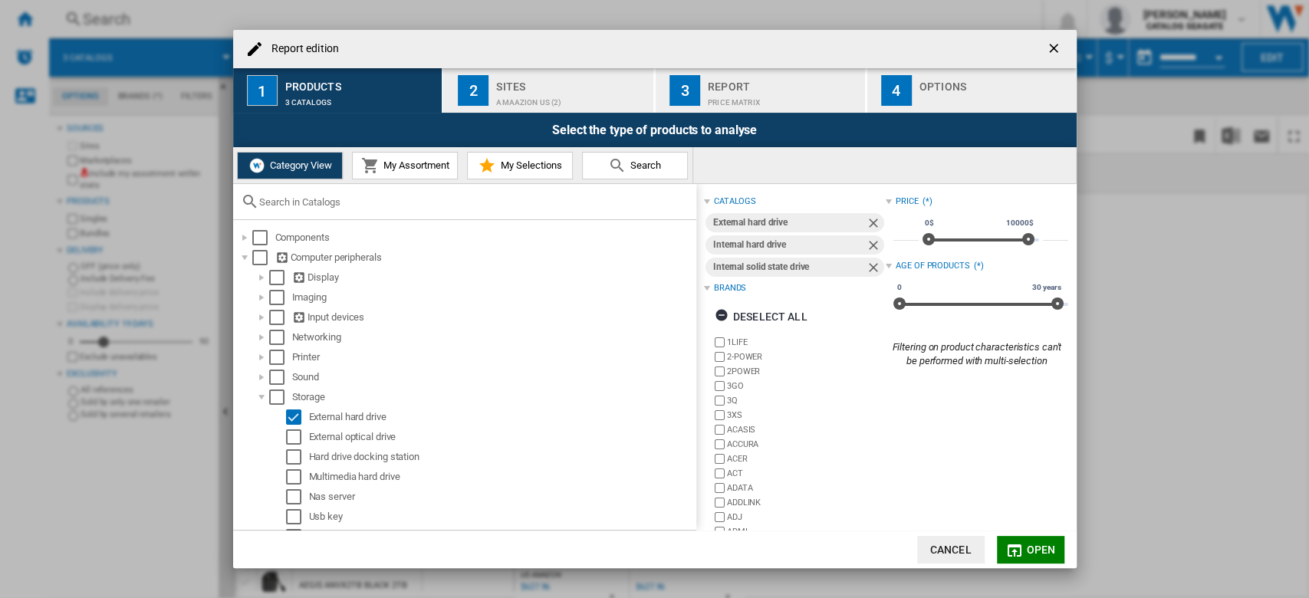
scroll to position [56, 0]
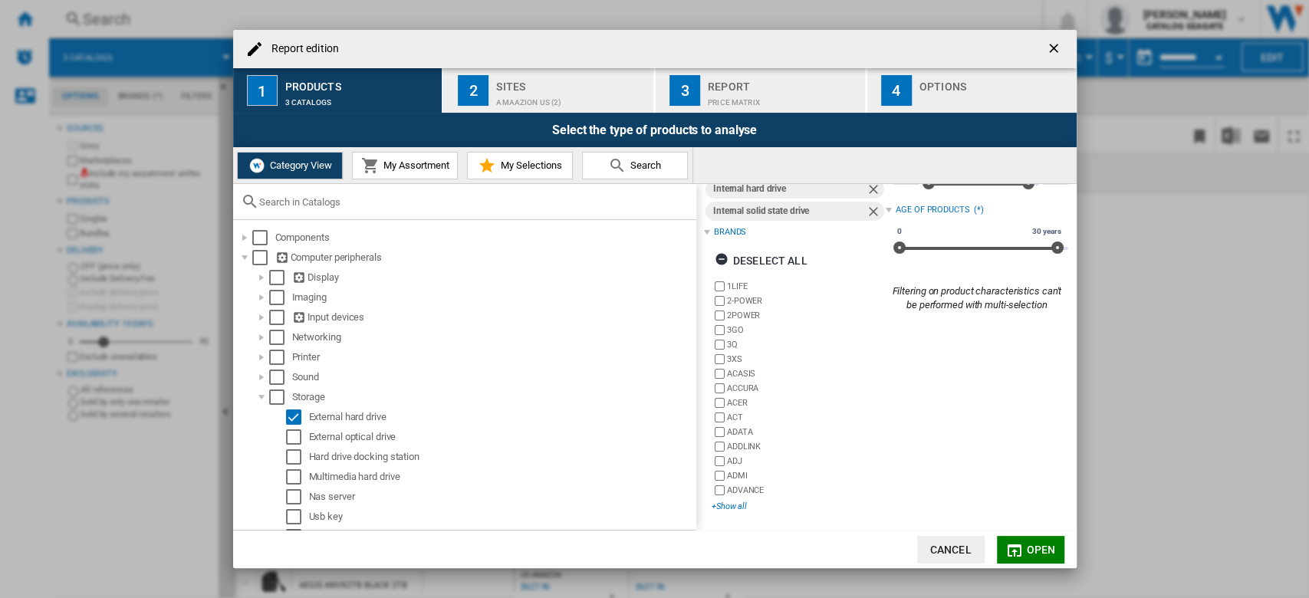
click at [730, 504] on div "+Show all" at bounding box center [798, 507] width 174 height 12
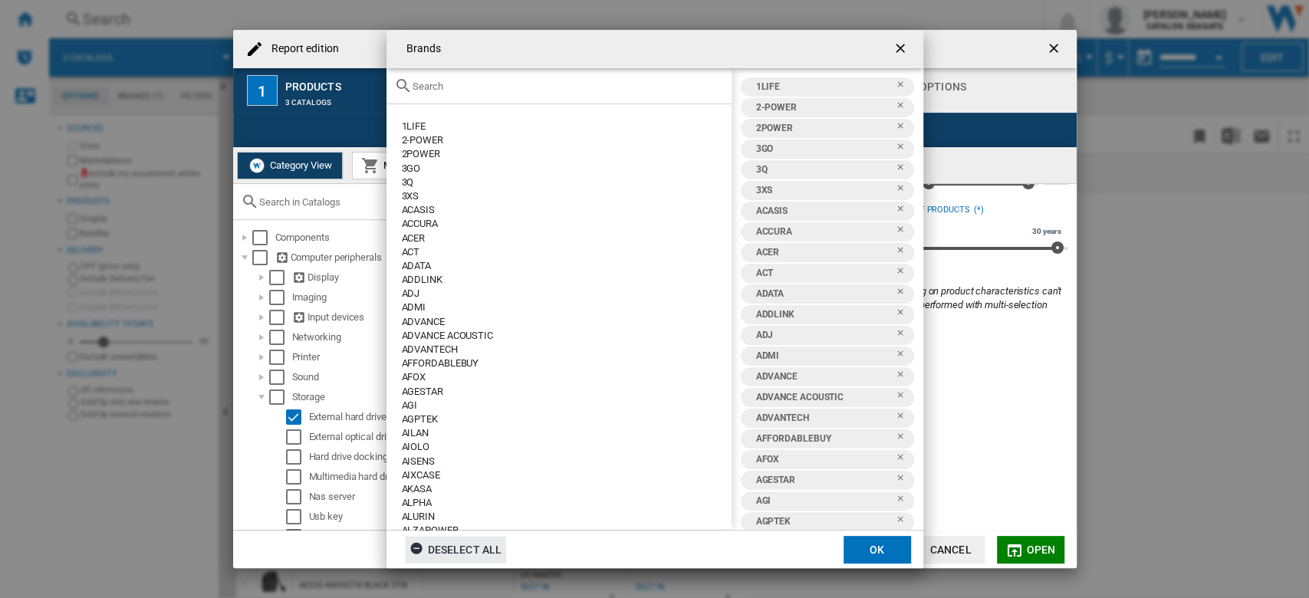
click at [474, 549] on div "Deselect all" at bounding box center [455, 550] width 93 height 28
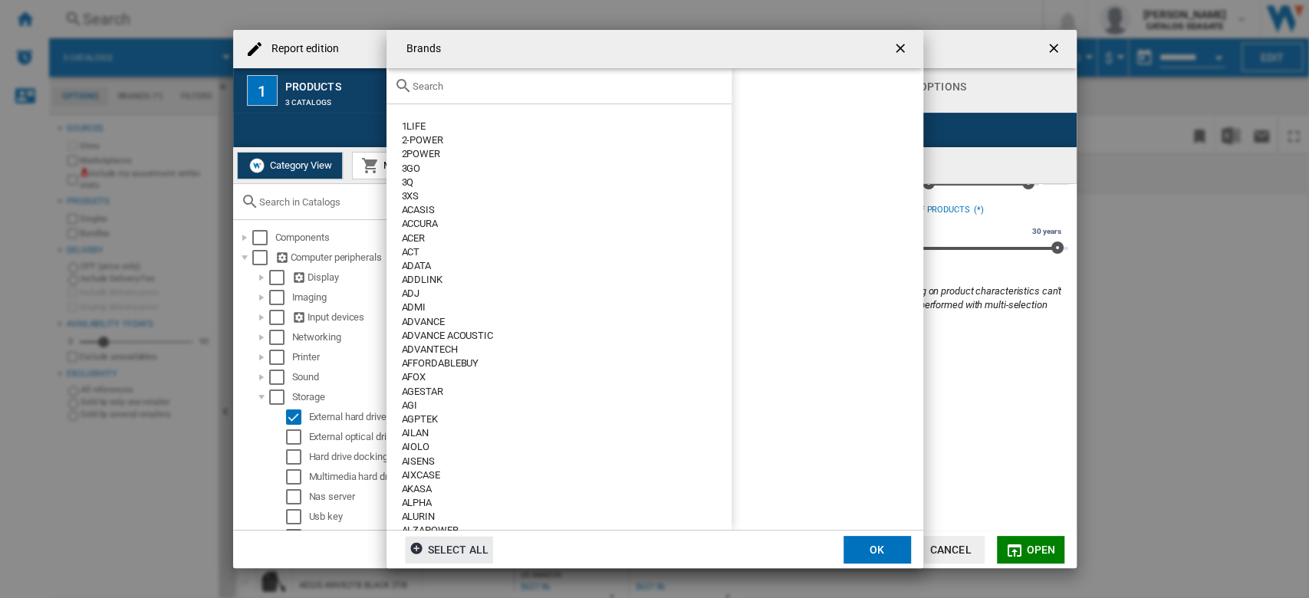
click at [521, 91] on input "text" at bounding box center [567, 87] width 311 height 12
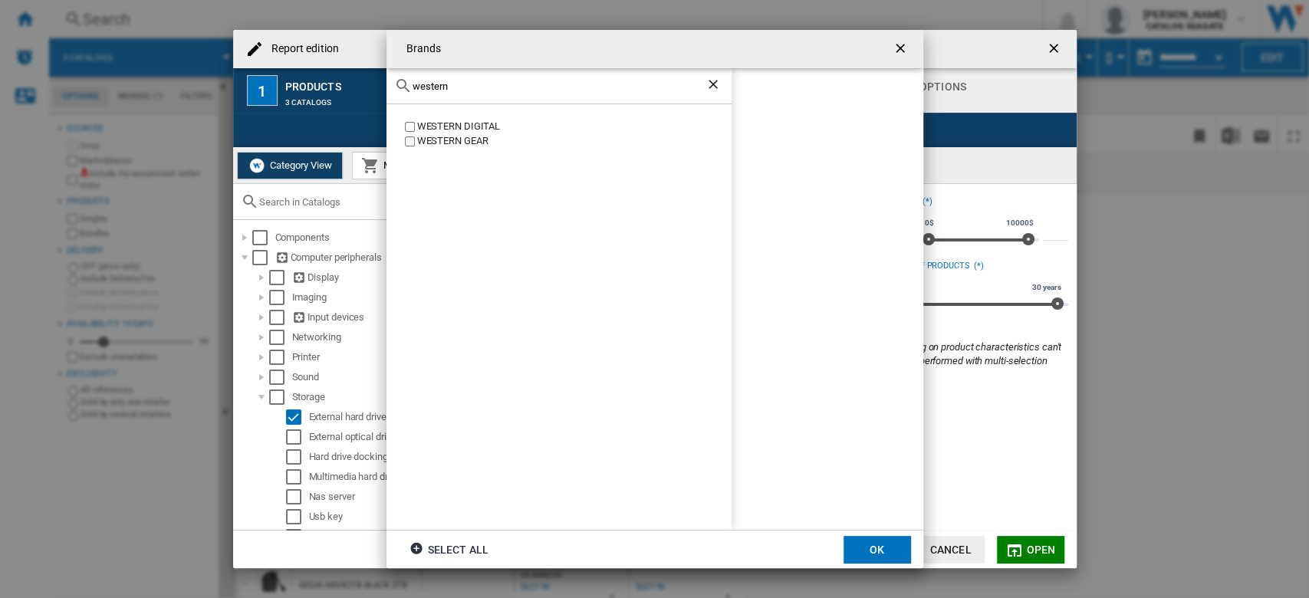
scroll to position [56, 0]
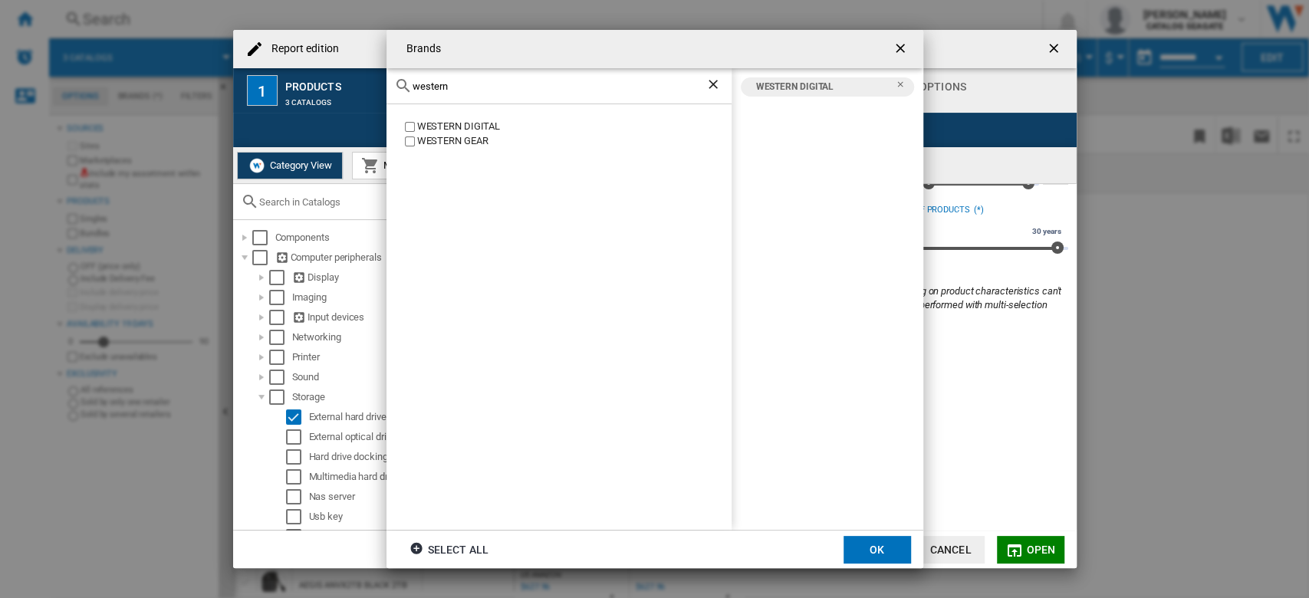
drag, startPoint x: 485, startPoint y: 87, endPoint x: 383, endPoint y: 95, distance: 102.3
click at [383, 95] on div "Brands western WESTERN DIGITAL WESTERN GEAR WESTERN DIGITAL Select all OK" at bounding box center [654, 299] width 1309 height 598
drag, startPoint x: 491, startPoint y: 84, endPoint x: 387, endPoint y: 81, distance: 103.5
click at [388, 81] on div "seagate" at bounding box center [558, 86] width 345 height 36
click at [412, 120] on label "TOSHIBA" at bounding box center [567, 127] width 330 height 15
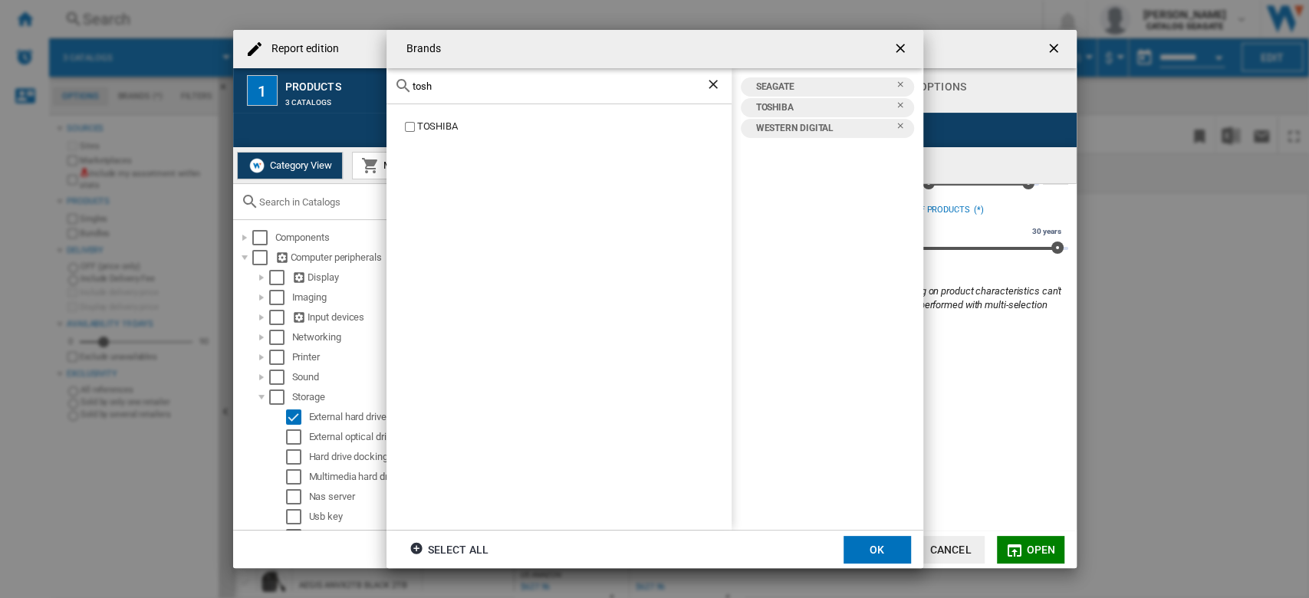
drag, startPoint x: 483, startPoint y: 84, endPoint x: 386, endPoint y: 80, distance: 97.4
click at [386, 80] on div "tosh" at bounding box center [558, 86] width 345 height 36
type input "maxone"
click at [894, 550] on button "OK" at bounding box center [876, 550] width 67 height 28
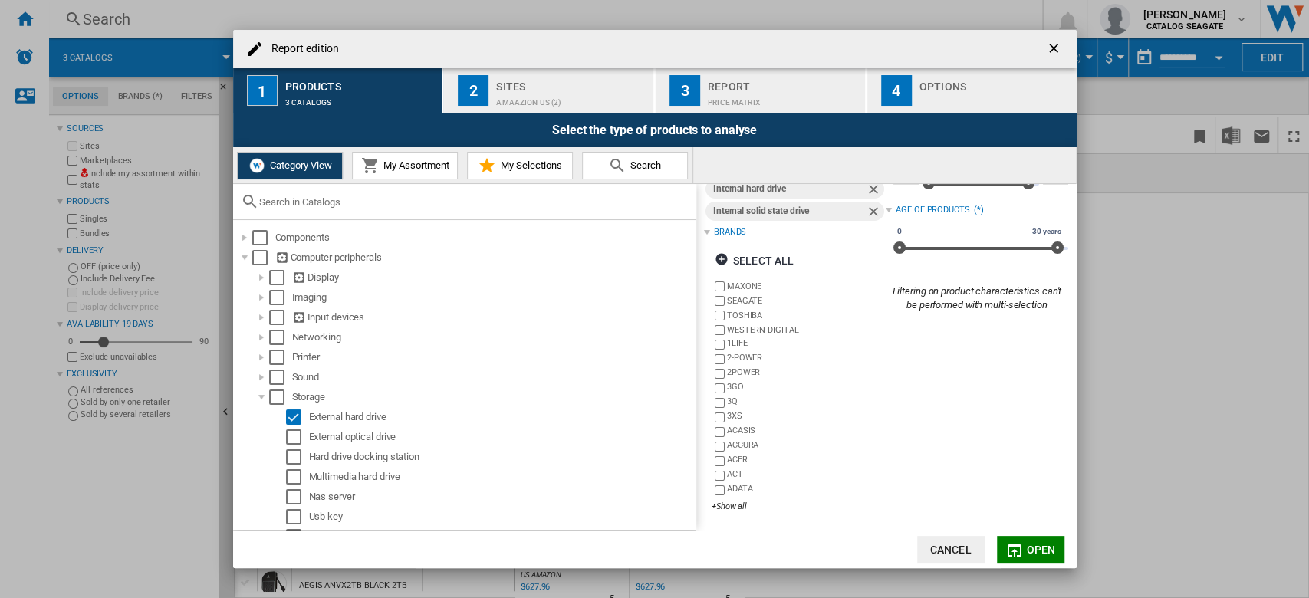
click at [1035, 544] on span "Open" at bounding box center [1040, 550] width 29 height 12
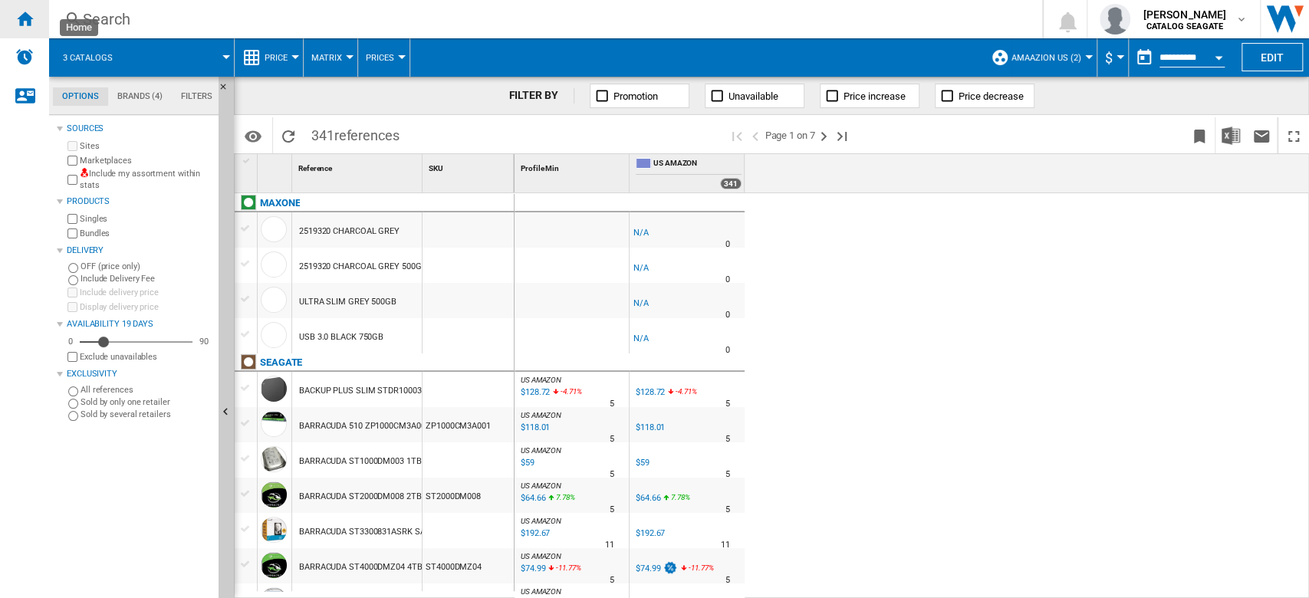
click at [26, 21] on ng-md-icon "Home" at bounding box center [24, 18] width 18 height 18
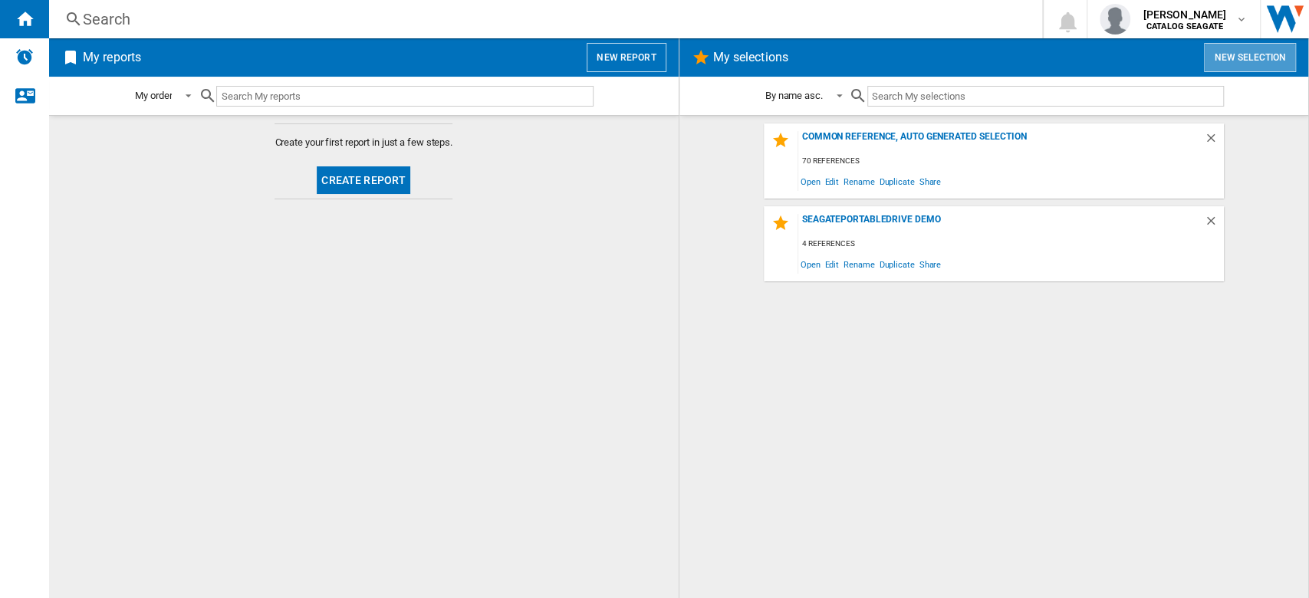
click at [1254, 57] on button "New selection" at bounding box center [1250, 57] width 92 height 29
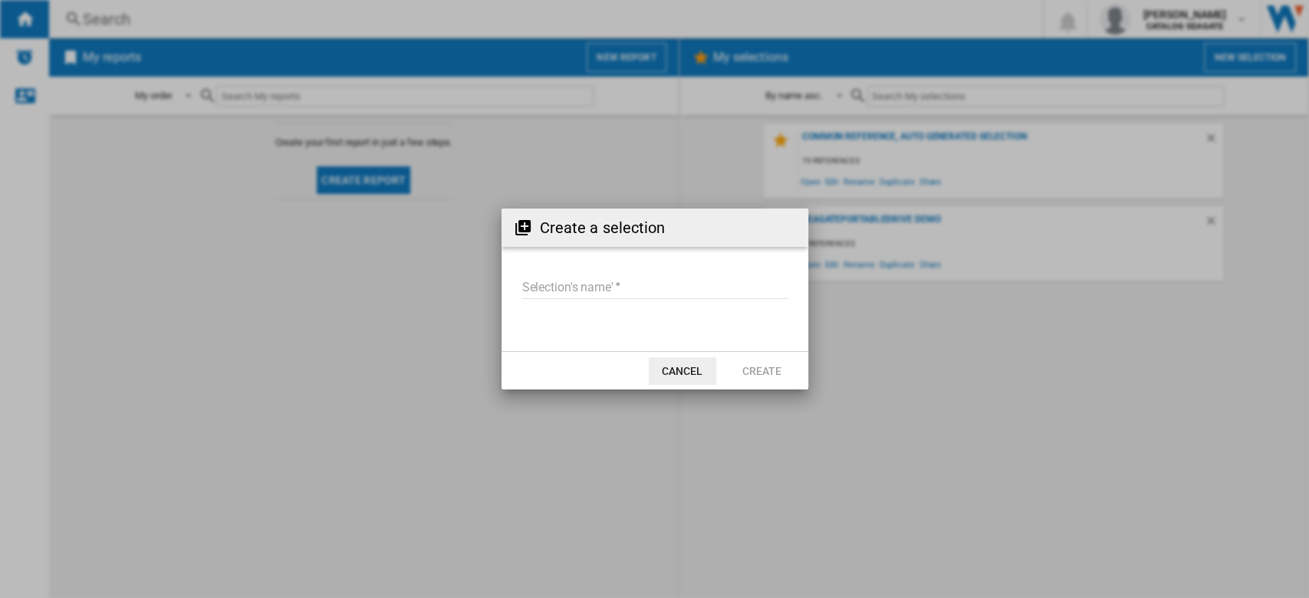
click at [599, 288] on input "Selection's name'" at bounding box center [654, 287] width 267 height 23
click at [600, 280] on input "Selection's name'" at bounding box center [654, 287] width 267 height 23
click at [607, 290] on input "Selection's name'" at bounding box center [654, 287] width 267 height 23
type input "**********"
click at [778, 365] on button "Create" at bounding box center [761, 371] width 67 height 28
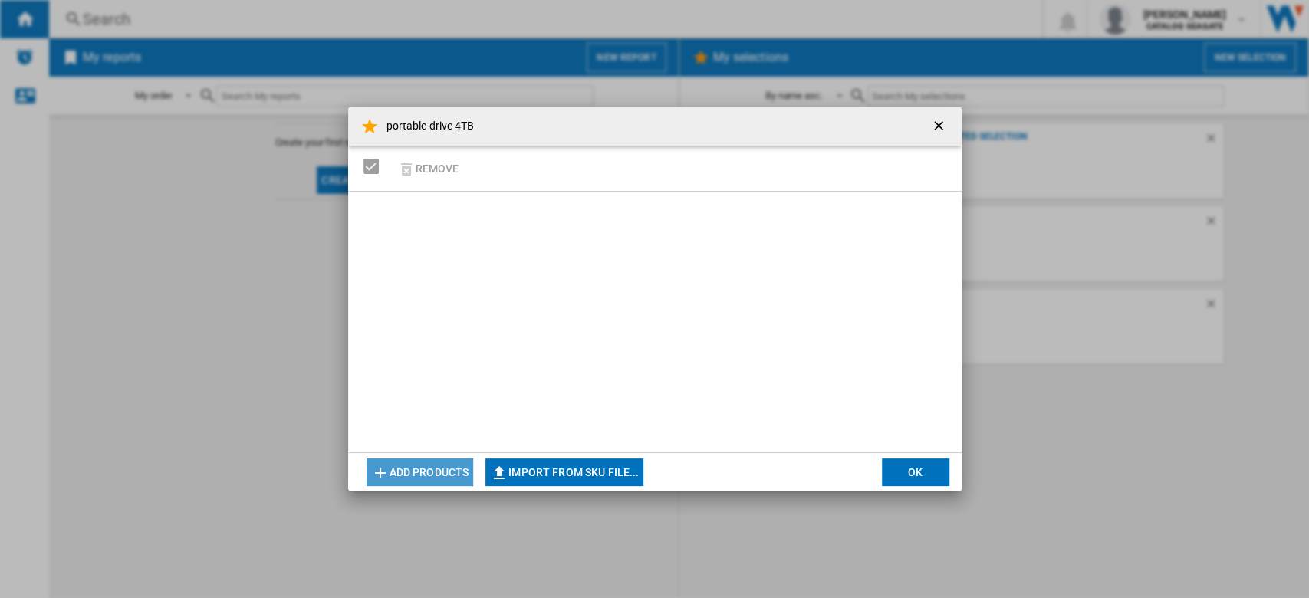
click at [425, 473] on button "Add products" at bounding box center [419, 472] width 107 height 28
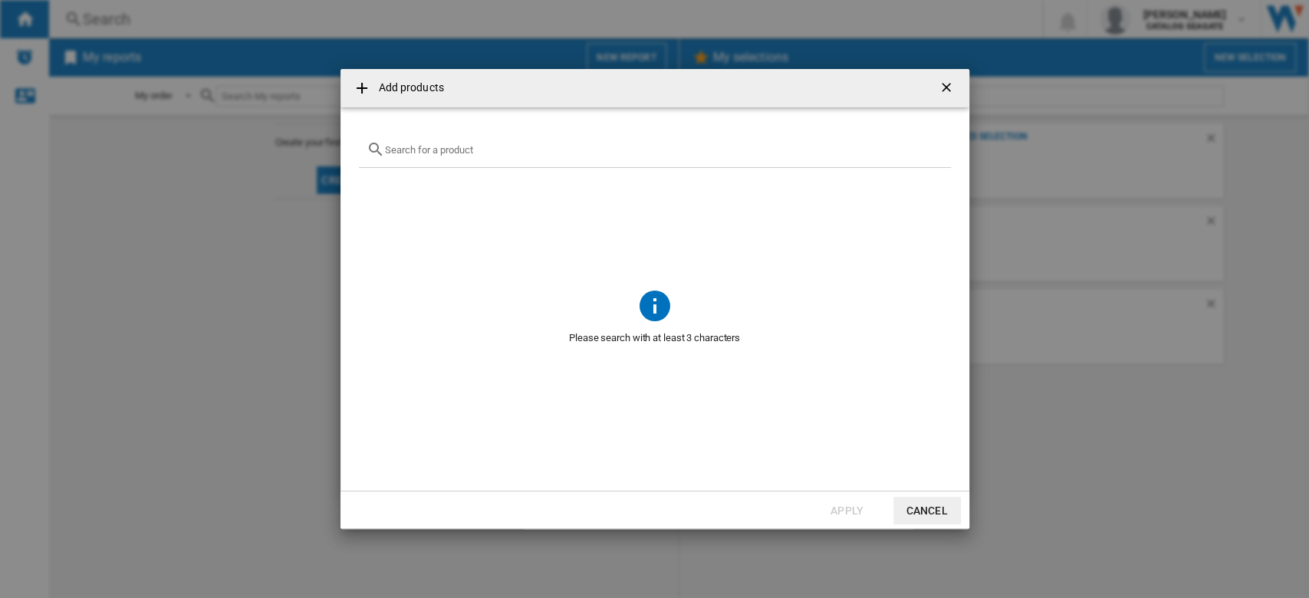
click at [555, 157] on div at bounding box center [655, 150] width 592 height 36
click at [554, 156] on div at bounding box center [655, 150] width 592 height 36
click at [557, 150] on input "text" at bounding box center [664, 150] width 558 height 12
paste input "STGX4000400"
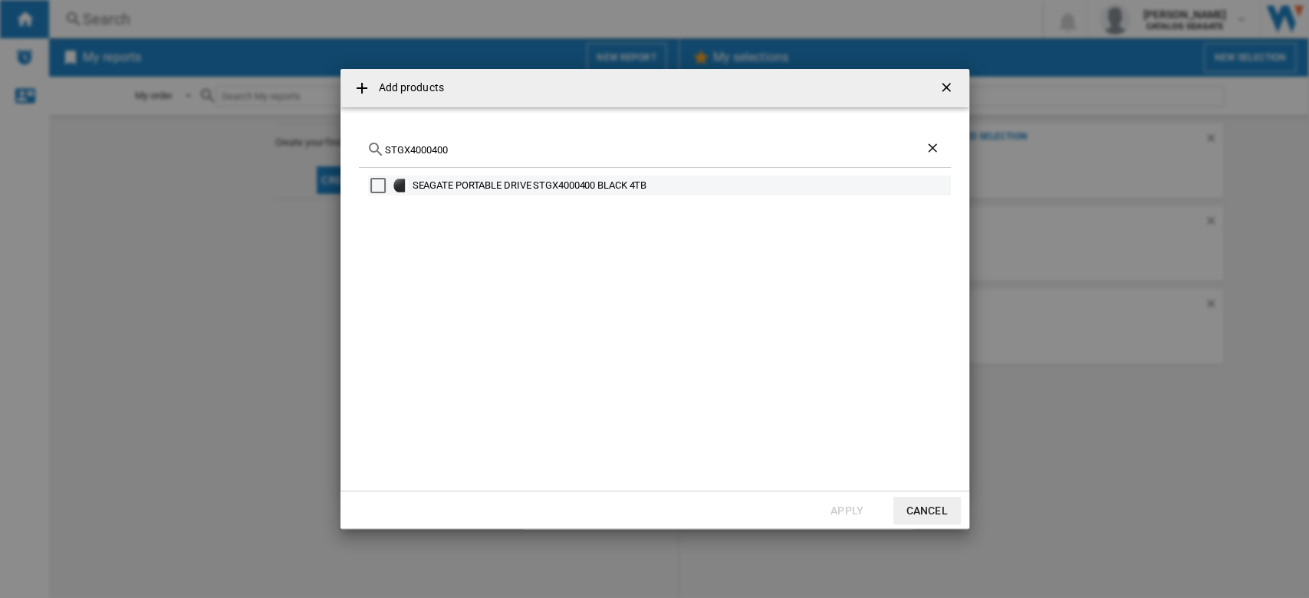
type input "STGX4000400"
click at [370, 186] on div "Select" at bounding box center [377, 185] width 15 height 15
click at [847, 509] on button "Apply" at bounding box center [846, 511] width 67 height 28
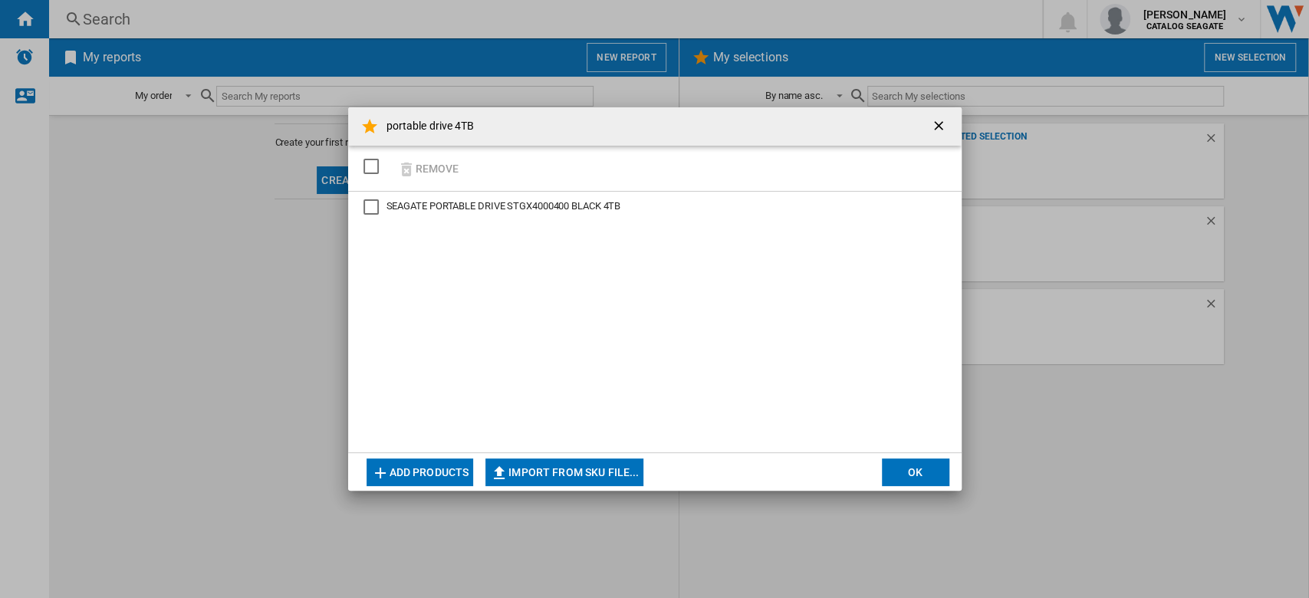
click at [477, 168] on div "Remove" at bounding box center [654, 169] width 613 height 46
click at [425, 478] on button "Add products" at bounding box center [419, 472] width 107 height 28
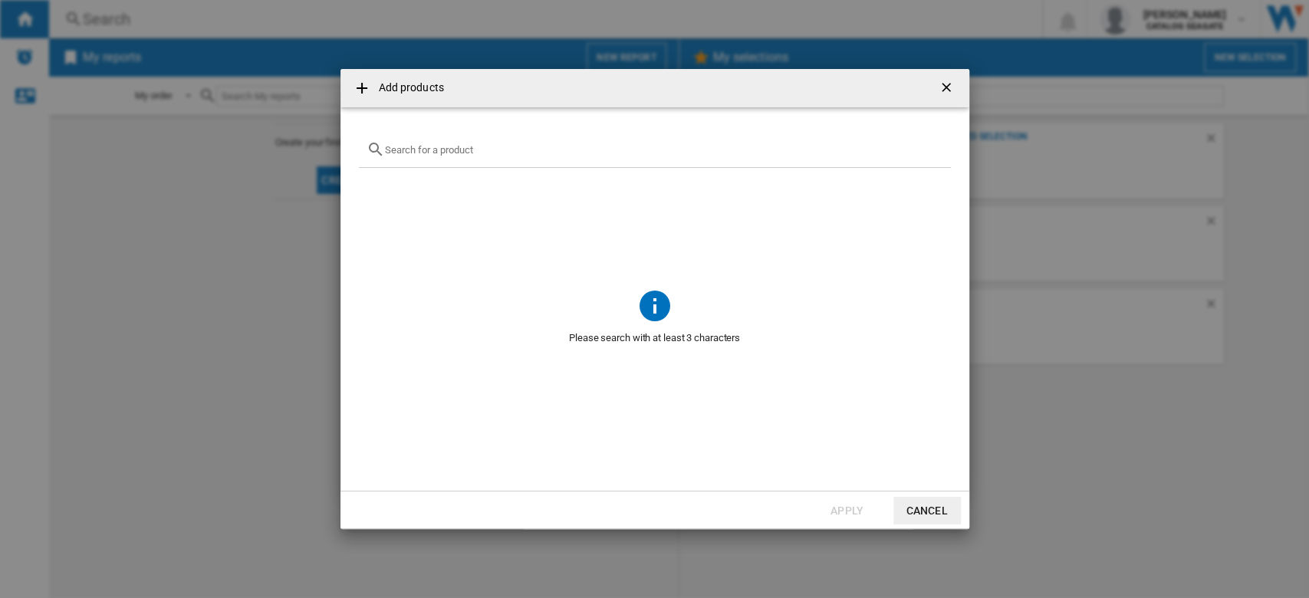
click at [486, 144] on input "Add products ..." at bounding box center [664, 150] width 558 height 12
paste input "WDBU6Y0040BBK"
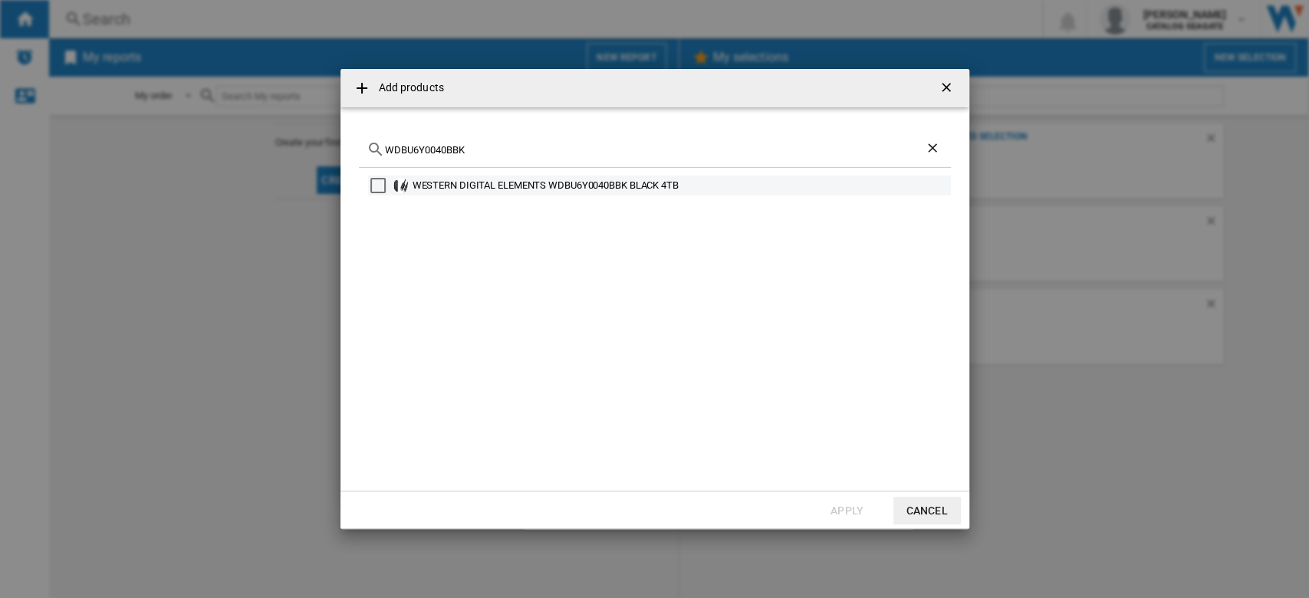
type input "WDBU6Y0040BBK"
click at [374, 192] on div "Select" at bounding box center [377, 185] width 15 height 15
click at [842, 513] on button "Apply" at bounding box center [846, 511] width 67 height 28
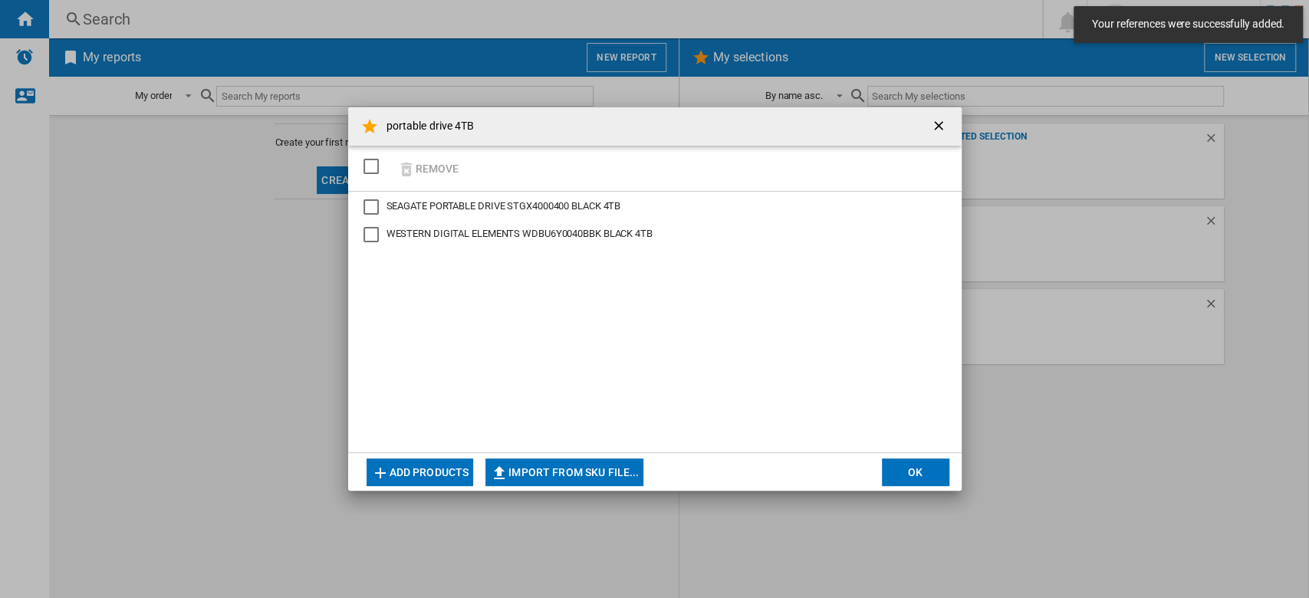
click at [408, 474] on button "Add products" at bounding box center [419, 472] width 107 height 28
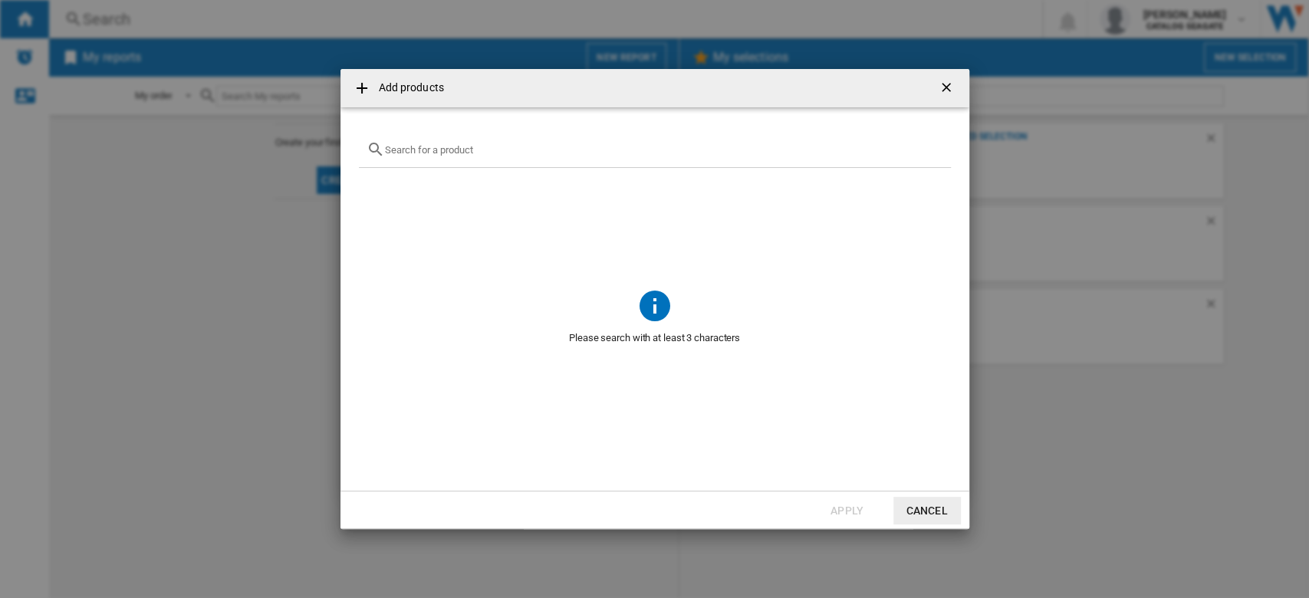
click at [504, 140] on div "Add products ..." at bounding box center [655, 150] width 592 height 36
click at [503, 150] on input "Add products ..." at bounding box center [664, 150] width 558 height 12
paste input "HDTB540XK3CA"
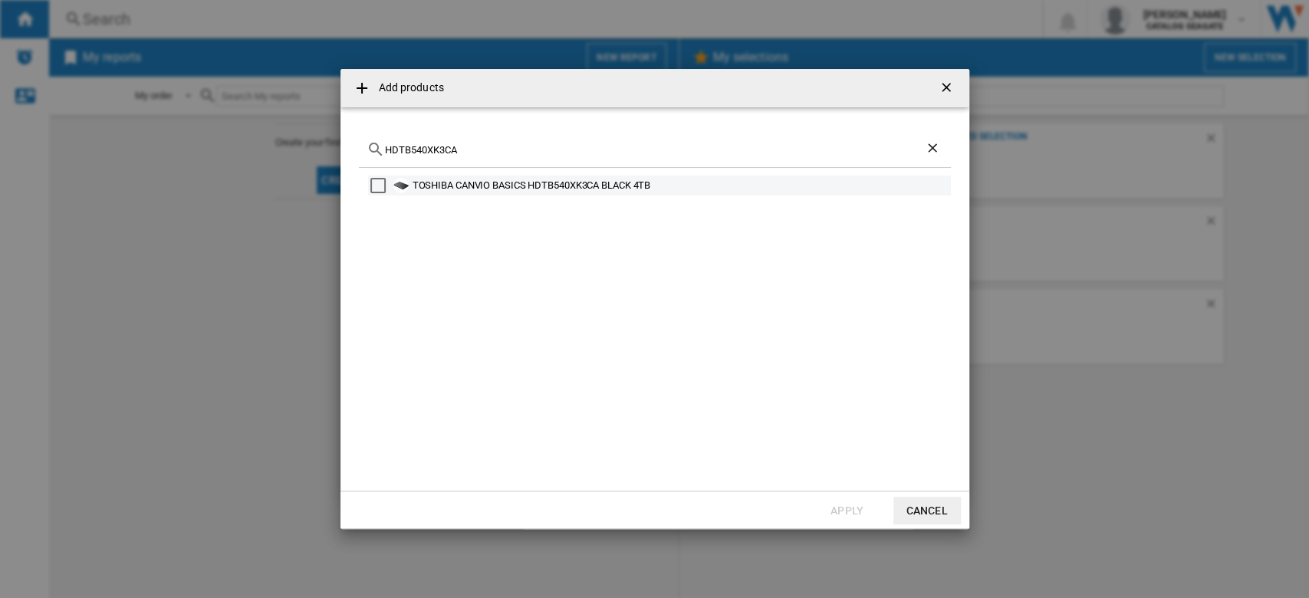
type input "HDTB540XK3CA"
click at [379, 184] on div "Select" at bounding box center [377, 185] width 15 height 15
click at [838, 501] on button "Apply" at bounding box center [846, 511] width 67 height 28
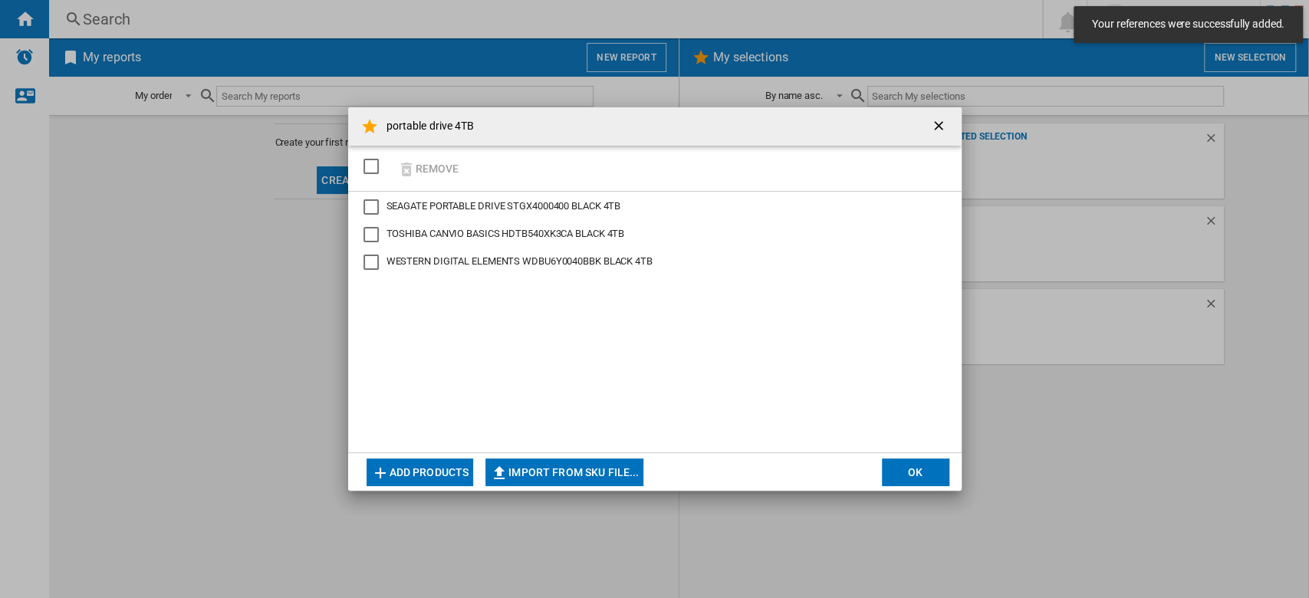
click at [909, 465] on button "OK" at bounding box center [915, 472] width 67 height 28
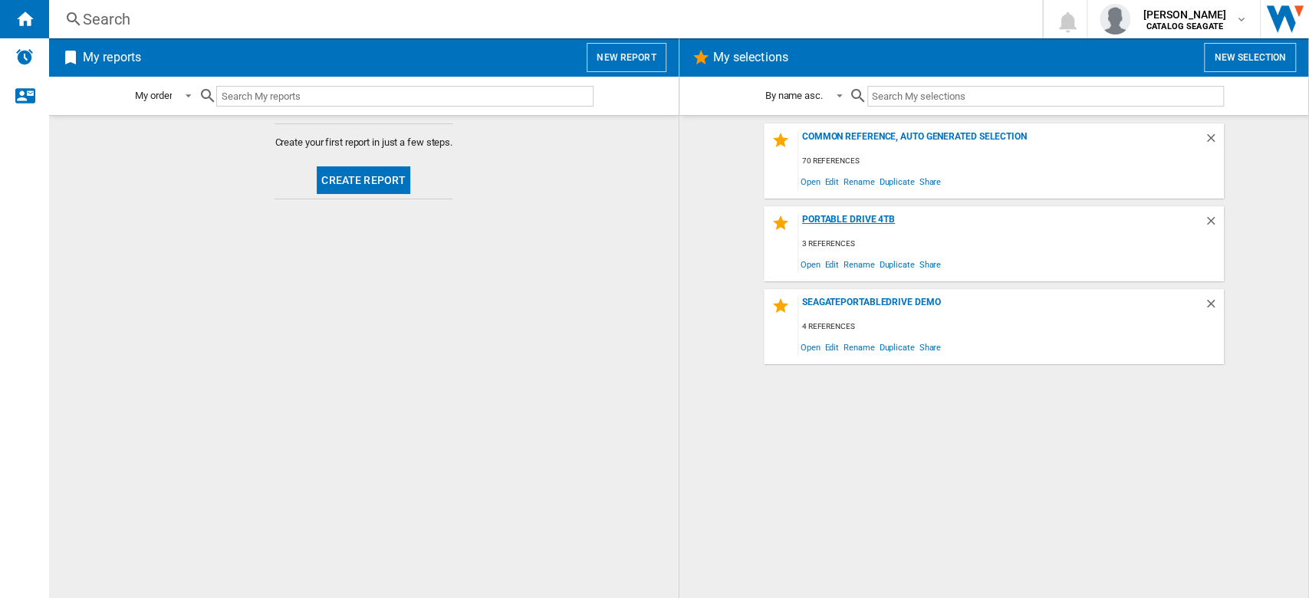
click at [862, 222] on div "portable drive 4TB" at bounding box center [1001, 224] width 406 height 21
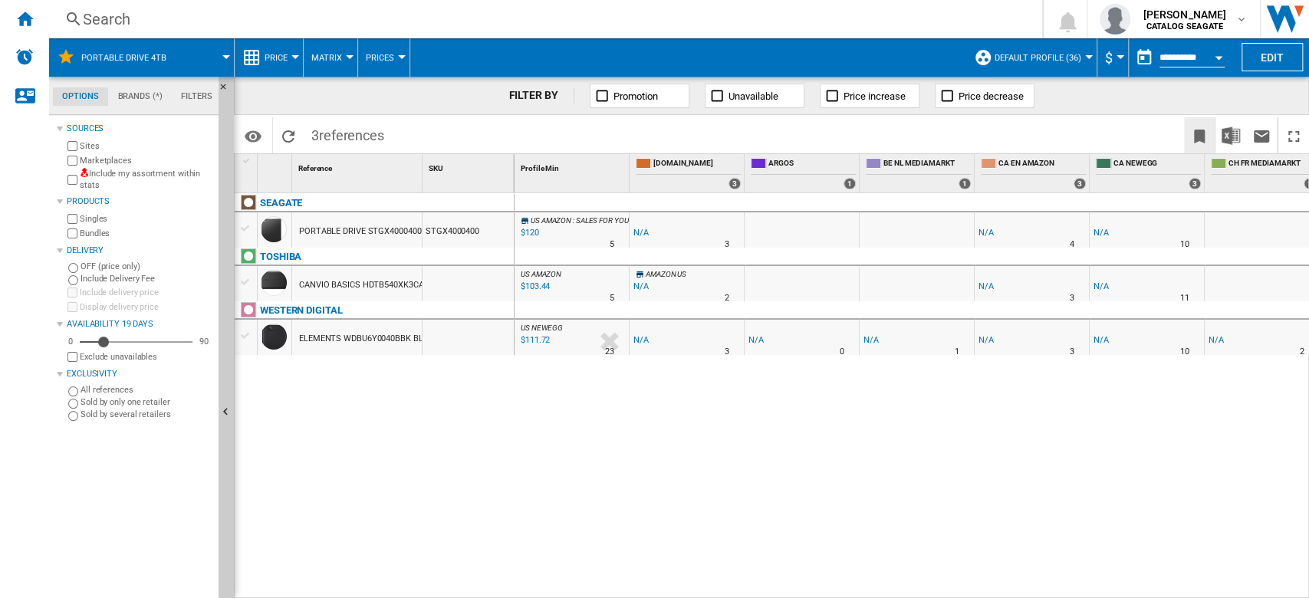
click at [1193, 134] on ng-md-icon "Bookmark this report" at bounding box center [1199, 136] width 18 height 18
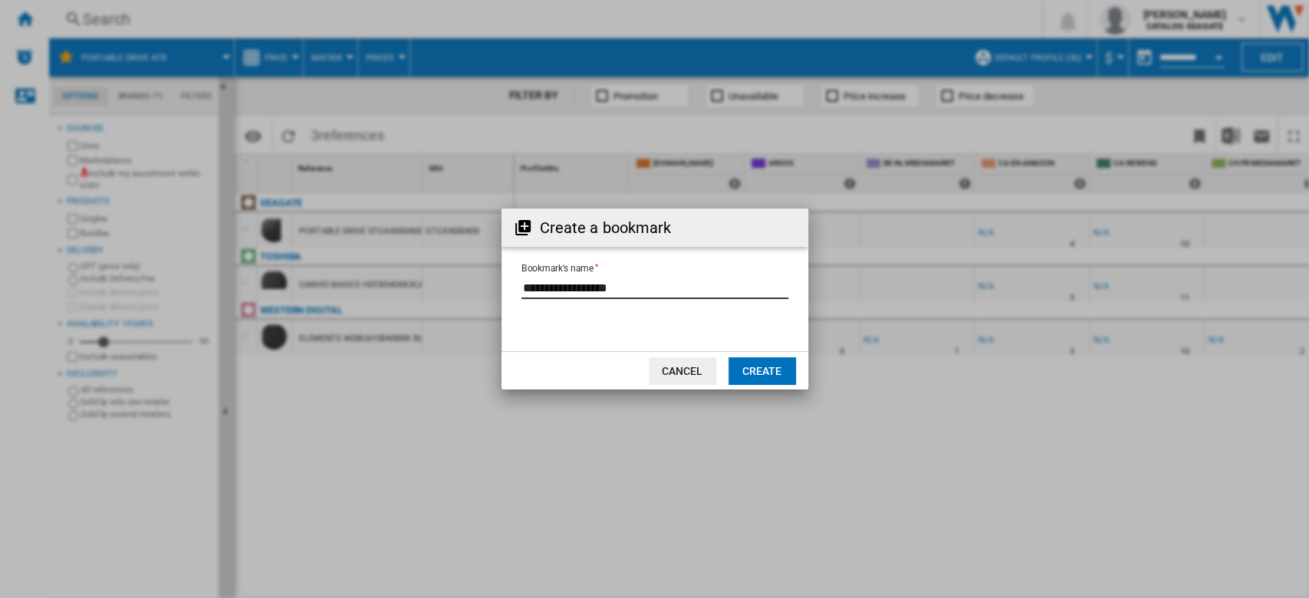
click at [647, 291] on input "Bookmark's name" at bounding box center [654, 287] width 267 height 23
click at [757, 373] on button "Create" at bounding box center [761, 371] width 67 height 28
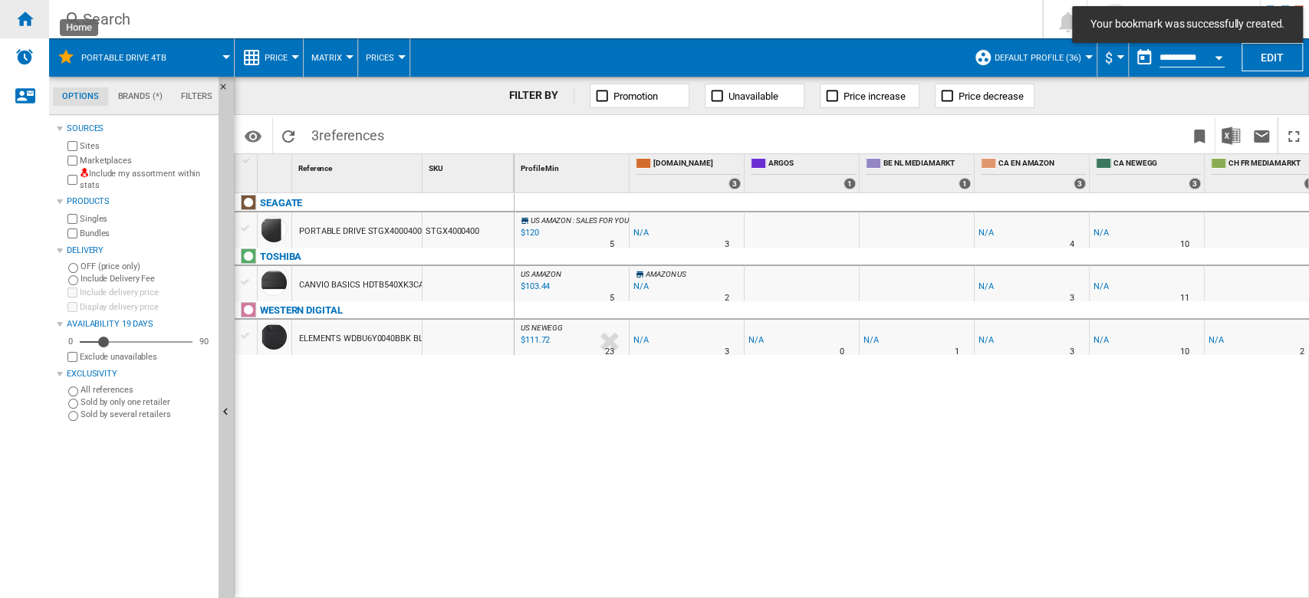
click at [22, 21] on ng-md-icon "Home" at bounding box center [24, 18] width 18 height 18
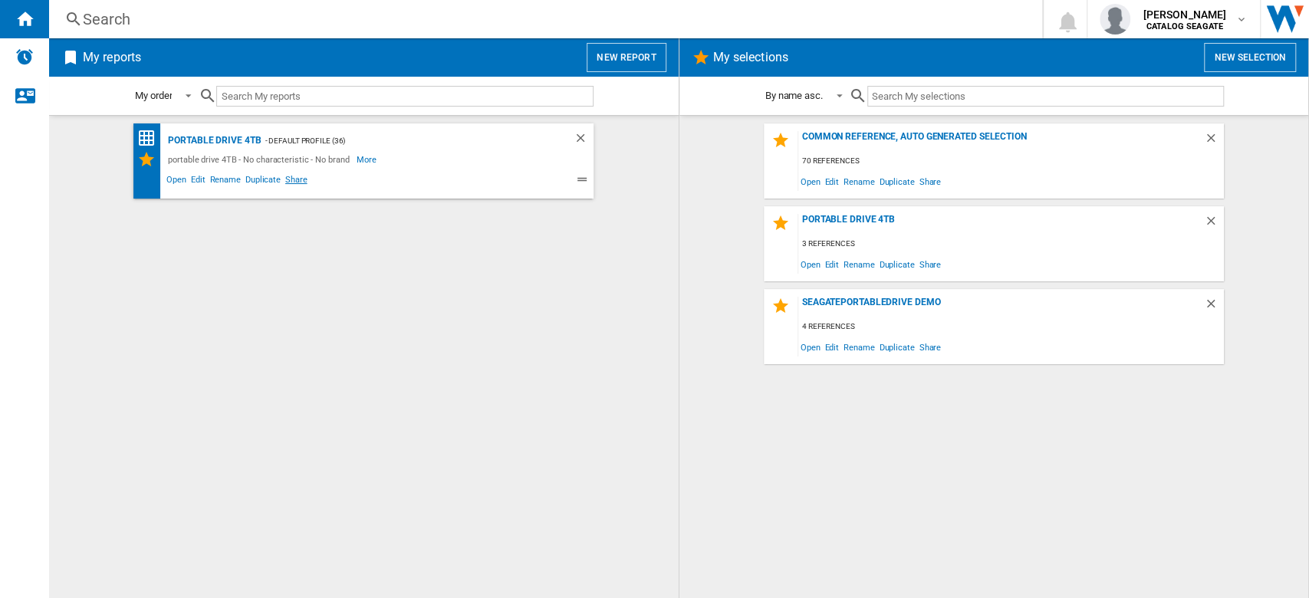
click at [300, 181] on span "Share" at bounding box center [296, 182] width 27 height 18
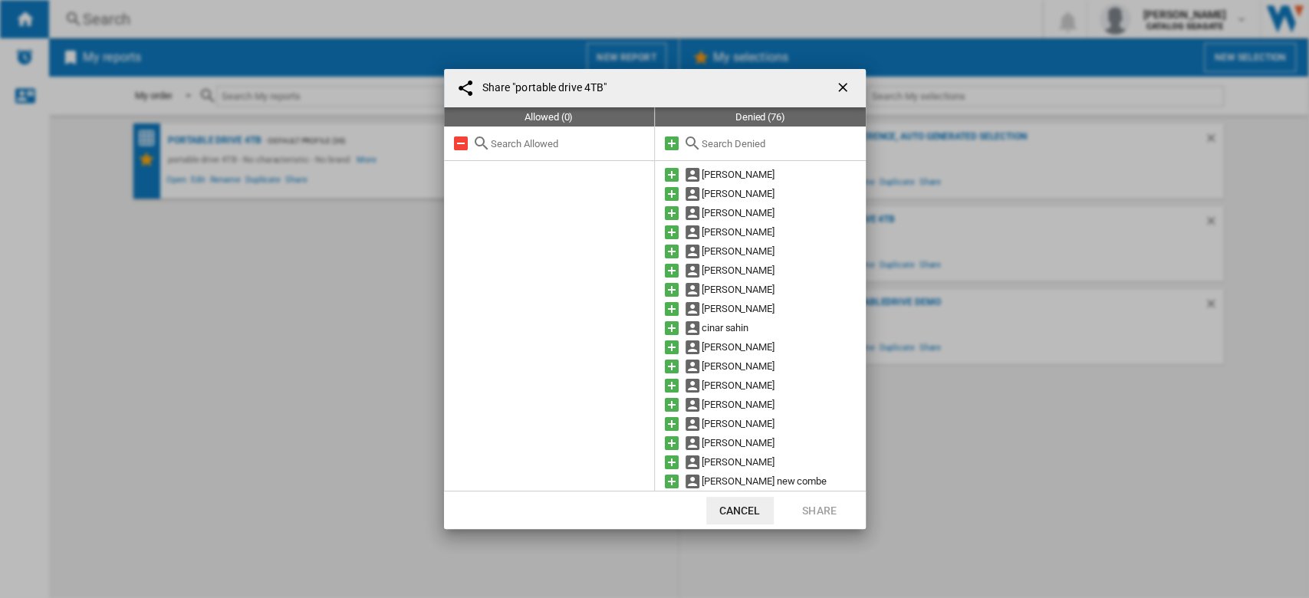
click at [739, 144] on input "text" at bounding box center [780, 144] width 156 height 12
type input "a"
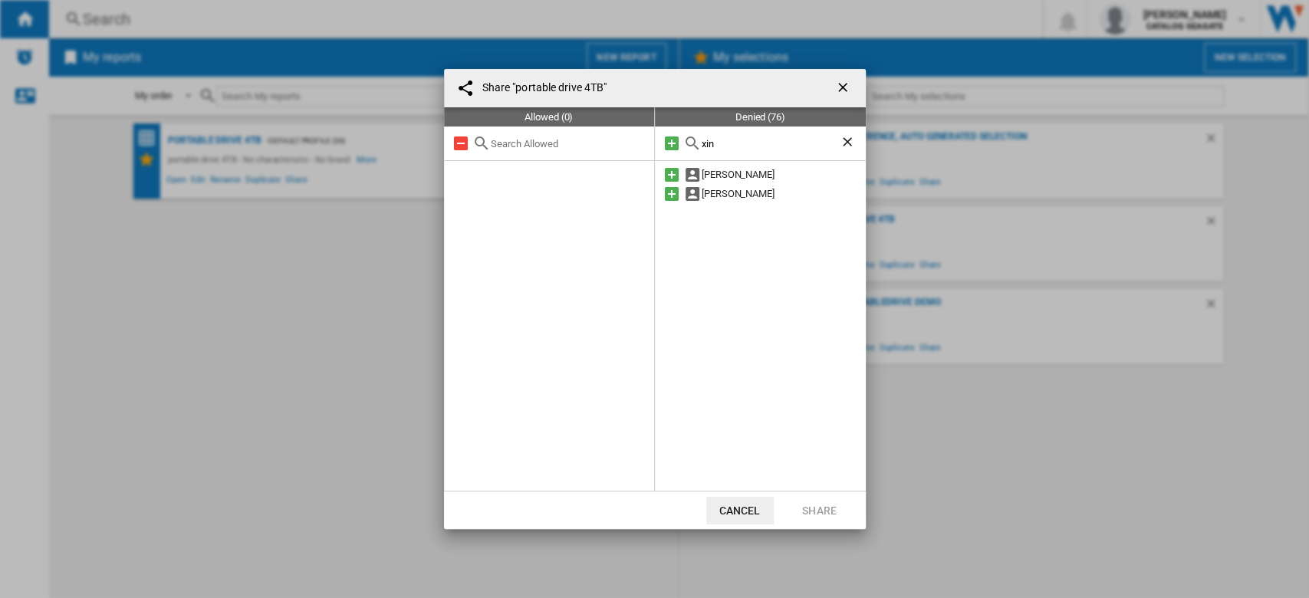
type input "xin"
click at [754, 502] on button "Cancel" at bounding box center [739, 511] width 67 height 28
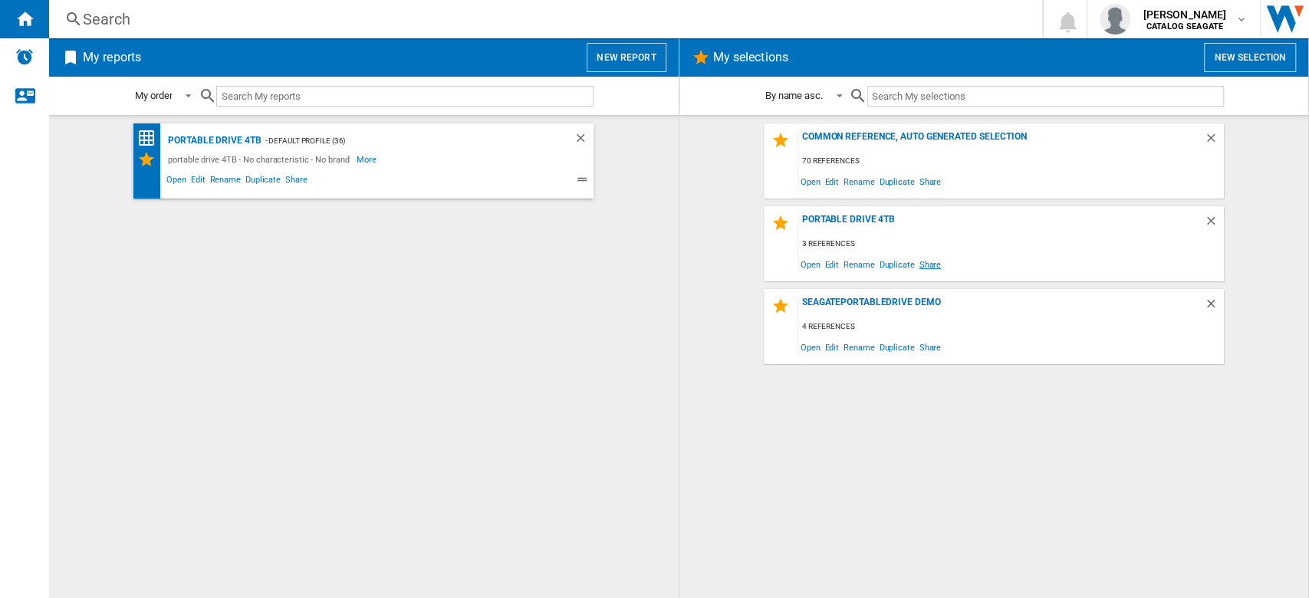
click at [935, 261] on span "Share" at bounding box center [929, 264] width 27 height 21
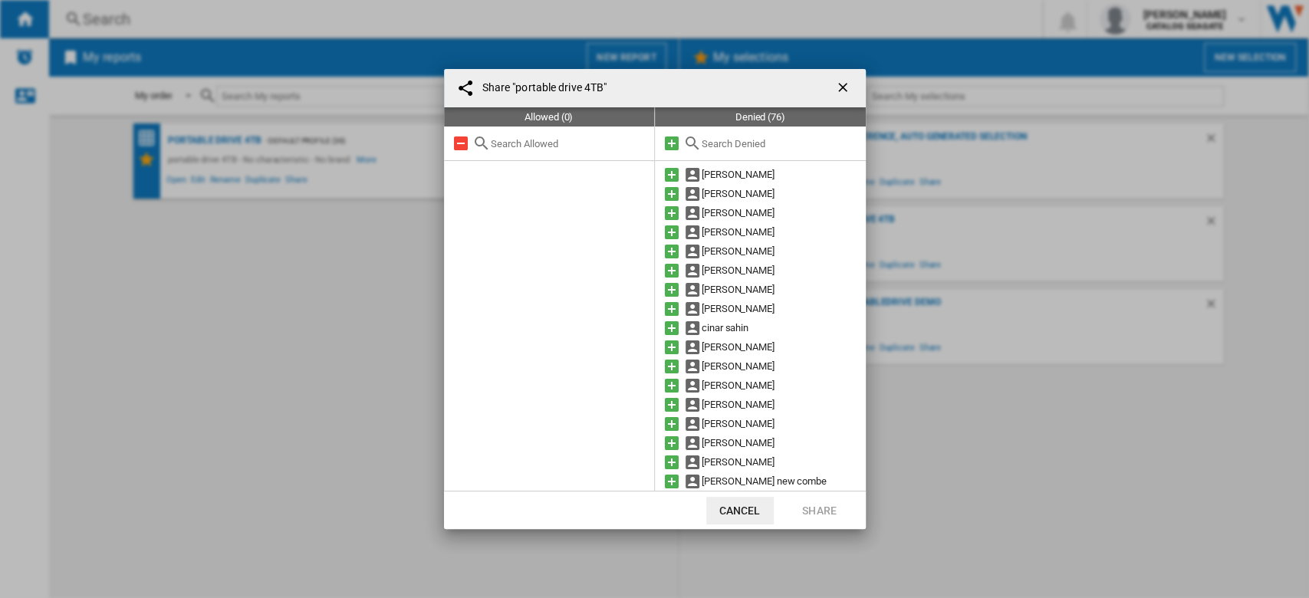
click at [749, 150] on div at bounding box center [760, 144] width 211 height 35
click at [846, 87] on ng-md-icon "getI18NText('BUTTONS.CLOSE_DIALOG')" at bounding box center [844, 89] width 18 height 18
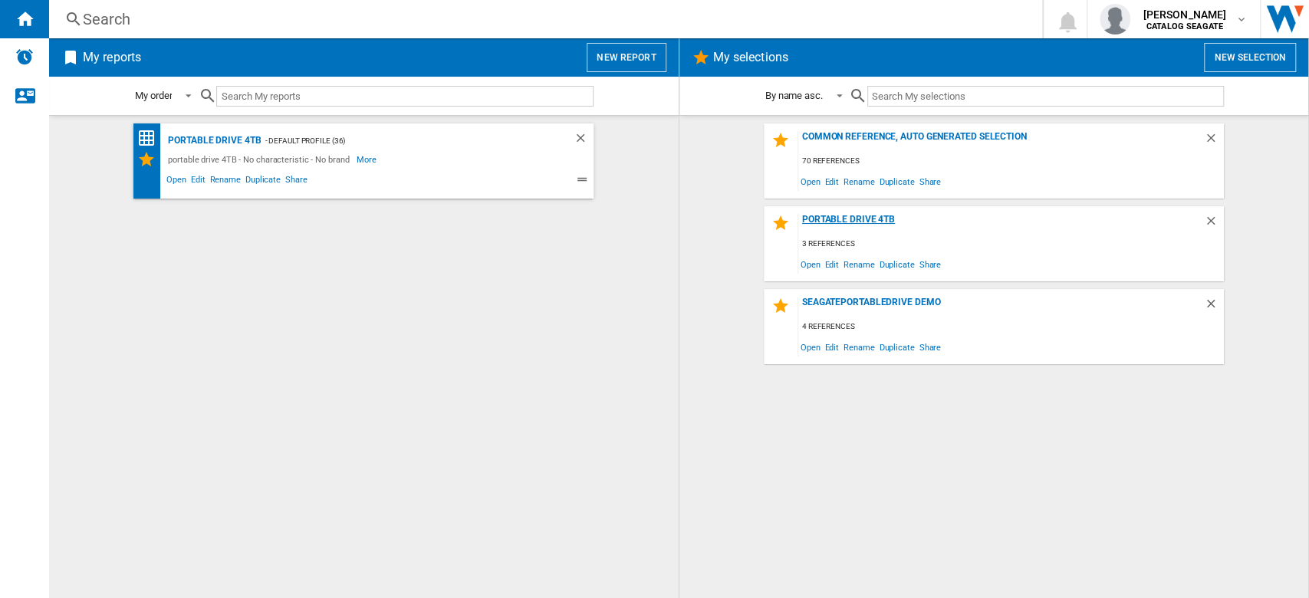
click at [882, 215] on div "portable drive 4TB" at bounding box center [1001, 224] width 406 height 21
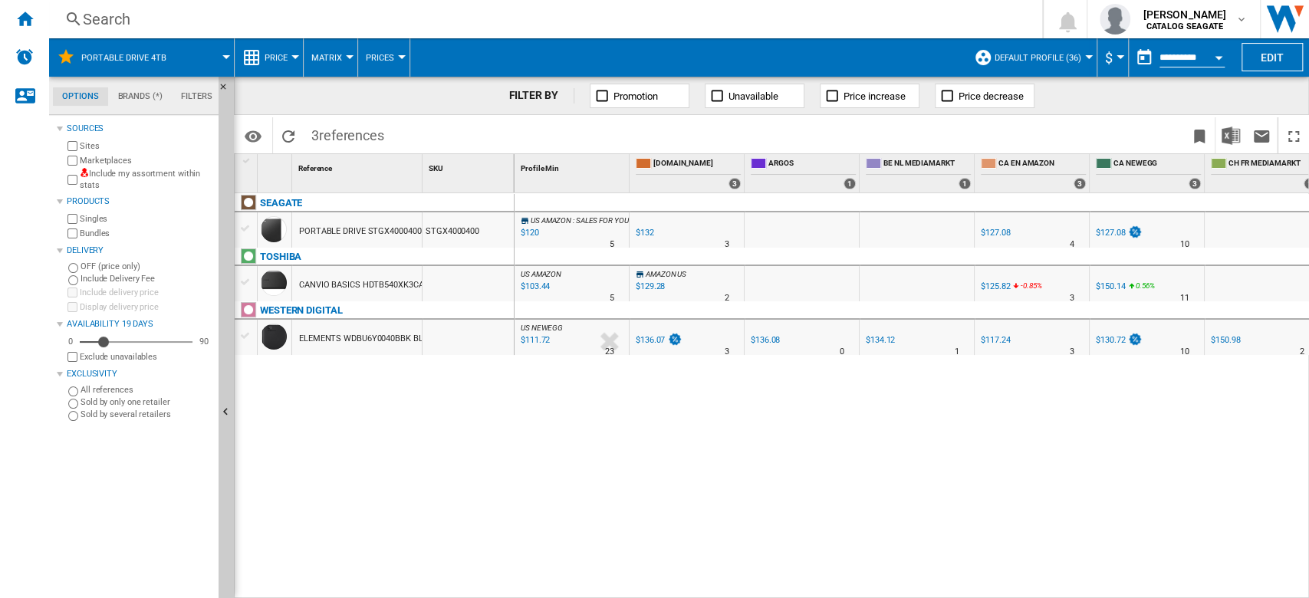
click at [1076, 61] on button "Default profile (36)" at bounding box center [1041, 57] width 94 height 38
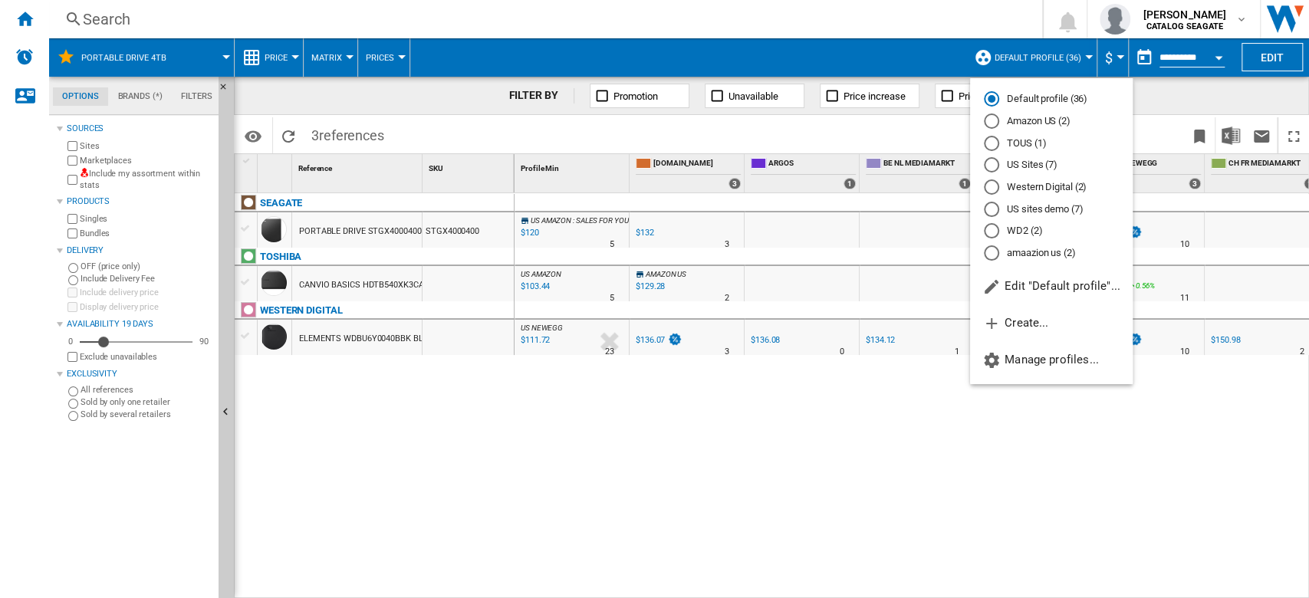
drag, startPoint x: 1059, startPoint y: 193, endPoint x: 1092, endPoint y: 352, distance: 162.1
click at [1059, 193] on md-radio-button "Western Digital (2)" at bounding box center [1051, 187] width 135 height 15
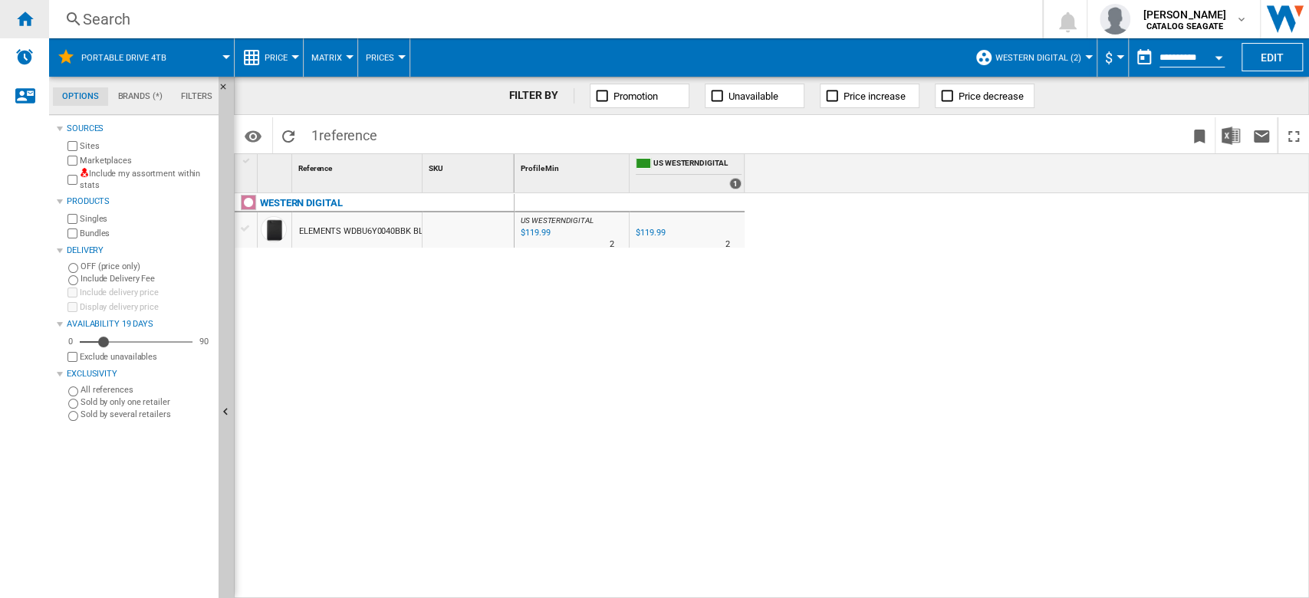
click at [30, 17] on ng-md-icon "Home" at bounding box center [24, 18] width 18 height 18
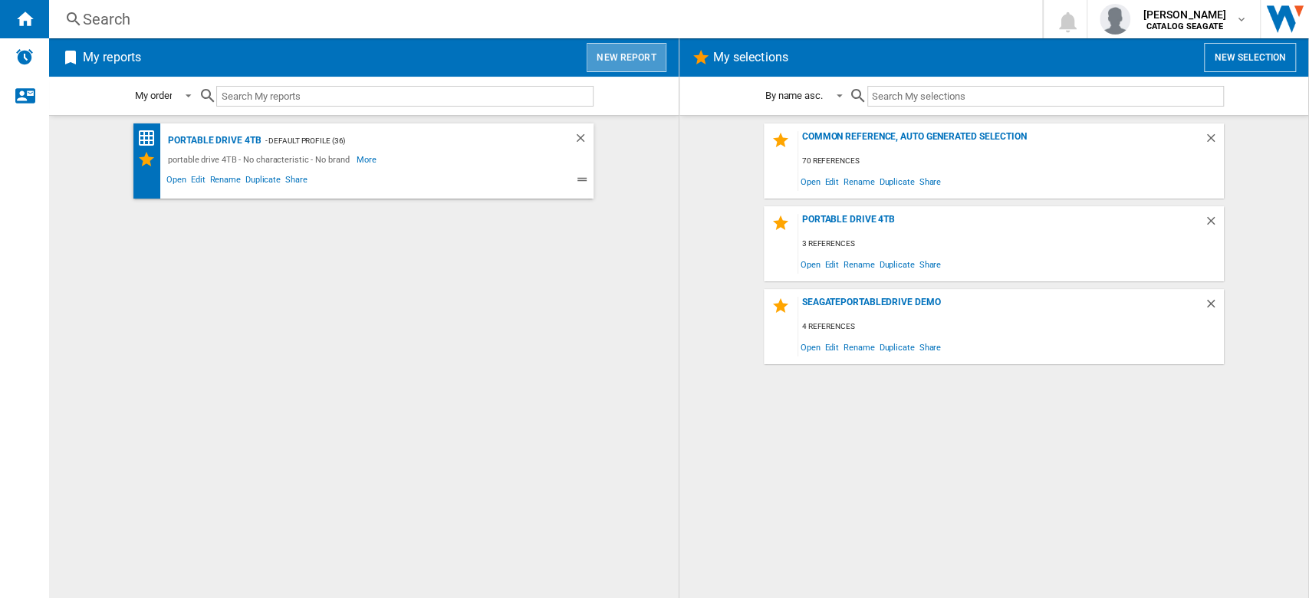
click at [639, 51] on button "New report" at bounding box center [626, 57] width 79 height 29
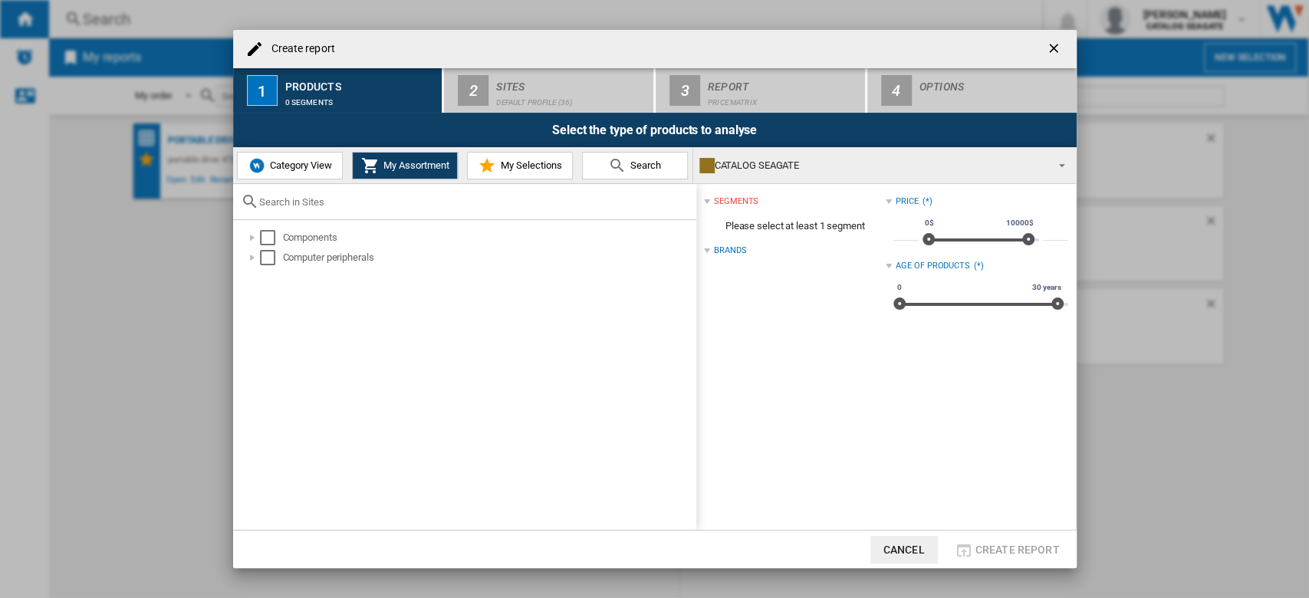
click at [538, 168] on span "My Selections" at bounding box center [528, 165] width 65 height 12
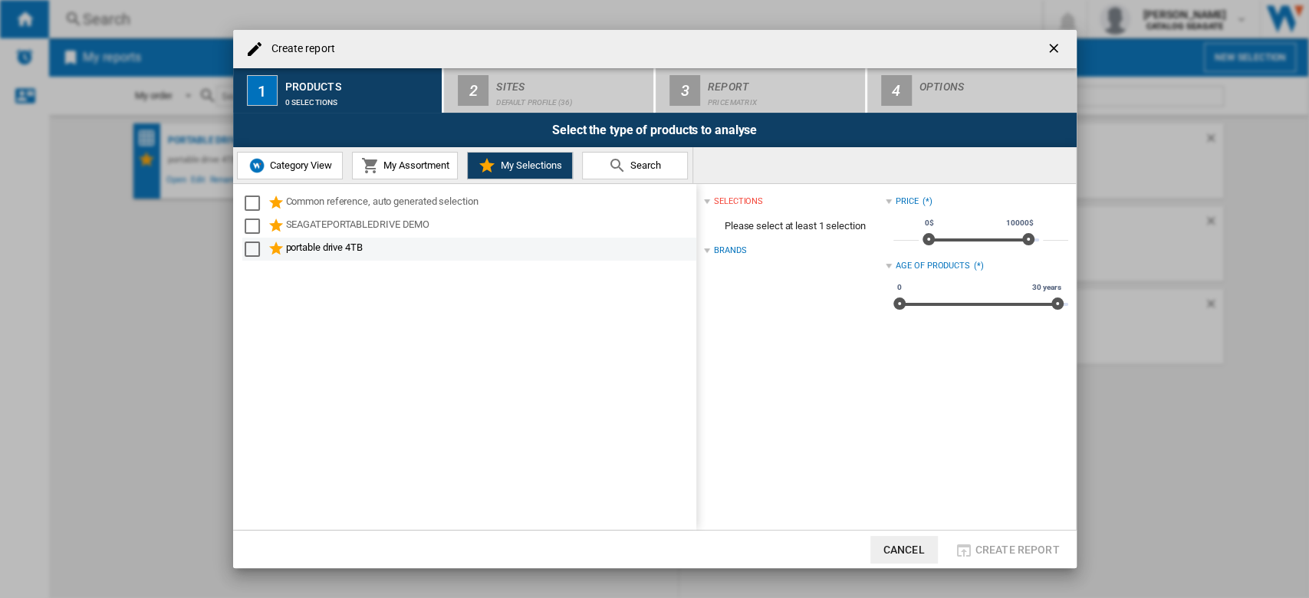
click at [248, 245] on div "Select" at bounding box center [252, 249] width 15 height 15
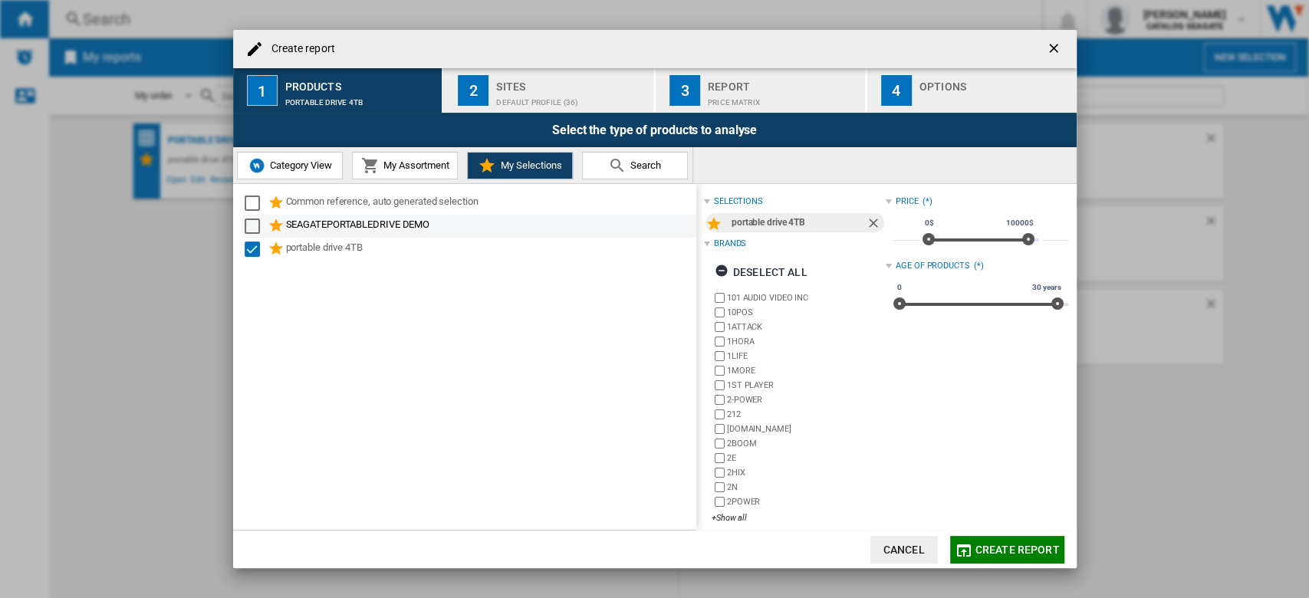
click at [251, 227] on div "Select" at bounding box center [252, 226] width 15 height 15
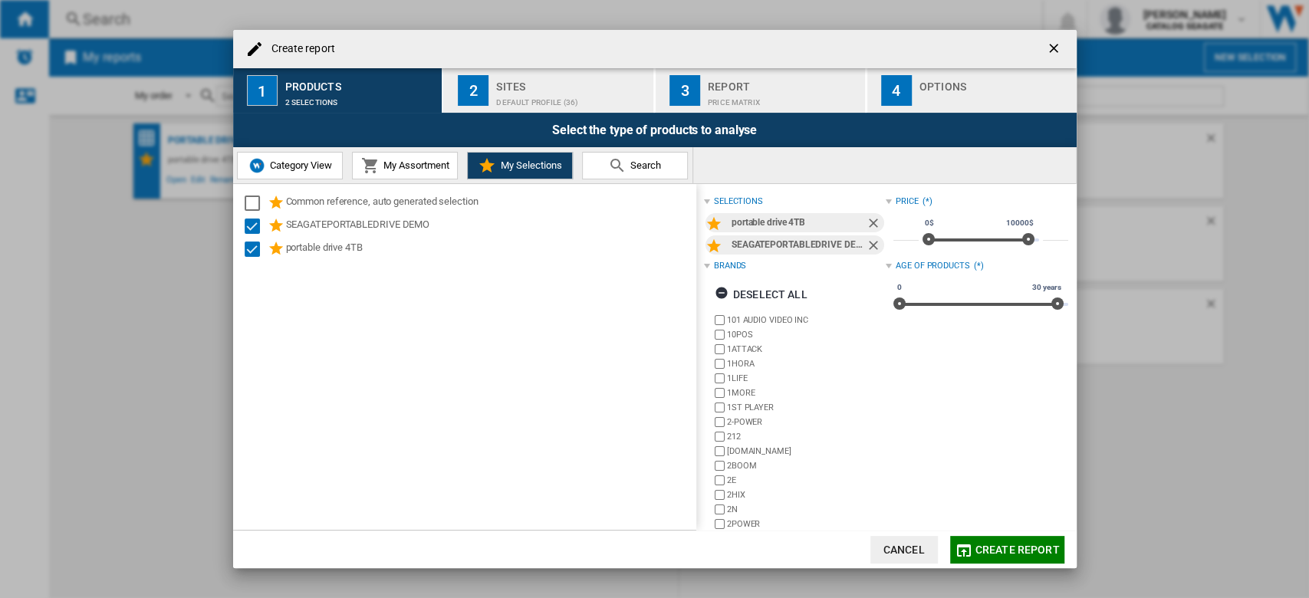
click at [1026, 548] on span "Create report" at bounding box center [1017, 550] width 84 height 12
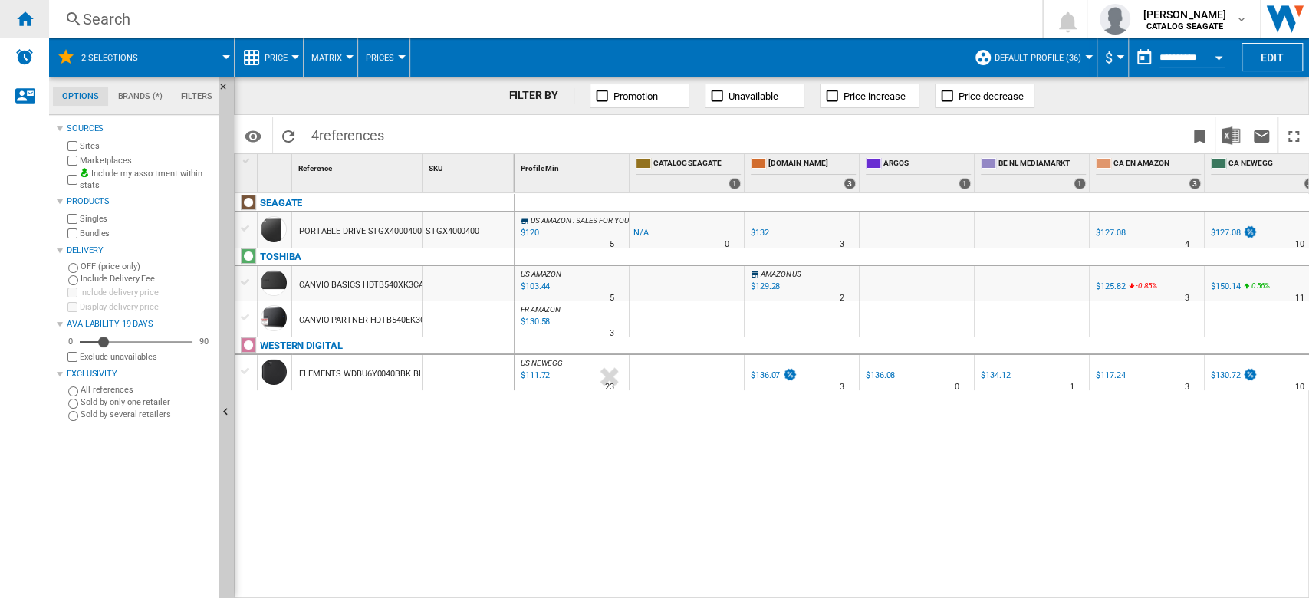
click at [42, 24] on div "Home" at bounding box center [24, 19] width 49 height 38
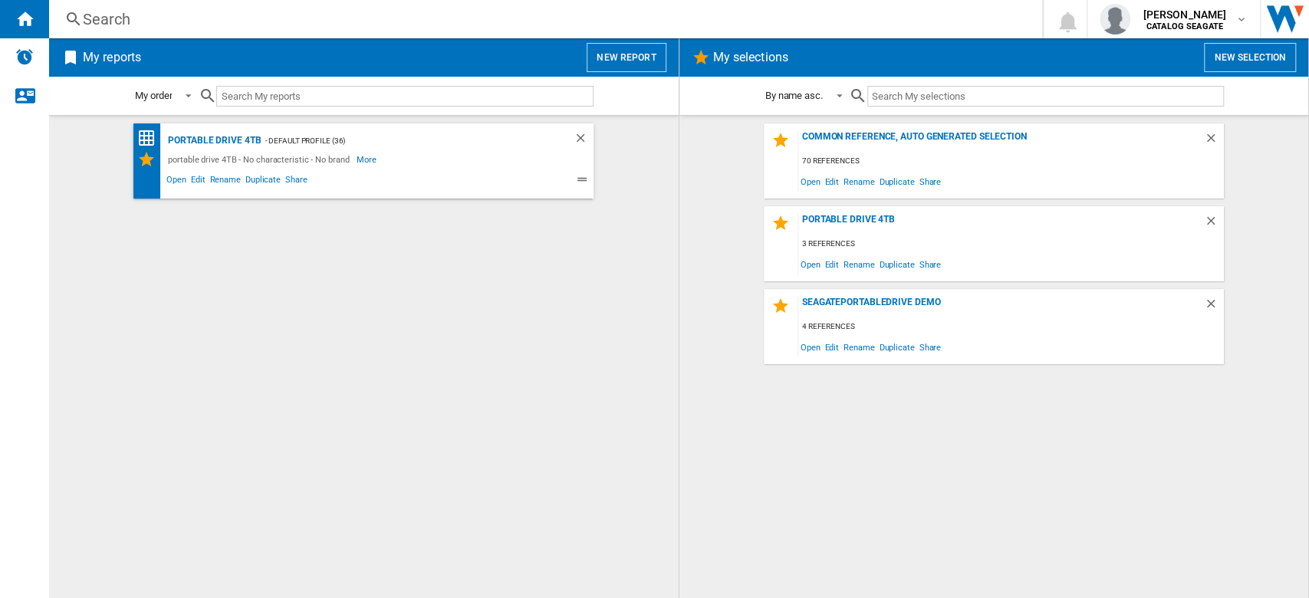
click at [603, 61] on button "New report" at bounding box center [626, 57] width 79 height 29
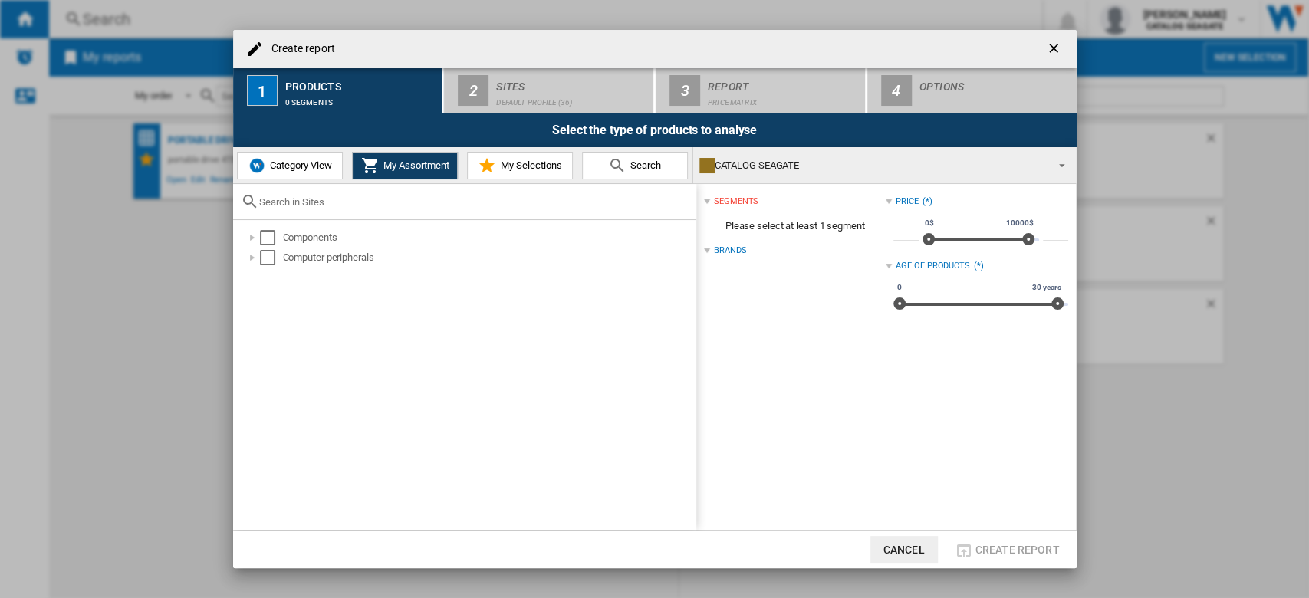
click at [535, 163] on span "My Selections" at bounding box center [528, 165] width 65 height 12
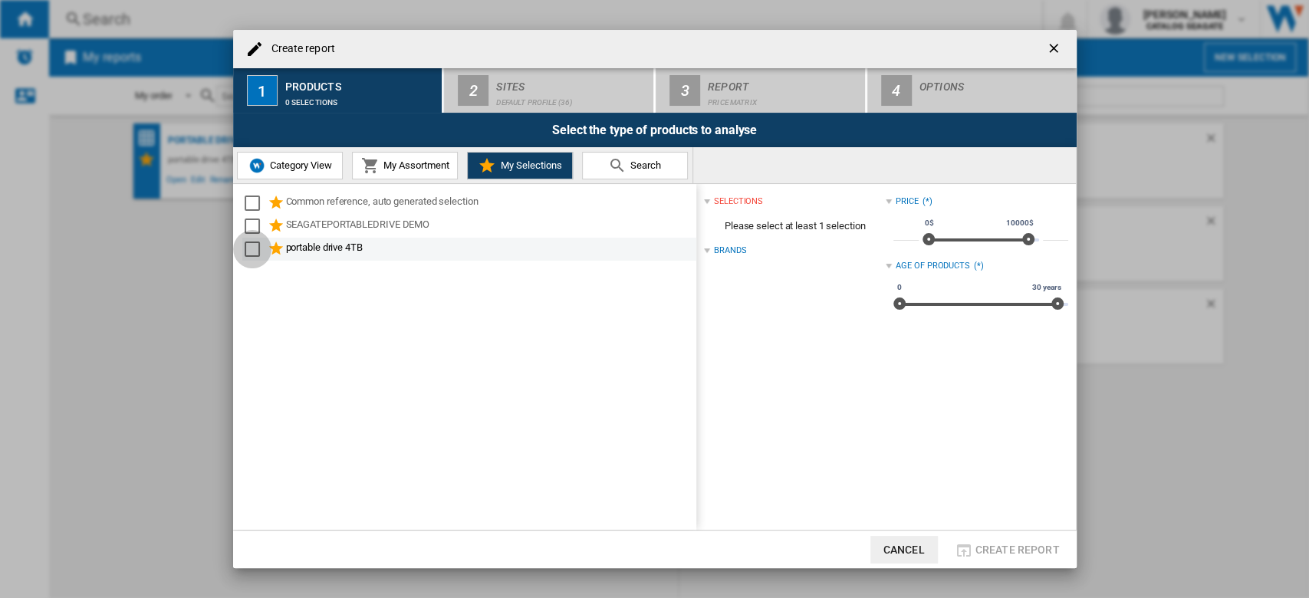
click at [251, 245] on div "Select" at bounding box center [252, 249] width 15 height 15
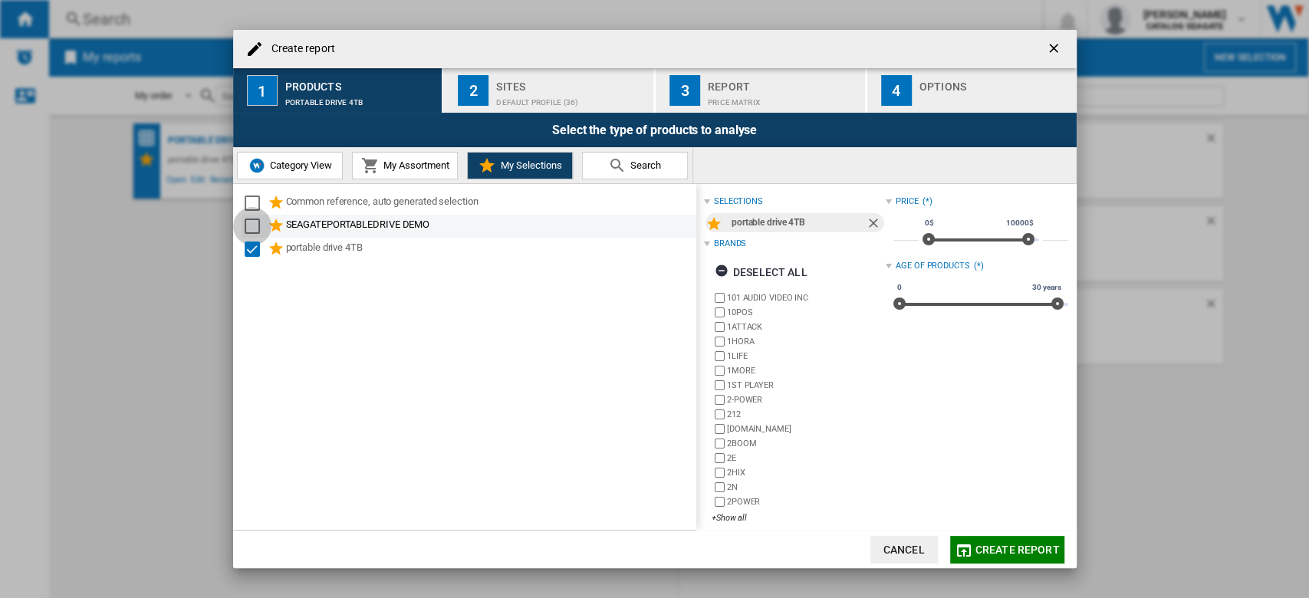
click at [248, 220] on div "Select" at bounding box center [252, 226] width 15 height 15
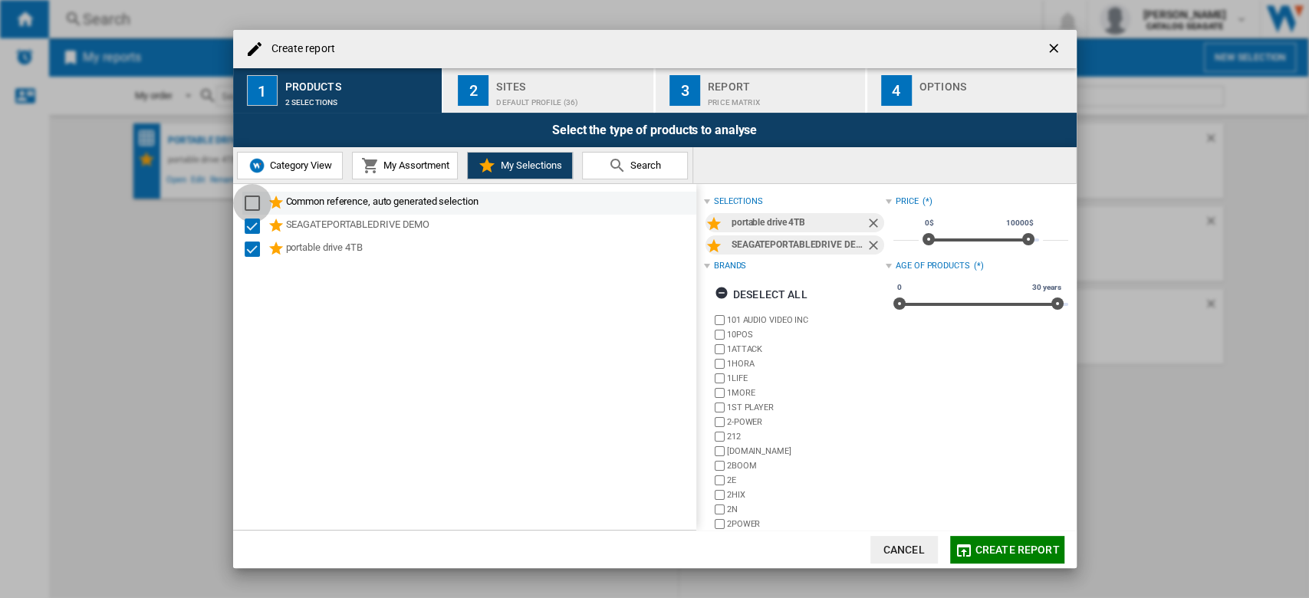
click at [255, 203] on div "Select" at bounding box center [252, 203] width 15 height 15
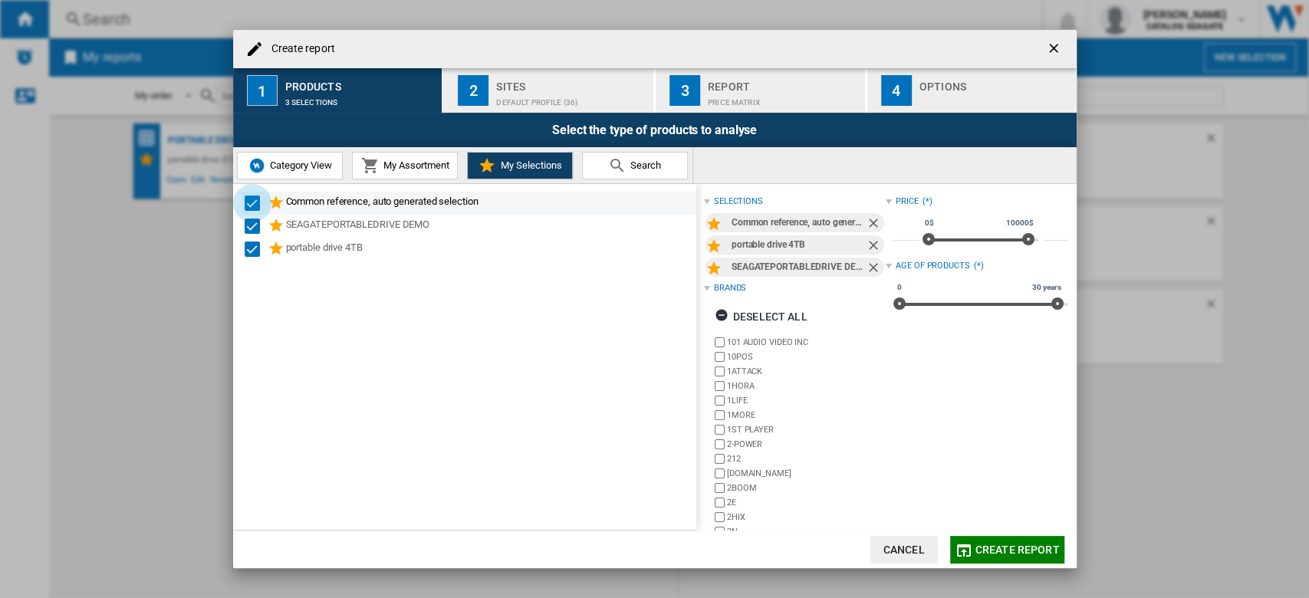
click at [255, 203] on div "Select" at bounding box center [252, 203] width 15 height 15
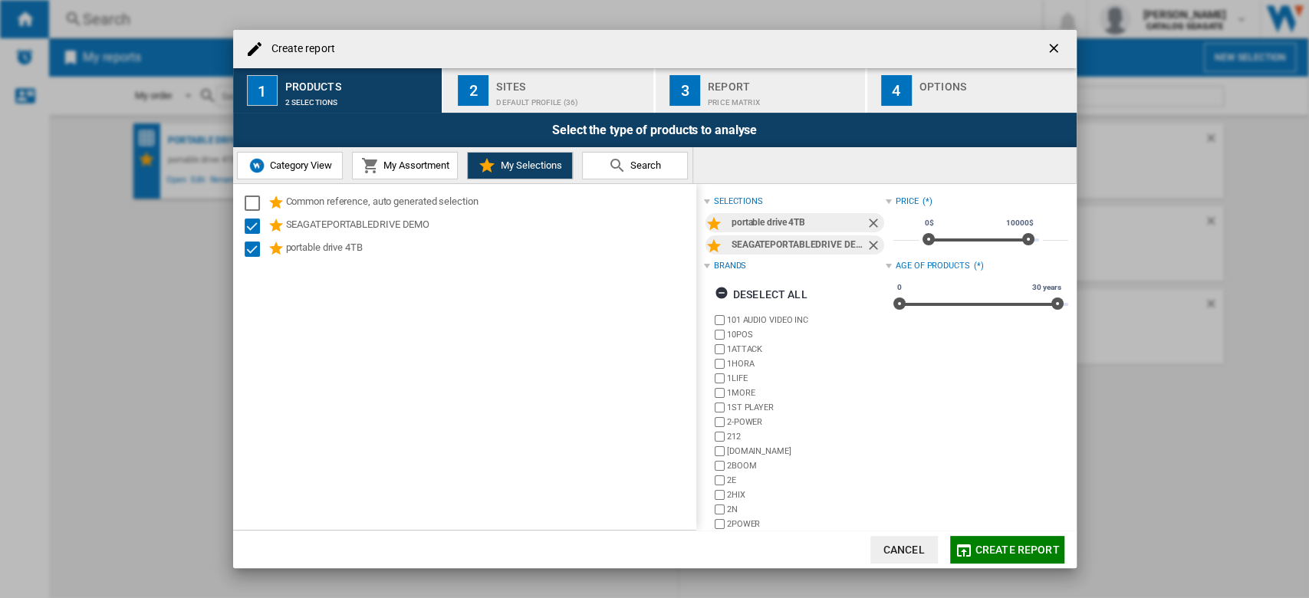
scroll to position [34, 0]
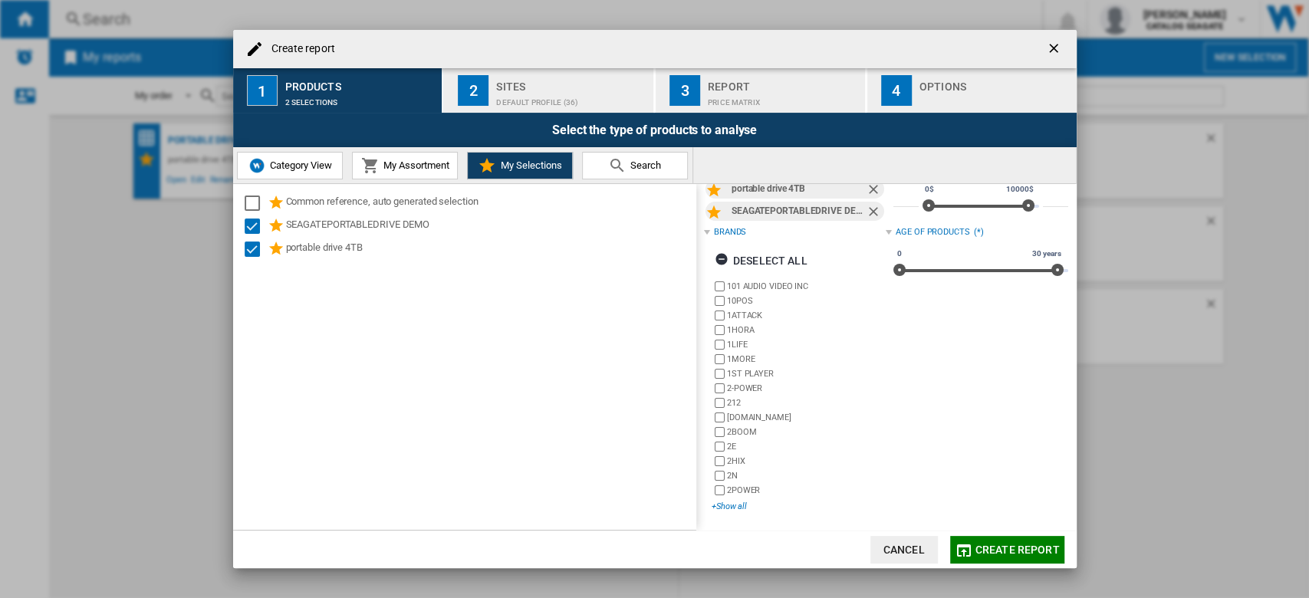
click at [742, 502] on div "+Show all" at bounding box center [798, 507] width 174 height 12
click at [736, 507] on div "+Show all" at bounding box center [798, 507] width 174 height 12
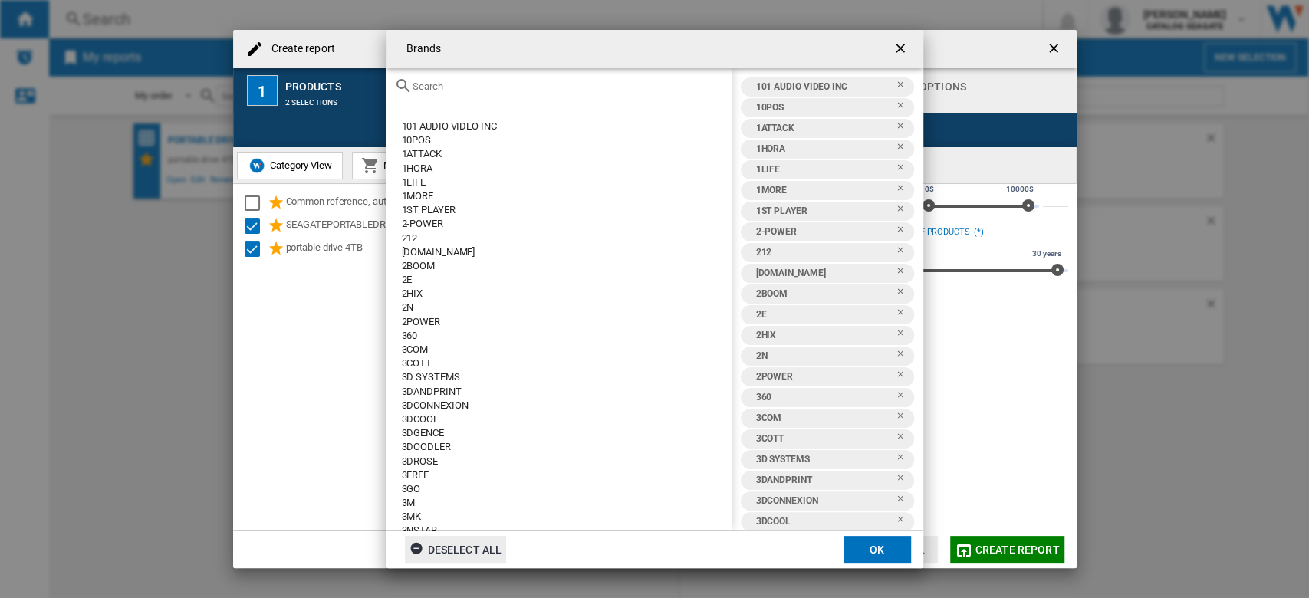
click at [470, 539] on div "Deselect all" at bounding box center [455, 550] width 93 height 28
click at [492, 546] on button "Deselect all" at bounding box center [456, 550] width 102 height 28
click at [471, 86] on input "Brands 101 ..." at bounding box center [567, 87] width 311 height 12
click at [464, 89] on input "Brands 101 ..." at bounding box center [567, 87] width 311 height 12
click at [475, 538] on div "Deselect all" at bounding box center [455, 550] width 93 height 28
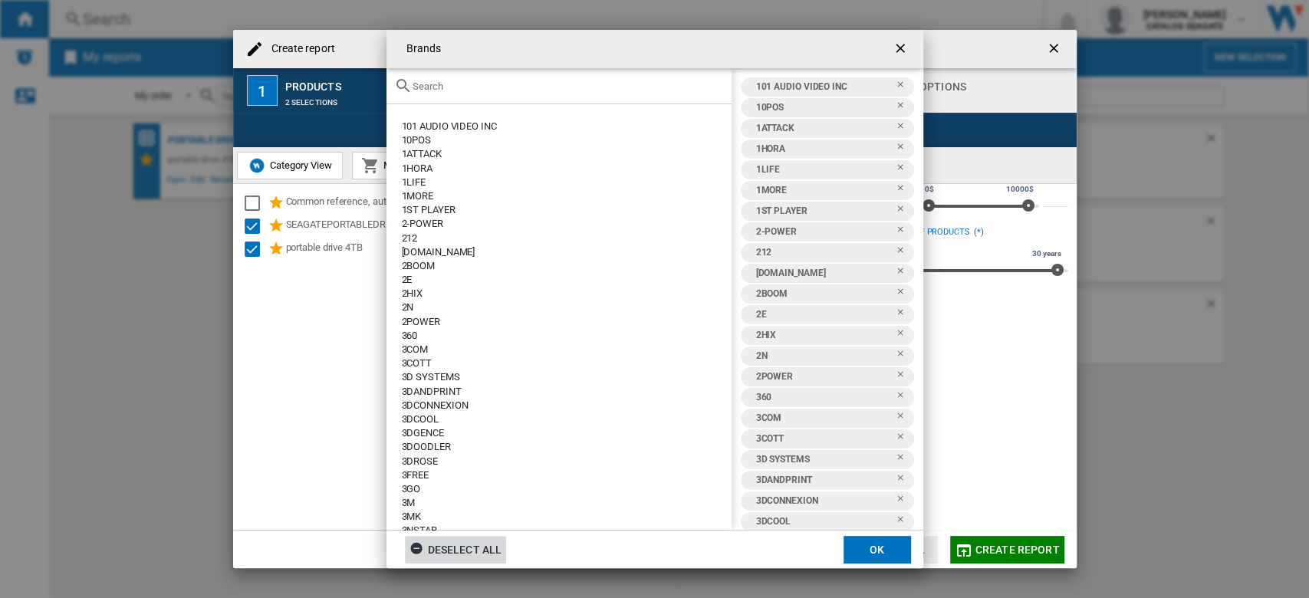
click at [897, 48] on ng-md-icon "getI18NText('BUTTONS.CLOSE_DIALOG')" at bounding box center [901, 50] width 18 height 18
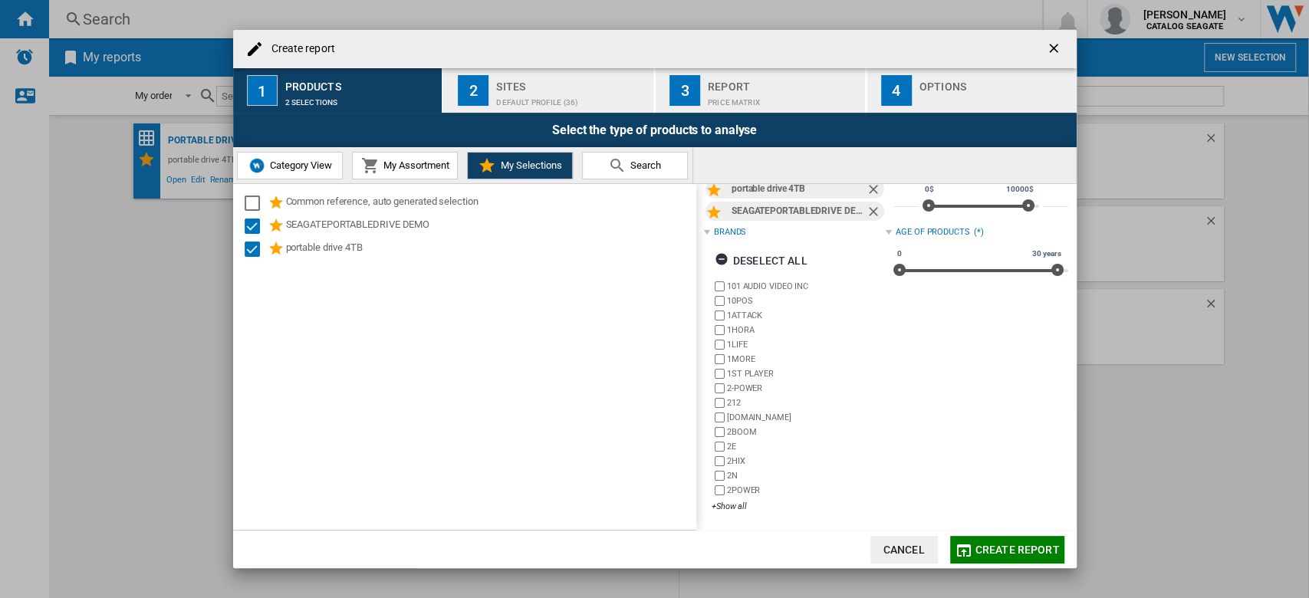
click at [1042, 52] on button "Create report ..." at bounding box center [1055, 49] width 31 height 31
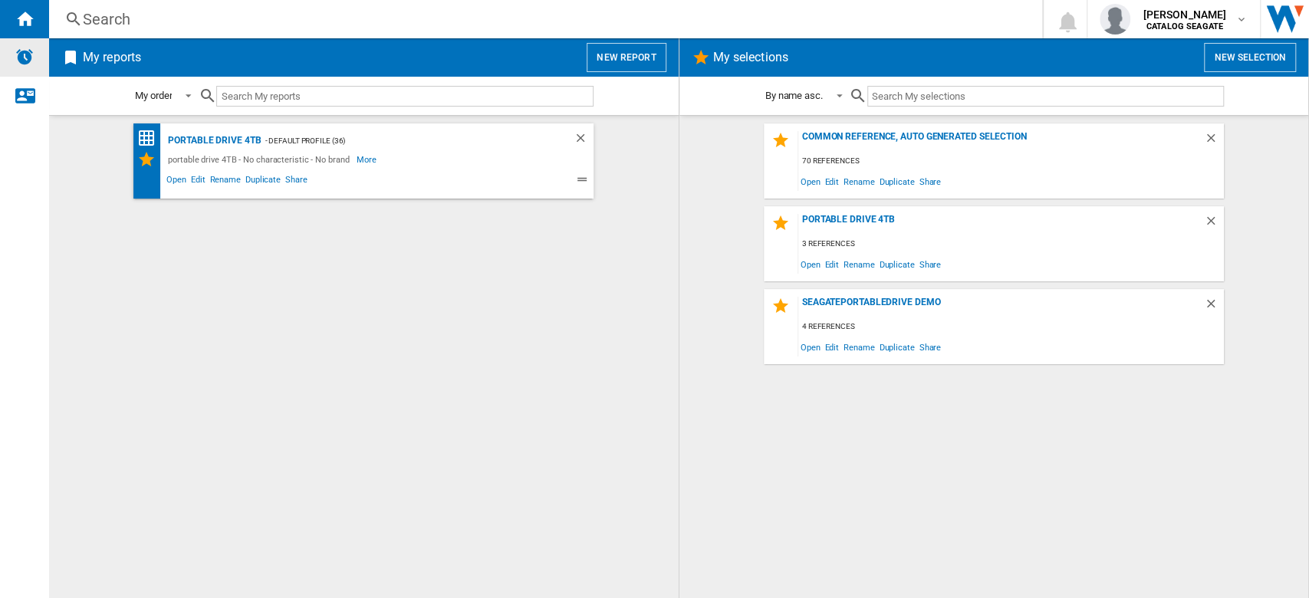
click at [31, 57] on img "Alerts" at bounding box center [24, 57] width 18 height 18
click at [1201, 19] on span "[PERSON_NAME]" at bounding box center [1184, 14] width 84 height 15
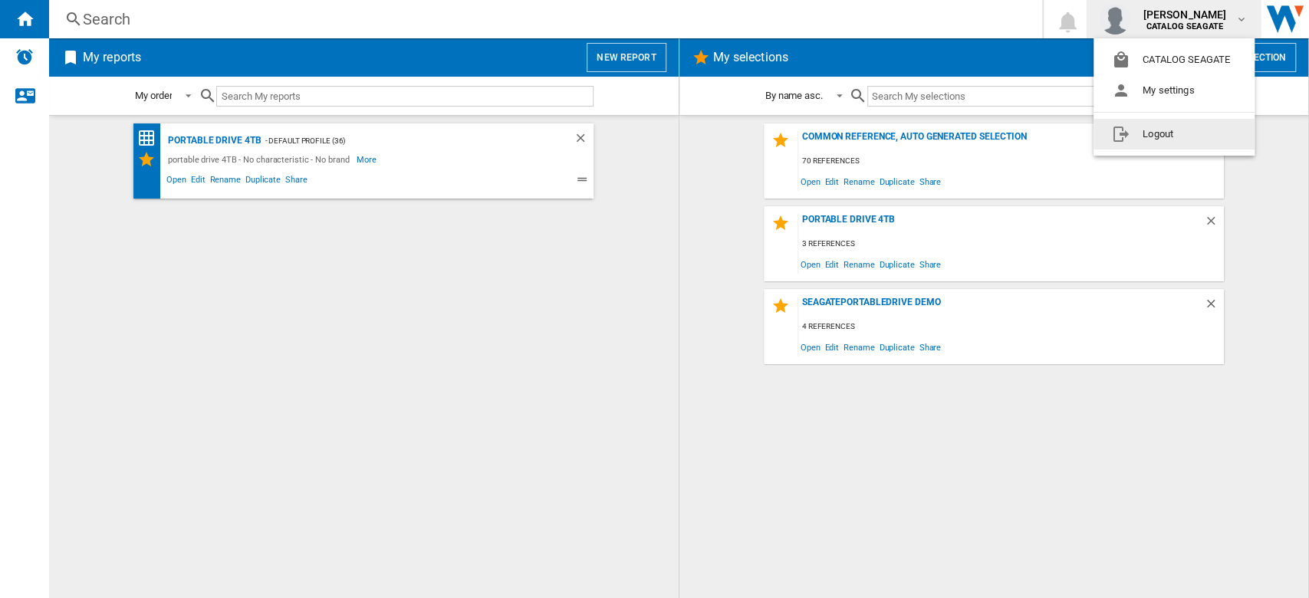
click at [1158, 132] on button "Logout" at bounding box center [1173, 134] width 161 height 31
